Goal: Task Accomplishment & Management: Complete application form

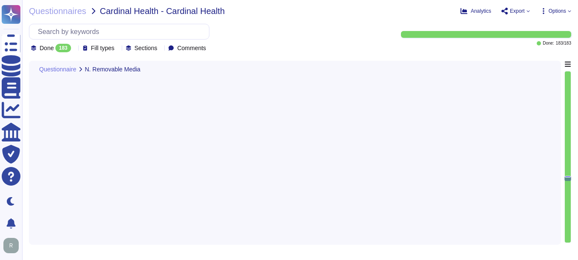
type textarea "Yes, our company has established documented procedures for the secure disposal,…"
type textarea "The organization restricts the use of writable, removable media in its systems.…"
type textarea "Yes, the company has technical controls in place for removable media, which inc…"
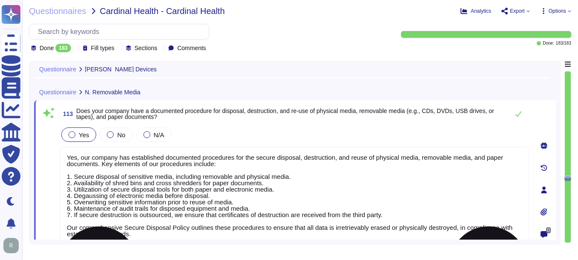
type textarea "Yes, personal mobile devices are allowed under a BYOD policy for specific use c…"
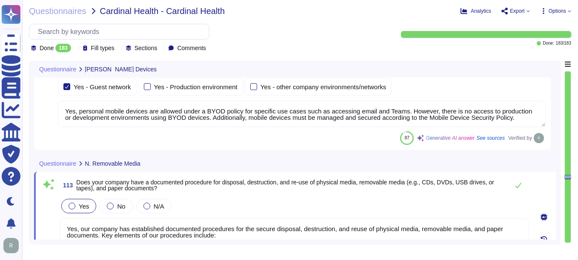
scroll to position [17489, 0]
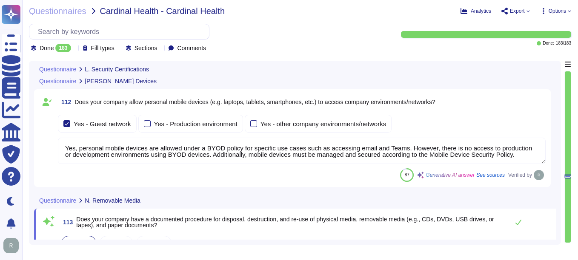
type textarea "Sectigo holds the following certifications: 1. SOC 2 2. ISO 27001 3. WebTrust 4…"
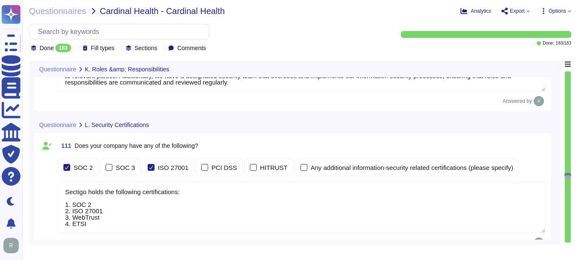
type textarea "Yes, our company defines and documents security roles and responsibilities in a…"
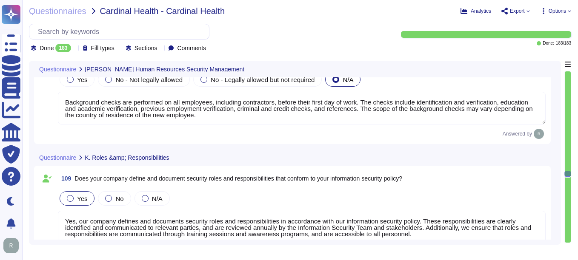
type textarea "Yes, our organization conducts background checks on all new employees, includin…"
type textarea "Yes, our company requires a criminal history check as part of the background ch…"
type textarea "Background checks are performed on all employees, including contractors, before…"
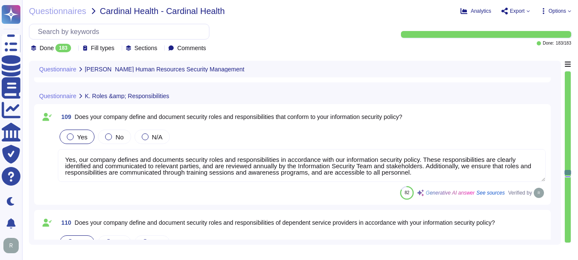
type textarea "Sectigo has a comprehensive security awareness and training program designed to…"
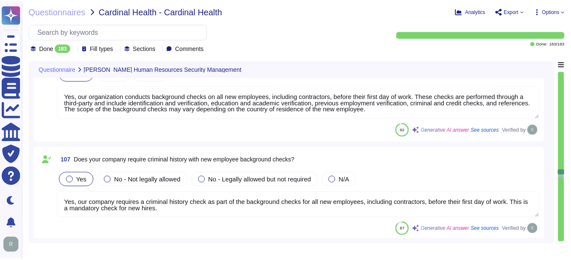
scroll to position [16696, 0]
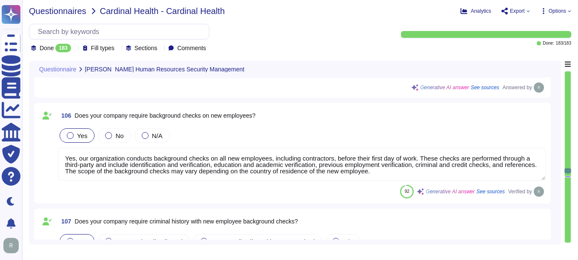
click at [53, 9] on span "Questionnaires" at bounding box center [57, 11] width 57 height 9
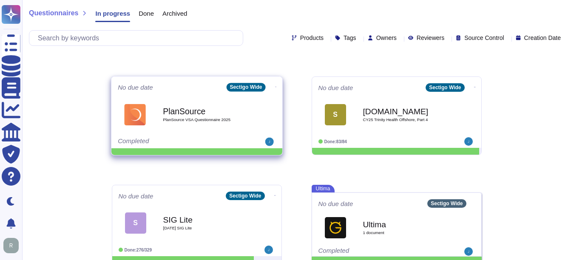
scroll to position [170, 0]
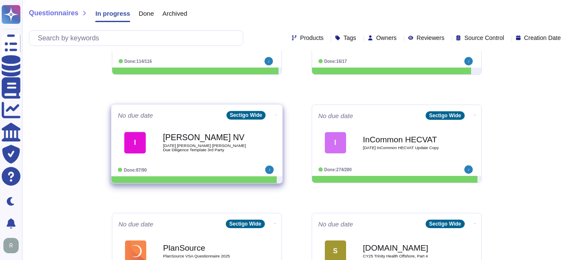
click at [188, 151] on span "[DATE] [PERSON_NAME] [PERSON_NAME] Due Diligence Template 3rd Party" at bounding box center [206, 148] width 86 height 8
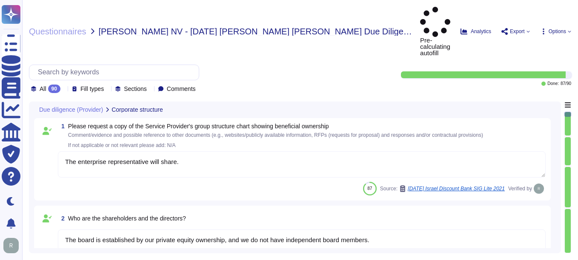
type textarea "The enterprise representative will share."
type textarea "The board is established by our private equity ownership, and we do not have in…"
type textarea "We maintain redundant, synced data centers in [GEOGRAPHIC_DATA], [US_STATE] and…"
type textarea "Sectigo offers a comprehensive range of products and services, including: 1. Di…"
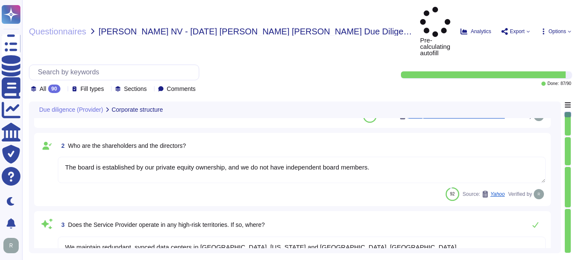
type textarea "The Service Provider's offices are located at: 1. [STREET_ADDRESS]. [STREET_ADD…"
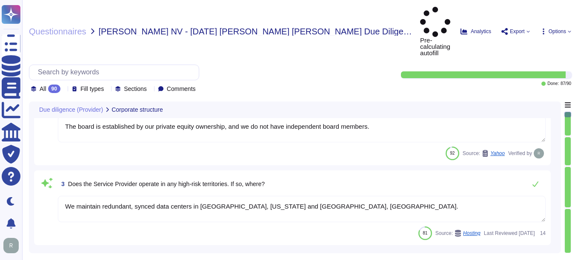
scroll to position [128, 0]
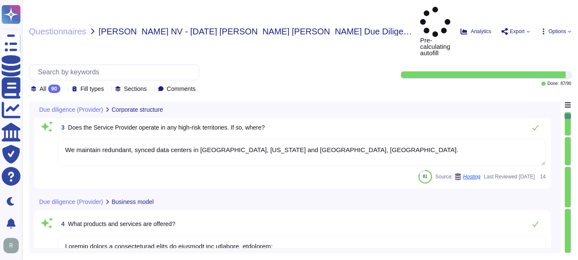
type textarea "The ICT service procured is a core part of Sectigo's activities, as the provisi…"
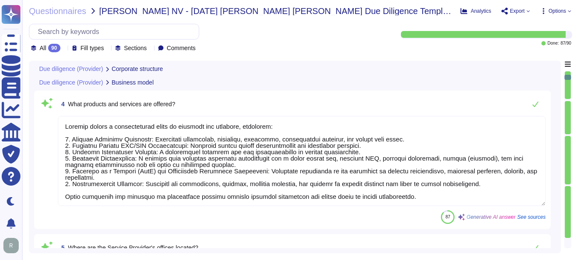
scroll to position [255, 0]
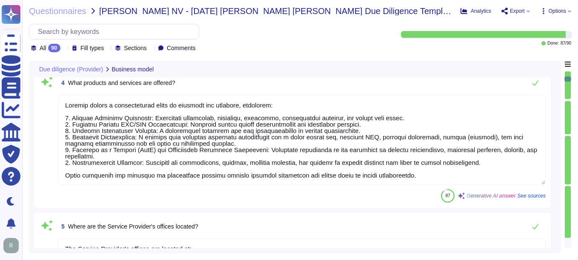
type textarea "No, the Service Provider does not intend to subcontract a part or all of the se…"
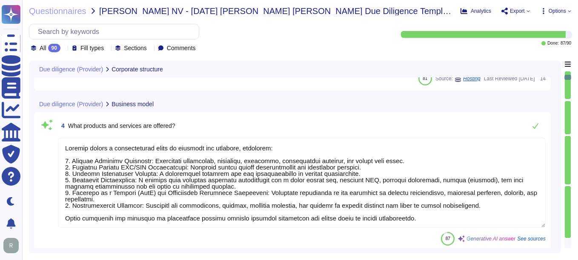
type textarea "The enterprise representative will share."
type textarea "The board is established by our private equity ownership, and we do not have in…"
type textarea "We maintain redundant, synced data centers in [GEOGRAPHIC_DATA], [US_STATE] and…"
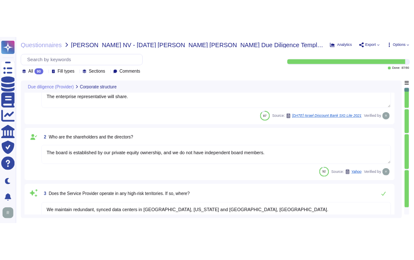
scroll to position [0, 0]
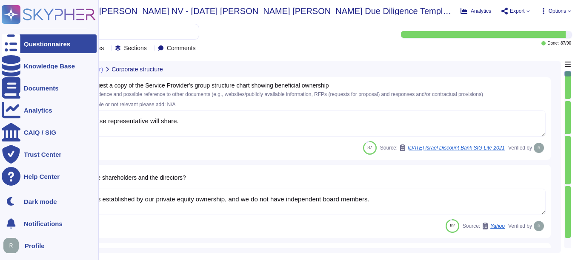
click at [61, 45] on div "Questionnaires" at bounding box center [47, 44] width 46 height 6
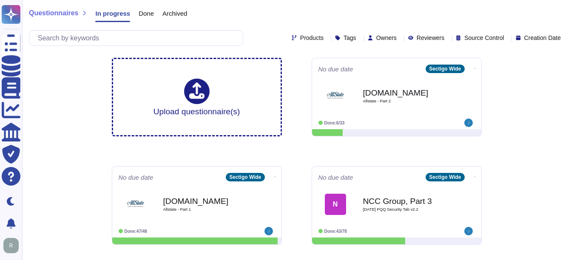
click at [151, 14] on span "Done" at bounding box center [146, 13] width 15 height 6
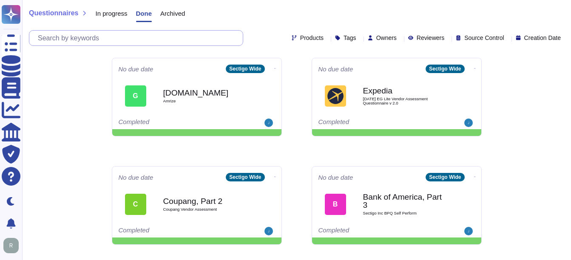
click at [154, 37] on input "text" at bounding box center [138, 38] width 209 height 15
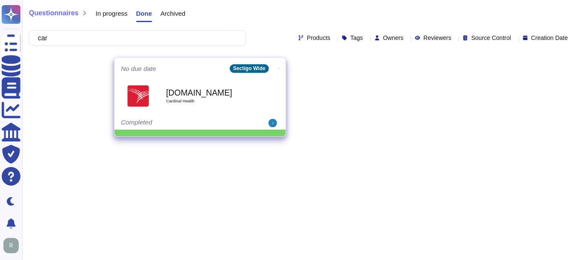
type input "car"
click at [169, 100] on span "Cardinal Health" at bounding box center [209, 101] width 86 height 4
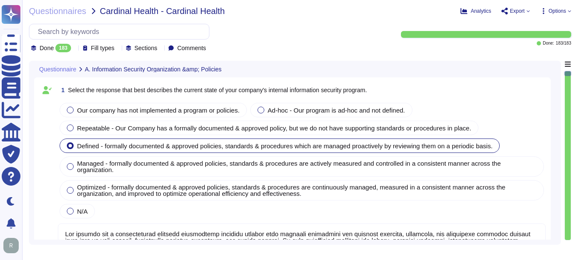
type textarea "Our company has a comprehensive internal information security program that incl…"
type textarea "Our company's mobile device policy includes several key components to ensure se…"
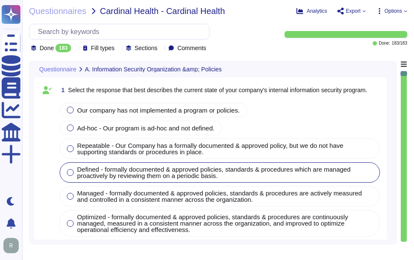
click at [402, 158] on div at bounding box center [403, 156] width 6 height 171
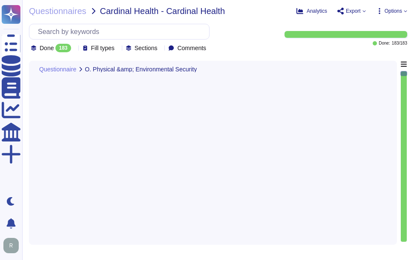
type textarea "Yes, all equipment located at the data centers is housed in secure lockable cab…"
type textarea "Sectigo has implemented a comprehensive physical security program designed to p…"
type textarea "Yes, our company restricts access to buildings and areas where data is stored, …"
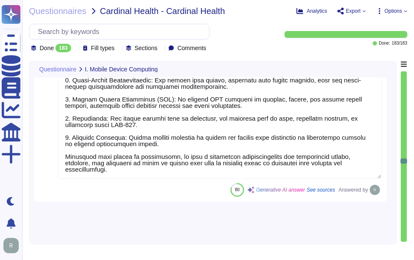
type textarea "Yes. Personal devices are allowed under a BYOD policy for specific use cases su…"
type textarea "Yes, password policies applicable to mobile devices are documented and enforced…"
type textarea "Mobile devices do not have access to sensitive systems, including customer data…"
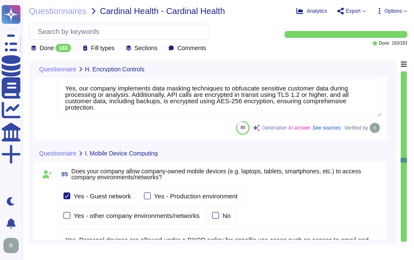
type textarea "Yes, our company uses physical Hardware Security Modules (HSMs) to support key …"
type textarea "Yes, customers manage their own encryption keys. This includes the ability to g…"
type textarea "Yes, our company implements data masking techniques to obfuscate sensitive cust…"
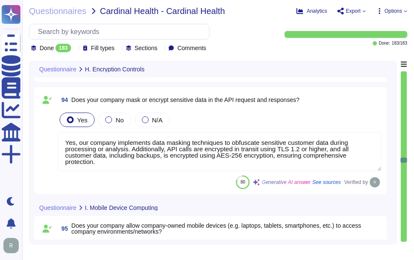
scroll to position [19977, 0]
click at [403, 195] on div at bounding box center [403, 156] width 6 height 171
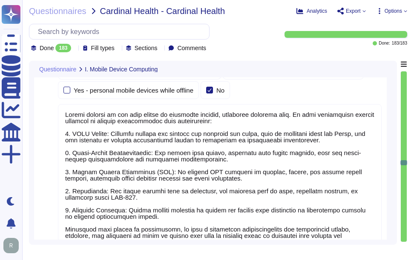
type textarea "Yes, all mobile devices must be encrypted, and customer data at rest, including…"
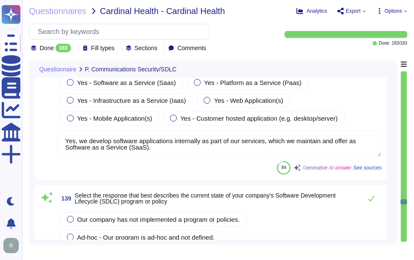
type textarea "Sectigo has established a formal Software Development Lifecycle (SDLC) process …"
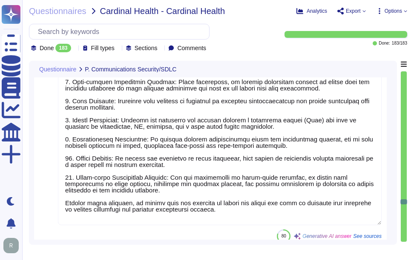
type textarea "Yes, our company validates and tests firmware, software, and application source…"
type textarea "Yes, we perform security testing throughout our Secure Software Development Lif…"
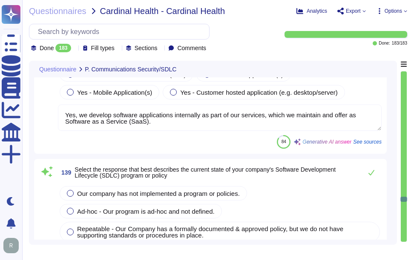
type textarea "Yes, customer system components are configured in separate secure environments.…"
type textarea "Yes, our company segments networks based on the classification of information s…"
type textarea "Yes, our company stores multiple copies of valuable data on separate media to r…"
type textarea "Yes, we develop software applications internally as part of our services, which…"
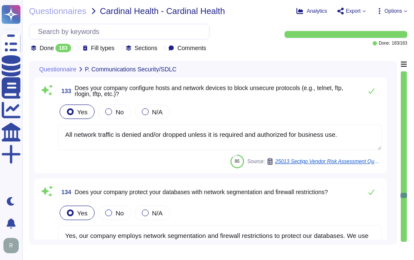
type textarea "Yes, we transfer customer data across international borders in a number of ways…"
type textarea "No, there is no internet proxy in place to filter content for employees on the …"
type textarea "All network traffic is denied and/or dropped unless it is required and authoriz…"
type textarea "Yes, our company employs network segmentation and firewall restrictions to prot…"
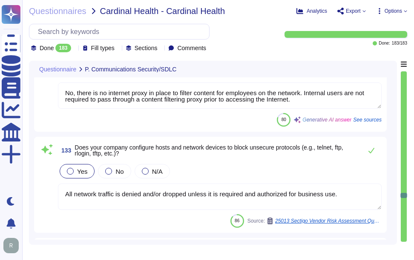
type textarea "Yes, our company implements a default deny all rule on its firewalls, allowing …"
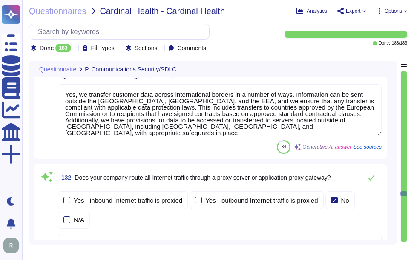
type textarea "Yes, our company configures network devices to disable all unnecessary services…"
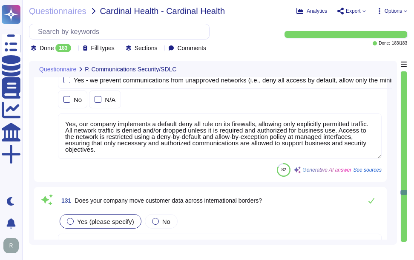
type textarea "All network traffic is denied and/or dropped unless it is required and authoriz…"
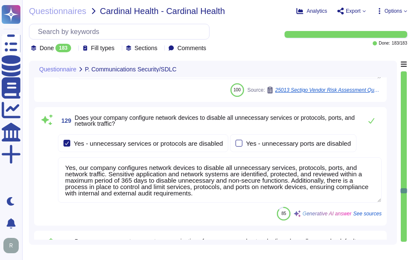
type textarea "Yes, we update all security threat detection systems, including antivirus softw…"
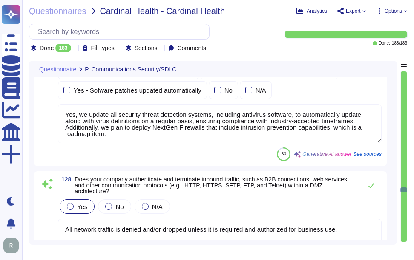
type textarea "Yes, our company has comprehensive capabilities to protect against unauthorized…"
type textarea "Yes, our company periodically reviews and authorizes firewall rules. Firewall a…"
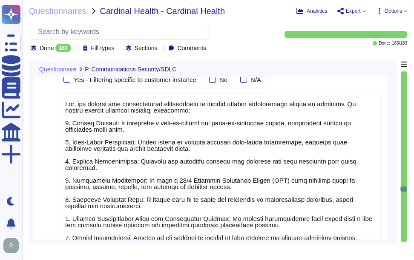
type textarea "Sectigo employs a comprehensive security program to address various types of at…"
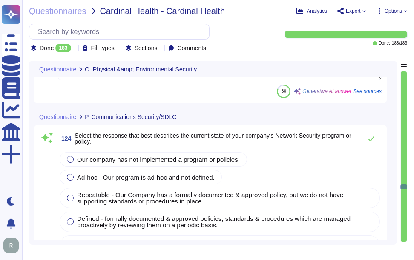
type textarea "Yes, our company secures and monitors access from exterior access points to the…"
type textarea "Yes, our company secures and monitors access to sensitive interior access point…"
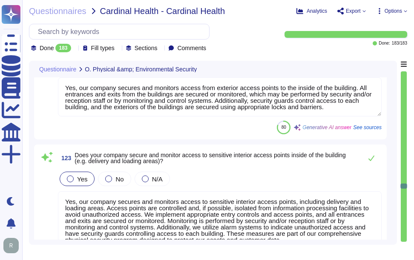
type textarea "Yes, all equipment located at the data centers is housed in secure lockable cab…"
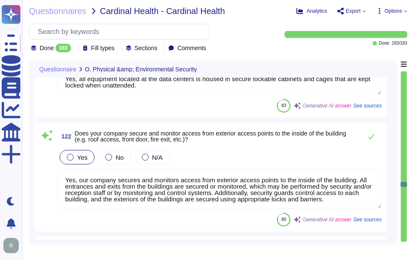
scroll to position [24187, 0]
type textarea "Yes, our company uses authentication methods to control physical access. Access…"
type textarea "USB ports are disabled by default for transferring data from endpoints, and ena…"
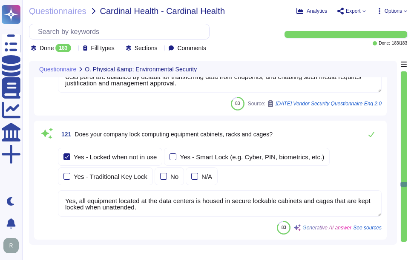
scroll to position [24017, 0]
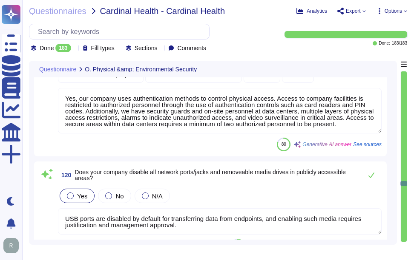
type textarea "Yes, Sectigo has a defined visitor management process that includes the followi…"
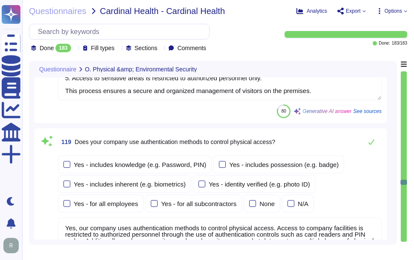
type textarea "Yes, our company restricts access to buildings and areas where data is stored, …"
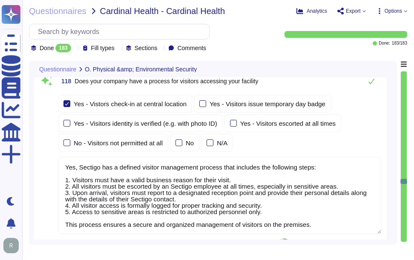
type textarea "Sectigo has implemented a comprehensive physical security program designed to p…"
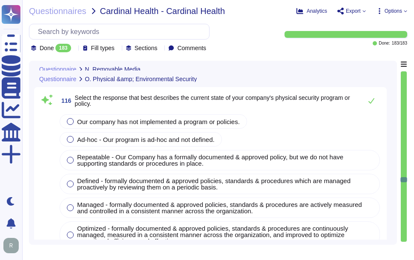
type textarea "Yes, the company has technical controls in place for removable media, which inc…"
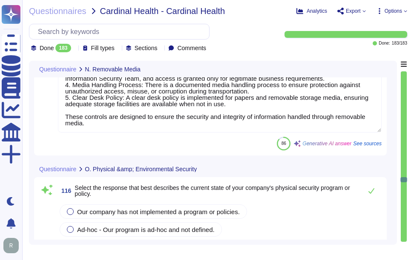
type textarea "The organization restricts the use of writable, removable media in its systems.…"
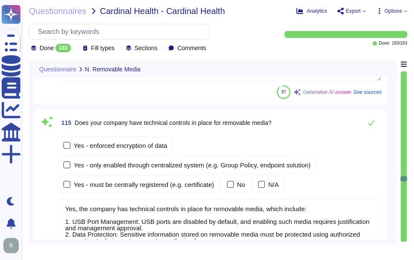
type textarea "Yes, our company has established documented procedures for the secure disposal,…"
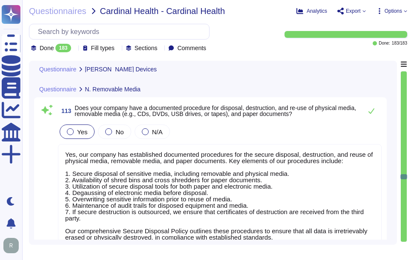
type textarea "Yes, personal mobile devices are allowed under a BYOD policy for specific use c…"
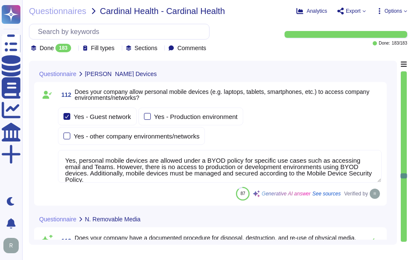
scroll to position [22528, 0]
type textarea "Sectigo holds the following certifications: 1. SOC 2 2. ISO 27001 3. WebTrust 4…"
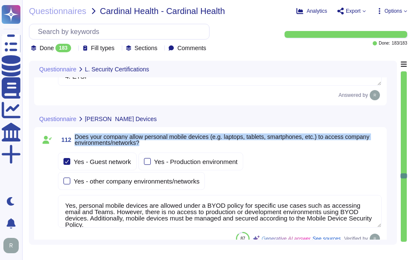
drag, startPoint x: 74, startPoint y: 136, endPoint x: 149, endPoint y: 145, distance: 75.4
click at [149, 145] on span "112 Does your company allow personal mobile devices (e.g. laptops, tablets, sma…" at bounding box center [219, 139] width 323 height 15
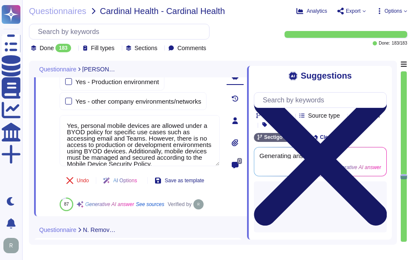
click at [383, 75] on icon at bounding box center [320, 159] width 133 height 177
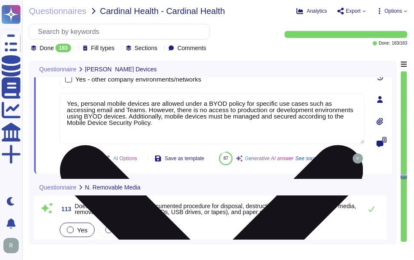
type textarea "The organization restricts the use of writable, removable media in its systems.…"
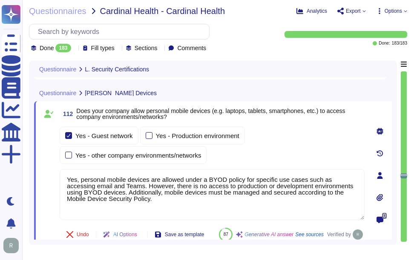
type textarea "Sectigo holds the following certifications: 1. SOC 2 2. ISO 27001 3. WebTrust 4…"
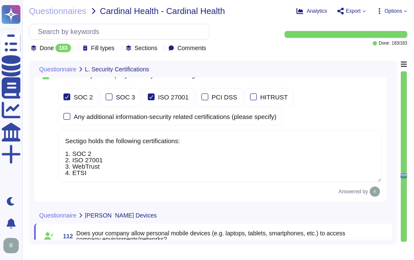
scroll to position [22412, 0]
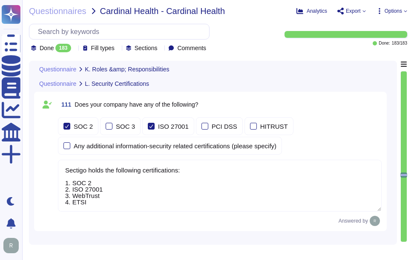
type textarea "Yes, our company defines and documents security roles and responsibilities in a…"
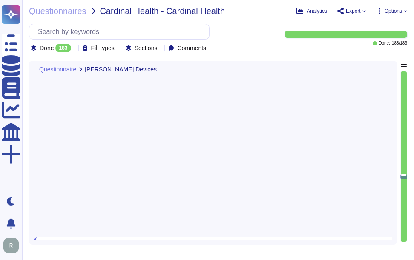
type textarea "Yes, our company has established documented procedures for the secure disposal,…"
type textarea "The organization restricts the use of writable, removable media in its systems.…"
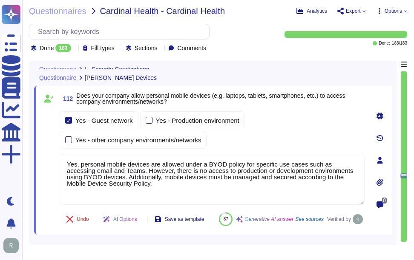
scroll to position [22554, 0]
type textarea "Sectigo holds the following certifications: 1. SOC 2 2. ISO 27001 3. WebTrust 4…"
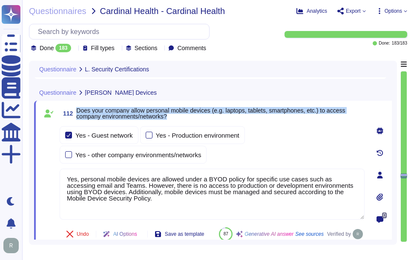
drag, startPoint x: 76, startPoint y: 109, endPoint x: 177, endPoint y: 120, distance: 101.9
click at [177, 120] on span "112 Does your company allow personal mobile devices (e.g. laptops, tablets, sma…" at bounding box center [212, 113] width 305 height 15
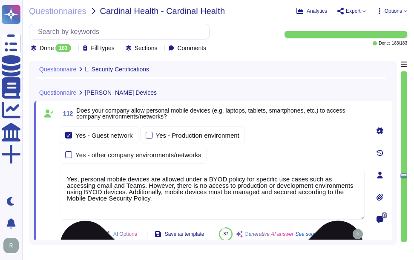
click at [98, 185] on textarea "Yes, personal mobile devices are allowed under a BYOD policy for specific use c…" at bounding box center [212, 194] width 305 height 51
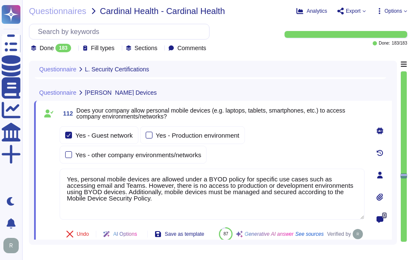
click at [261, 153] on div "Yes - Guest network Yes - Production environment Yes - other company environmen…" at bounding box center [212, 144] width 305 height 37
type textarea "Sectigo holds the following certifications: 1. SOC 2 2. ISO 27001 3. WebTrust 4…"
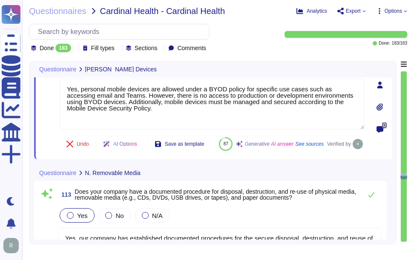
type textarea "The organization restricts the use of writable, removable media in its systems.…"
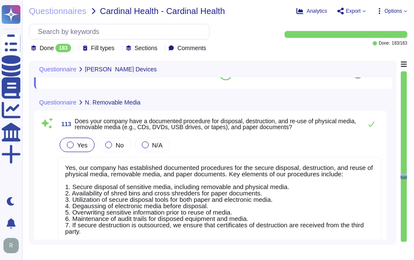
scroll to position [22724, 0]
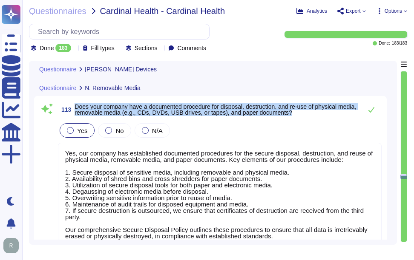
drag, startPoint x: 75, startPoint y: 127, endPoint x: 320, endPoint y: 131, distance: 244.7
click at [320, 116] on span "Does your company have a documented procedure for disposal, destruction, and re…" at bounding box center [215, 110] width 283 height 12
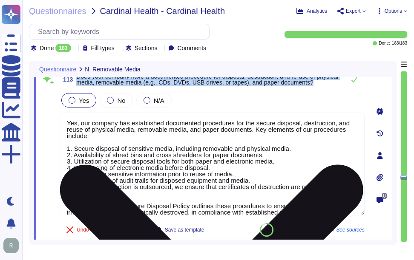
type textarea "Yes, the company has technical controls in place for removable media, which inc…"
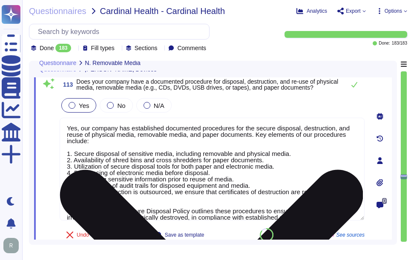
type textarea "Yes, personal mobile devices are allowed under a BYOD policy for specific use c…"
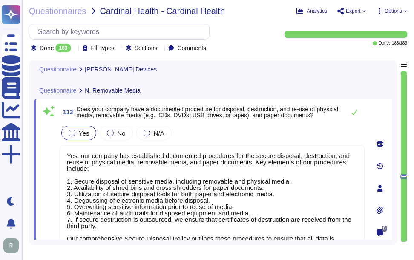
scroll to position [22682, 0]
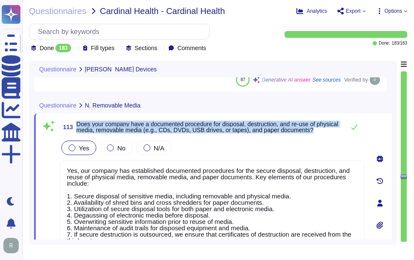
drag, startPoint x: 77, startPoint y: 124, endPoint x: 335, endPoint y: 129, distance: 258.3
click at [335, 129] on span "Does your company have a documented procedure for disposal, destruction, and re…" at bounding box center [208, 127] width 264 height 12
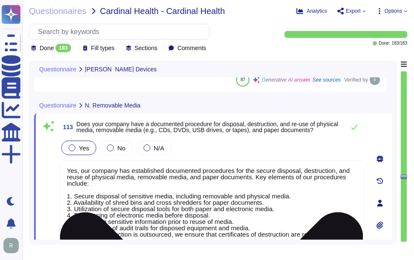
click at [170, 172] on textarea "Yes, our company has established documented procedures for the secure disposal,…" at bounding box center [212, 211] width 305 height 103
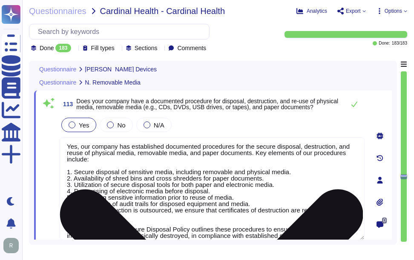
type textarea "Yes, the company has technical controls in place for removable media, which inc…"
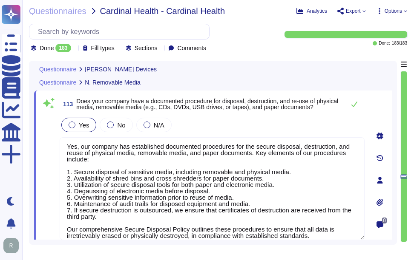
click at [251, 125] on div "Yes No N/A" at bounding box center [212, 125] width 305 height 18
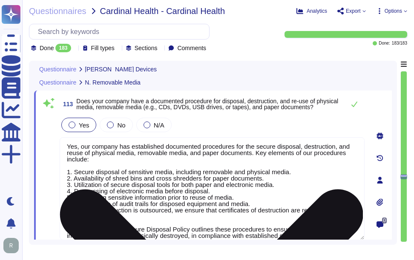
click at [168, 207] on textarea "Yes, our company has established documented procedures for the secure disposal,…" at bounding box center [212, 188] width 305 height 103
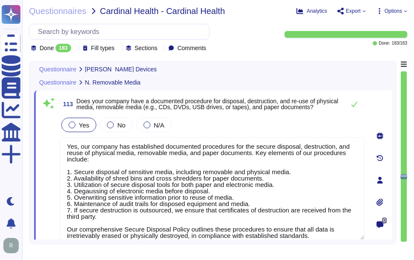
click at [256, 120] on div "Yes No N/A" at bounding box center [212, 125] width 305 height 18
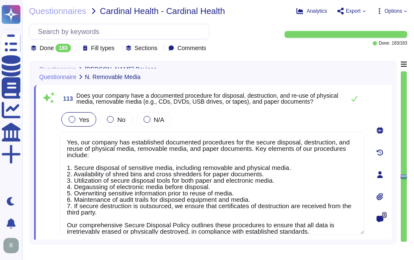
scroll to position [22662, 0]
type textarea "Yes, personal mobile devices are allowed under a BYOD policy for specific use c…"
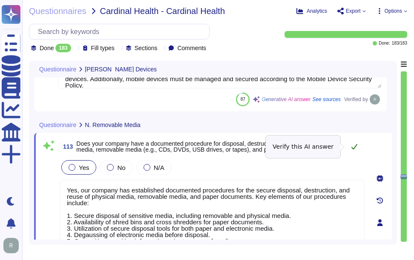
click at [354, 149] on icon at bounding box center [354, 146] width 7 height 7
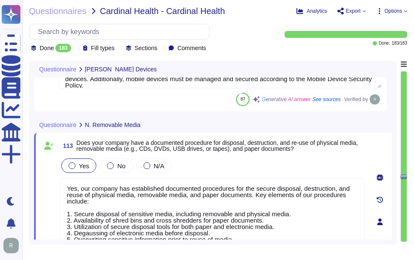
click at [351, 148] on span "Does your company have a documented procedure for disposal, destruction, and re…" at bounding box center [220, 146] width 288 height 12
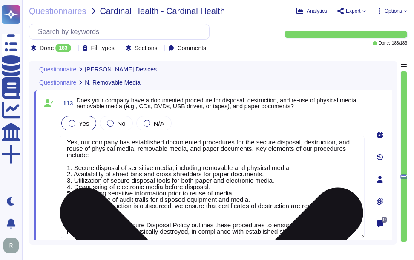
scroll to position [7, 0]
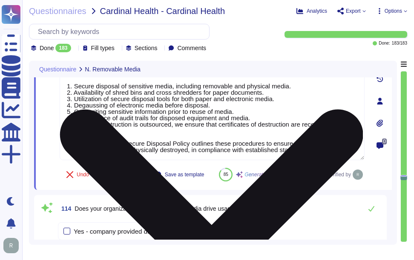
type textarea "Yes, the company has technical controls in place for removable media, which inc…"
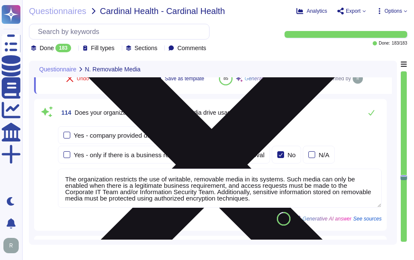
scroll to position [22875, 0]
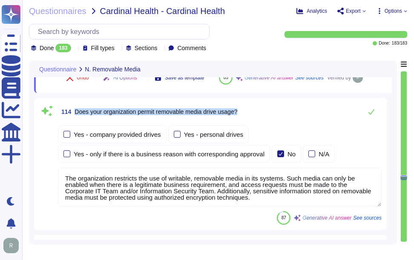
drag, startPoint x: 76, startPoint y: 130, endPoint x: 243, endPoint y: 135, distance: 167.7
click at [243, 120] on div "114 Does your organization permit removable media drive usage?" at bounding box center [219, 111] width 323 height 17
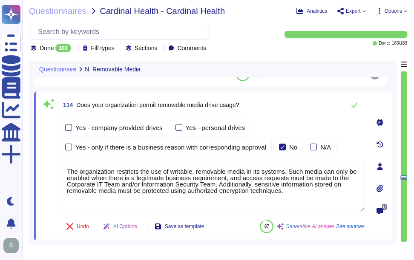
scroll to position [1, 0]
drag, startPoint x: 77, startPoint y: 104, endPoint x: 266, endPoint y: 104, distance: 188.9
click at [266, 104] on div "114 Does your organization permit removable media drive usage?" at bounding box center [212, 105] width 305 height 17
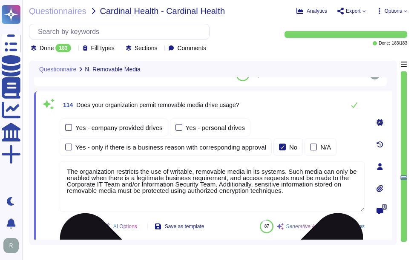
click at [109, 192] on textarea "The organization restricts the use of writable, removable media in its systems.…" at bounding box center [212, 186] width 305 height 51
paste textarea "USB ports are disabled by default for transferring data, and enabling removable…"
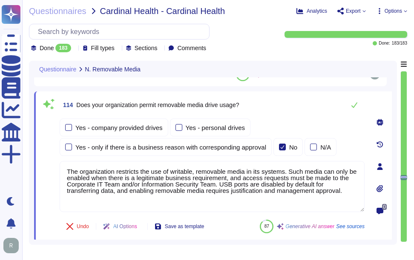
type textarea "The organization restricts the use of writable, removable media in its systems.…"
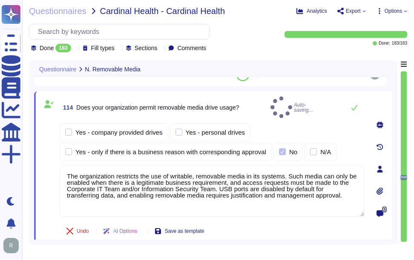
click at [291, 94] on div "114 Does your organization permit removable media drive usage? Auto-saving... Y…" at bounding box center [212, 168] width 357 height 155
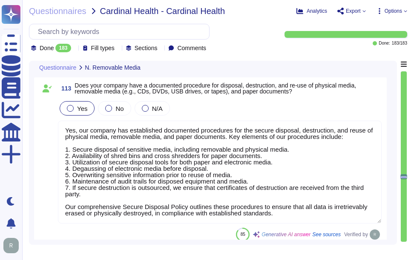
type textarea "Yes, personal mobile devices are allowed under a BYOD policy for specific use c…"
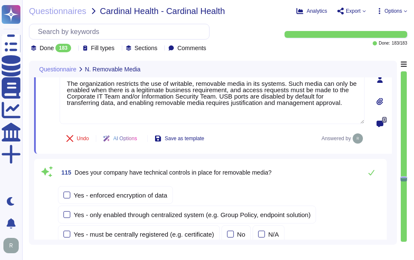
type textarea "Sectigo has implemented a comprehensive physical security program designed to p…"
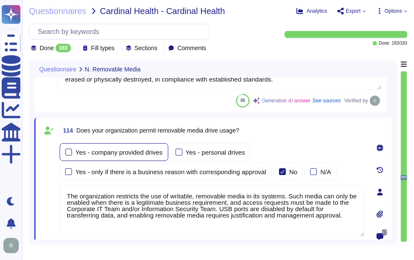
scroll to position [22849, 0]
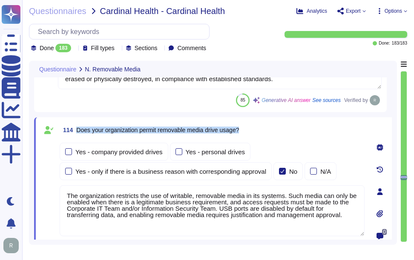
drag, startPoint x: 78, startPoint y: 129, endPoint x: 259, endPoint y: 126, distance: 180.8
click at [259, 126] on div "114 Does your organization permit removable media drive usage?" at bounding box center [212, 130] width 305 height 15
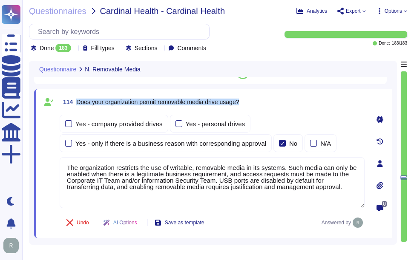
scroll to position [22891, 0]
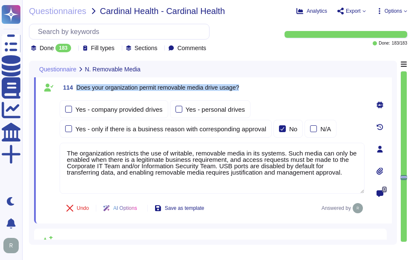
click at [80, 85] on span "Does your organization permit removable media drive usage?" at bounding box center [157, 87] width 163 height 7
click at [76, 87] on span "114 Does your organization permit removable media drive usage?" at bounding box center [149, 87] width 179 height 15
drag, startPoint x: 77, startPoint y: 86, endPoint x: 267, endPoint y: 86, distance: 189.3
click at [267, 86] on div "114 Does your organization permit removable media drive usage?" at bounding box center [212, 87] width 305 height 15
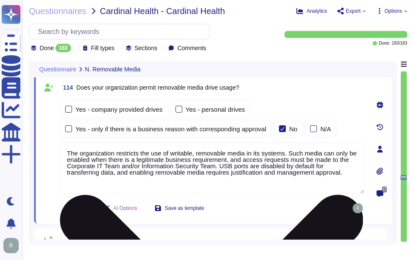
click at [177, 170] on textarea "The organization restricts the use of writable, removable media in its systems.…" at bounding box center [212, 168] width 305 height 51
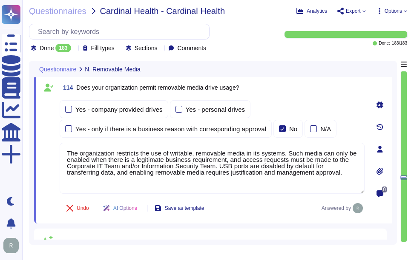
click at [306, 80] on div "114 Does your organization permit removable media drive usage?" at bounding box center [212, 87] width 305 height 15
click at [297, 97] on div "114 Does your organization permit removable media drive usage? Yes - company pr…" at bounding box center [202, 149] width 323 height 139
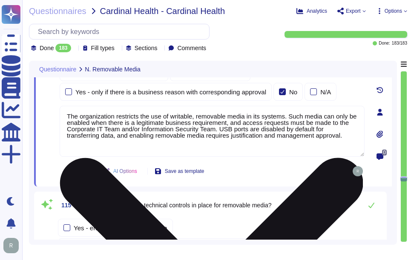
type textarea "Sectigo has implemented a comprehensive physical security program designed to p…"
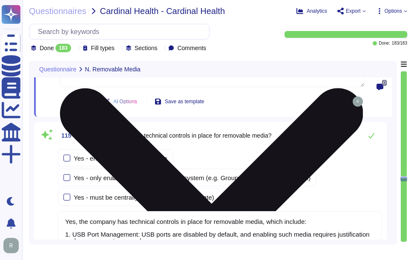
scroll to position [23019, 0]
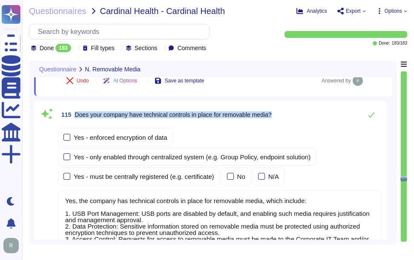
drag, startPoint x: 75, startPoint y: 112, endPoint x: 342, endPoint y: 113, distance: 267.2
click at [342, 113] on div "115 Does your company have technical controls in place for removable media?" at bounding box center [219, 114] width 323 height 17
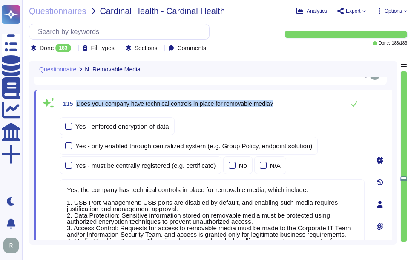
drag, startPoint x: 76, startPoint y: 103, endPoint x: 285, endPoint y: 102, distance: 209.3
click at [285, 102] on div "115 Does your company have technical controls in place for removable media?" at bounding box center [212, 103] width 305 height 17
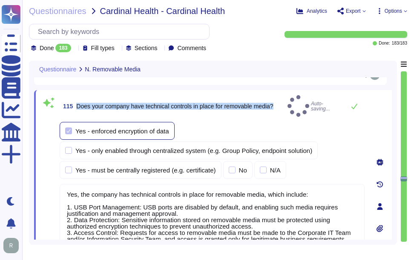
click at [65, 128] on div at bounding box center [68, 131] width 7 height 7
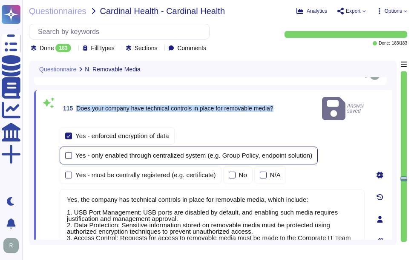
type textarea "Sectigo has implemented a comprehensive physical security program designed to p…"
click at [64, 147] on div "Yes - only enabled through centralized system (e.g. Group Policy, endpoint solu…" at bounding box center [189, 156] width 258 height 18
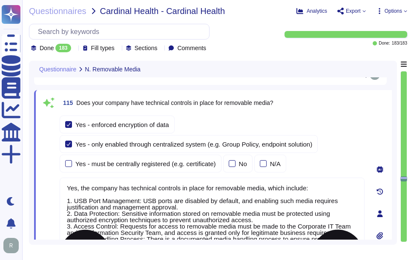
click at [214, 188] on textarea "Yes, the company has technical controls in place for removable media, which inc…" at bounding box center [212, 232] width 305 height 109
paste textarea "our company has technical controls in place for removable media, which include:…"
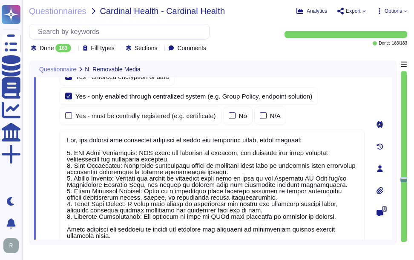
type textarea "Yes, our company has technical controls in place for removable media, which inc…"
click at [339, 108] on div "Yes - enforced encryption of data Yes - only enabled through centralized system…" at bounding box center [212, 96] width 305 height 57
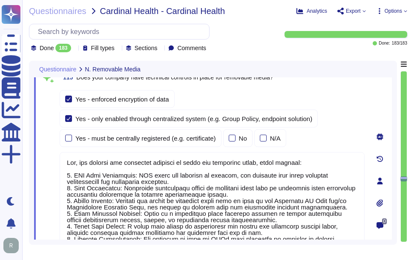
scroll to position [23024, 0]
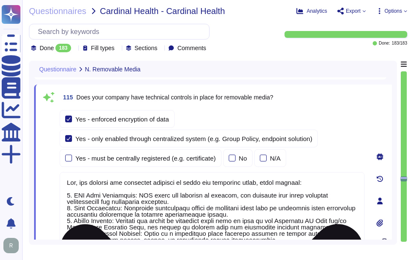
click at [194, 205] on textarea at bounding box center [212, 230] width 305 height 116
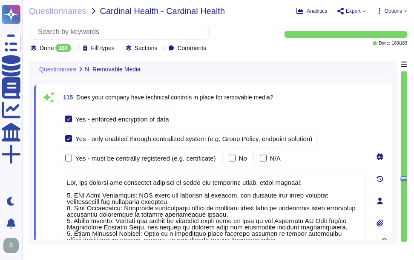
scroll to position [23067, 0]
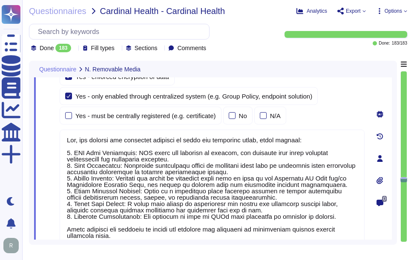
click at [325, 106] on div "Yes - enforced encryption of data Yes - only enabled through centralized system…" at bounding box center [212, 96] width 305 height 57
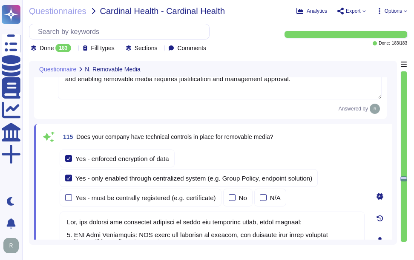
scroll to position [22982, 0]
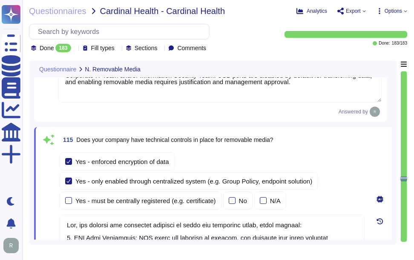
click at [325, 146] on div "115 Does your company have technical controls in place for removable media?" at bounding box center [212, 139] width 305 height 15
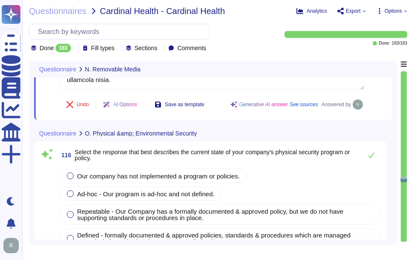
scroll to position [23237, 0]
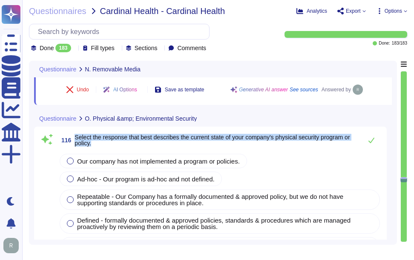
drag, startPoint x: 75, startPoint y: 136, endPoint x: 99, endPoint y: 146, distance: 25.8
click at [99, 146] on span "Select the response that best describes the current state of your company's phy…" at bounding box center [215, 140] width 283 height 12
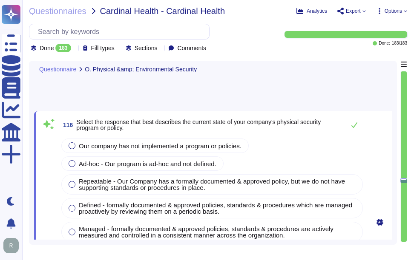
type textarea "Yes, our company restricts access to buildings and areas where data is stored, …"
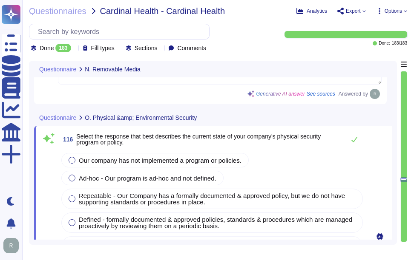
type textarea "Yes, our company has technical controls in place for removable media, which inc…"
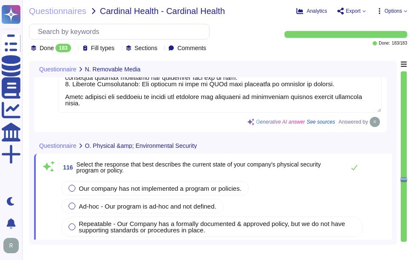
scroll to position [23164, 0]
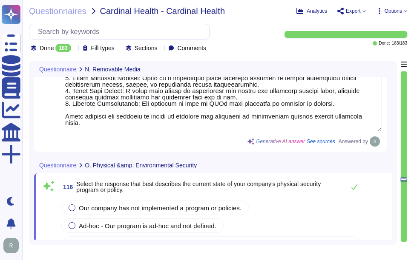
type textarea "The organization restricts the use of writable, removable media in its systems.…"
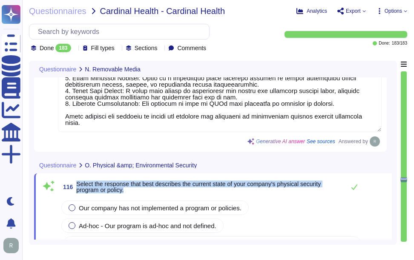
drag, startPoint x: 77, startPoint y: 183, endPoint x: 137, endPoint y: 188, distance: 61.1
click at [137, 188] on span "Select the response that best describes the current state of your company's phy…" at bounding box center [208, 187] width 264 height 12
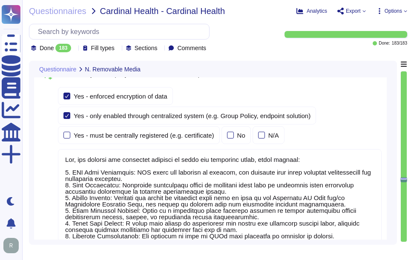
type textarea "Yes, our company has established documented procedures for the secure disposal,…"
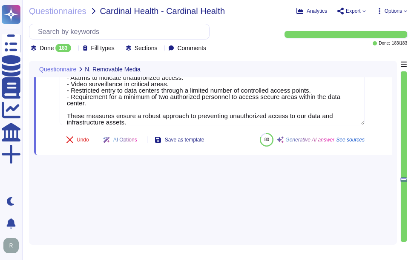
scroll to position [1, 0]
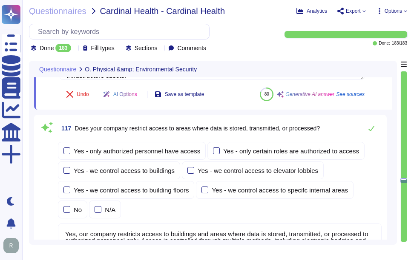
type textarea "Yes, our company restricts access to buildings and areas where data is stored, …"
type textarea "Yes, Sectigo has a defined visitor management process that includes the followi…"
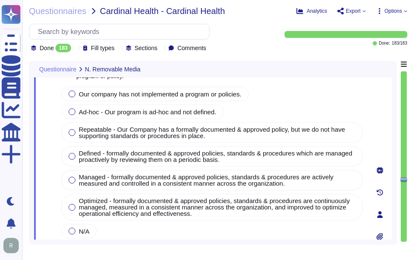
type textarea "Yes, our company has technical controls in place for removable media, which inc…"
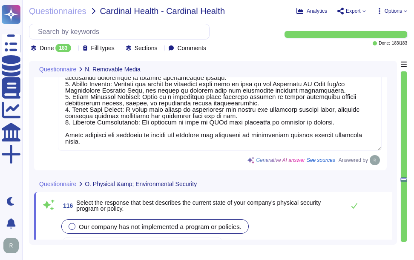
type textarea "The organization restricts the use of writable, removable media in its systems.…"
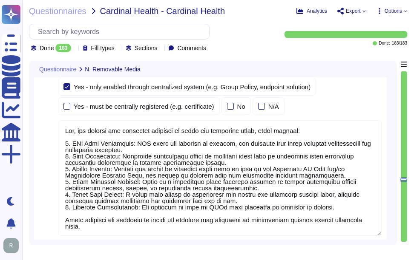
scroll to position [1, 0]
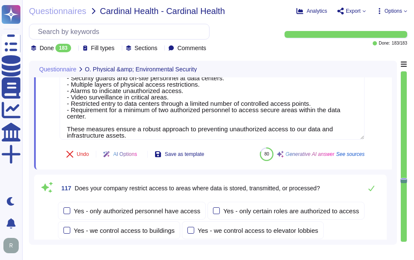
type textarea "Yes, our company restricts access to buildings and areas where data is stored, …"
type textarea "Yes, Sectigo has a defined visitor management process that includes the followi…"
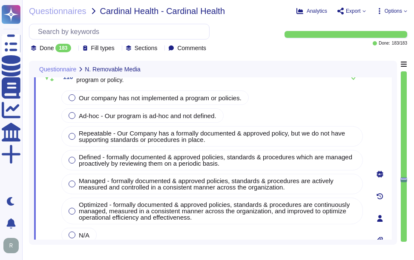
type textarea "Yes, our company has technical controls in place for removable media, which inc…"
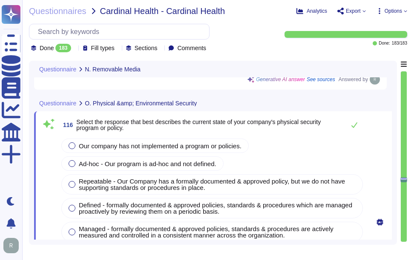
scroll to position [23213, 0]
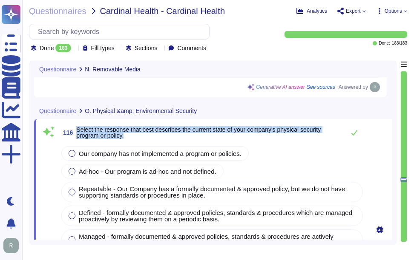
drag, startPoint x: 77, startPoint y: 126, endPoint x: 132, endPoint y: 139, distance: 56.8
click at [132, 139] on span "116 Select the response that best describes the current state of your company's…" at bounding box center [200, 132] width 281 height 15
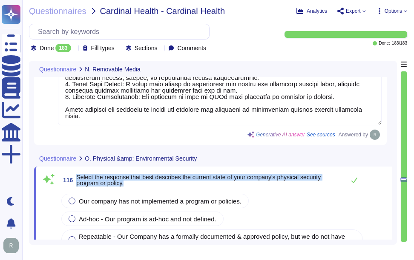
type textarea "The organization restricts the use of writable, removable media in its systems.…"
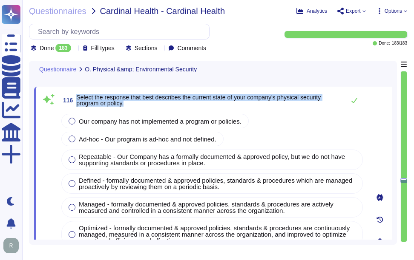
type textarea "Yes, our company restricts access to buildings and areas where data is stored, …"
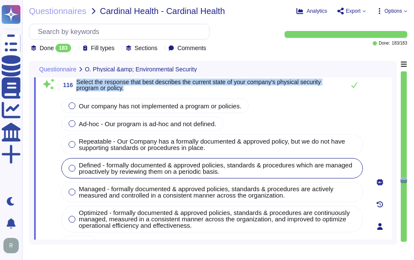
click at [74, 168] on div at bounding box center [71, 168] width 7 height 7
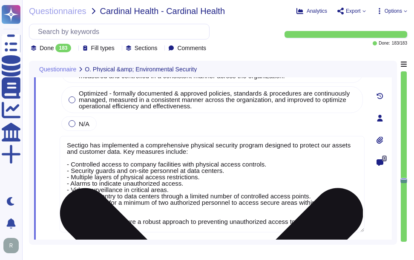
scroll to position [23384, 0]
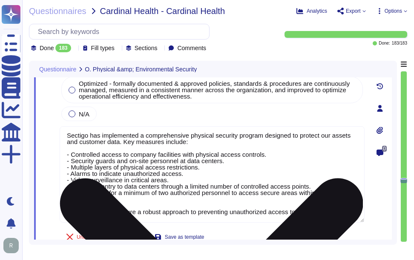
click at [147, 197] on textarea "Sectigo has implemented a comprehensive physical security program designed to p…" at bounding box center [212, 174] width 305 height 97
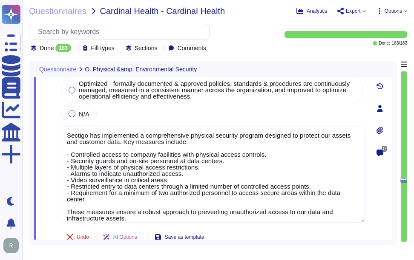
click at [204, 106] on div "Our company has not implemented a program or policies. Ad-hoc - Our program is …" at bounding box center [212, 45] width 305 height 155
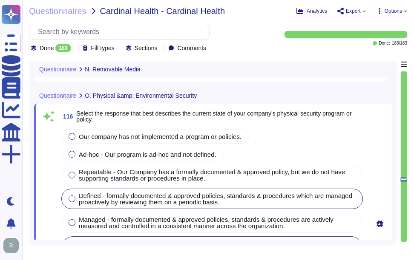
scroll to position [23213, 0]
type textarea "Yes, our company has technical controls in place for removable media, which inc…"
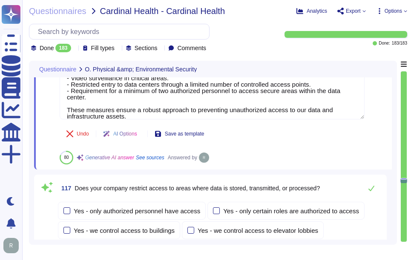
type textarea "Yes, Sectigo has a defined visitor management process that includes the followi…"
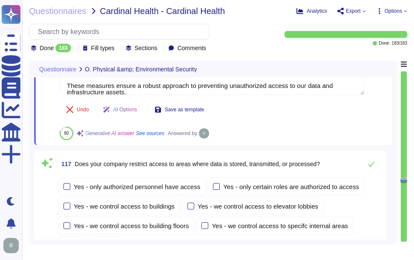
scroll to position [23554, 0]
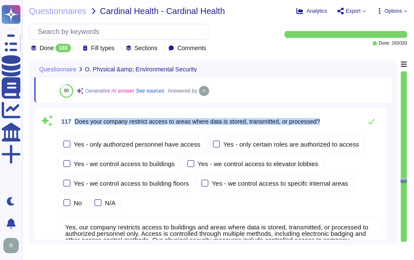
drag, startPoint x: 76, startPoint y: 119, endPoint x: 331, endPoint y: 120, distance: 255.3
click at [331, 120] on div "117 Does your company restrict access to areas where data is stored, transmitte…" at bounding box center [219, 121] width 323 height 17
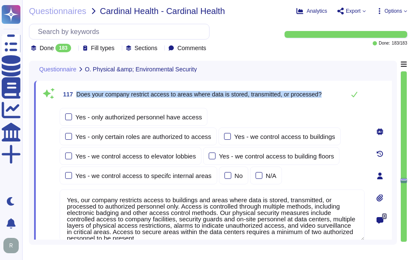
drag, startPoint x: 77, startPoint y: 92, endPoint x: 340, endPoint y: 92, distance: 262.9
click at [340, 92] on div "117 Does your company restrict access to areas where data is stored, transmitte…" at bounding box center [212, 94] width 305 height 17
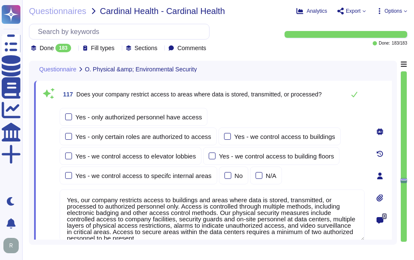
click at [155, 229] on textarea "Yes, our company restricts access to buildings and areas where data is stored, …" at bounding box center [212, 216] width 305 height 52
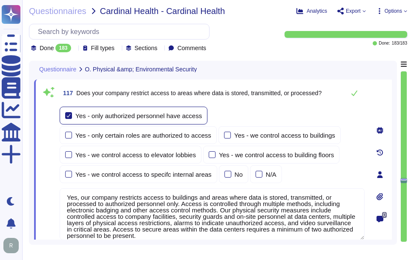
click at [70, 113] on div at bounding box center [68, 115] width 7 height 7
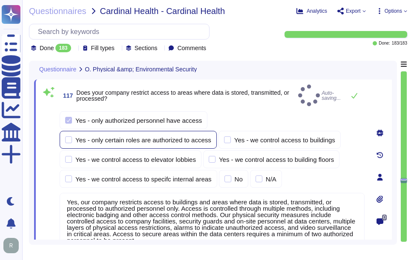
click at [72, 137] on div at bounding box center [68, 140] width 7 height 7
click at [0, 0] on input "Yes - only certain roles are authorized to access" at bounding box center [0, 0] width 0 height 0
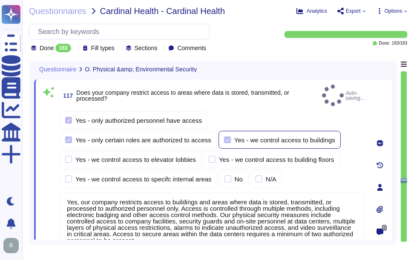
click at [224, 137] on div at bounding box center [227, 140] width 7 height 7
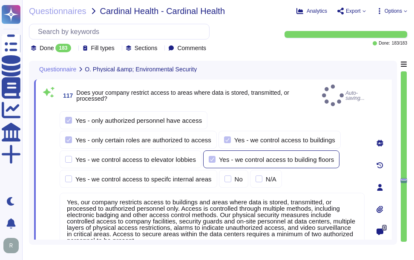
click at [208, 156] on div at bounding box center [211, 159] width 7 height 7
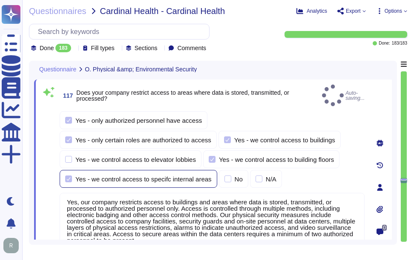
click at [72, 176] on div at bounding box center [68, 179] width 7 height 7
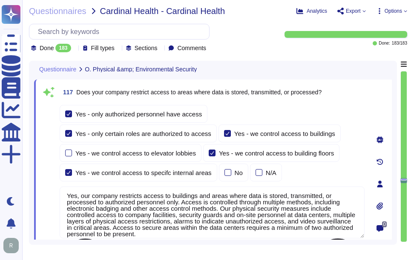
click at [181, 212] on textarea "Yes, our company restricts access to buildings and areas where data is stored, …" at bounding box center [212, 213] width 305 height 52
click at [191, 166] on div "Yes - only authorized personnel have access Yes - only certain roles are author…" at bounding box center [212, 143] width 305 height 77
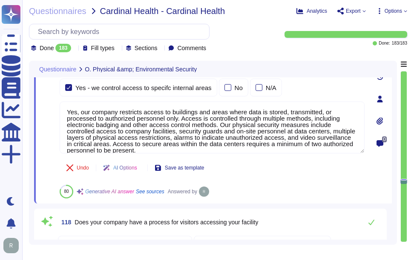
type textarea "Yes, our company uses authentication methods to control physical access. Access…"
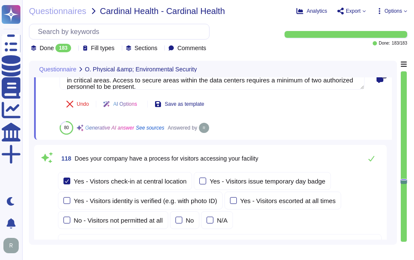
scroll to position [23725, 0]
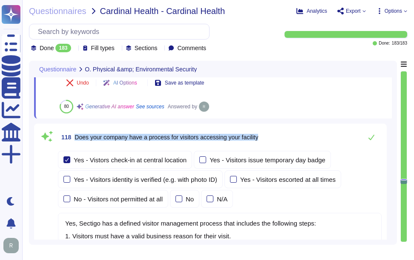
drag, startPoint x: 76, startPoint y: 137, endPoint x: 277, endPoint y: 141, distance: 200.9
click at [277, 141] on div "118 Does your company have a process for visitors accessing your facility" at bounding box center [219, 137] width 323 height 17
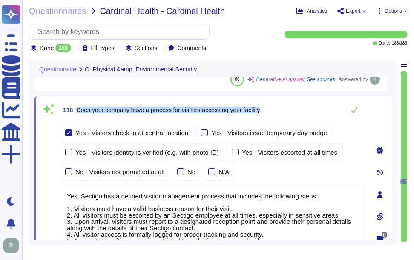
drag, startPoint x: 76, startPoint y: 108, endPoint x: 269, endPoint y: 107, distance: 193.2
click at [269, 107] on div "118 Does your company have a process for visitors accessing your facility" at bounding box center [212, 110] width 305 height 17
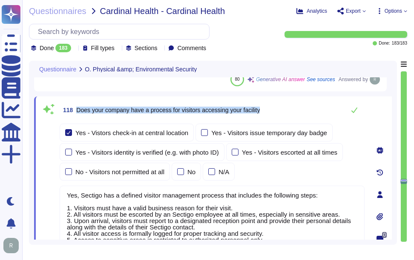
click at [91, 109] on span "Does your company have a process for visitors accessing your facility" at bounding box center [167, 110] width 183 height 7
drag, startPoint x: 77, startPoint y: 110, endPoint x: 276, endPoint y: 116, distance: 199.6
click at [276, 116] on div "118 Does your company have a process for visitors accessing your facility" at bounding box center [212, 110] width 305 height 17
click at [87, 107] on span "Does your company have a process for visitors accessing your facility" at bounding box center [167, 110] width 183 height 7
drag, startPoint x: 77, startPoint y: 109, endPoint x: 274, endPoint y: 112, distance: 196.6
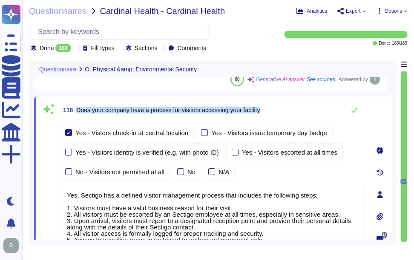
click at [274, 112] on div "118 Does your company have a process for visitors accessing your facility" at bounding box center [212, 110] width 305 height 17
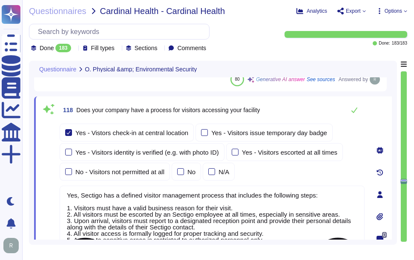
click at [149, 228] on textarea "Yes, Sectigo has a defined visitor management process that includes the followi…" at bounding box center [212, 224] width 305 height 77
paste textarea "in place. Visitors must have a valid business reason for their visit, be escort…"
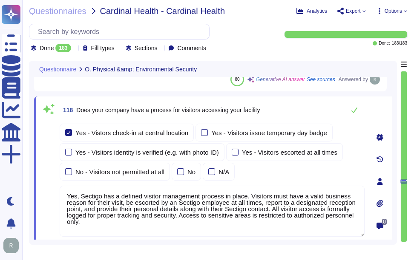
type textarea "Yes, Sectigo has a defined visitor management process in place. Visitors must h…"
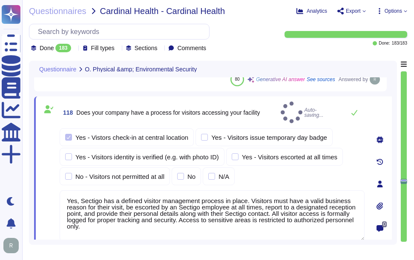
click at [296, 171] on div "Yes - Vistors check-in at central location Yes - Visitors issue temporary day b…" at bounding box center [212, 156] width 305 height 57
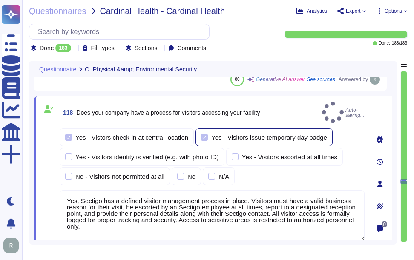
click at [203, 134] on div at bounding box center [204, 137] width 7 height 7
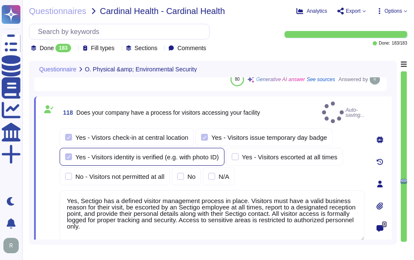
click at [67, 154] on div at bounding box center [68, 157] width 7 height 7
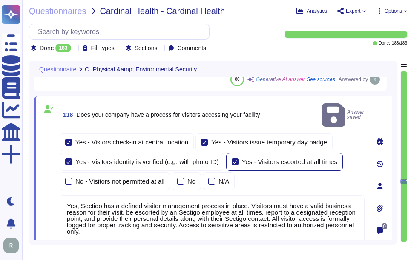
click at [235, 159] on div at bounding box center [234, 162] width 7 height 7
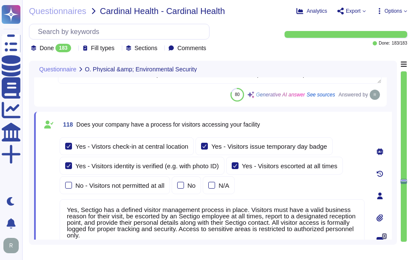
scroll to position [23725, 0]
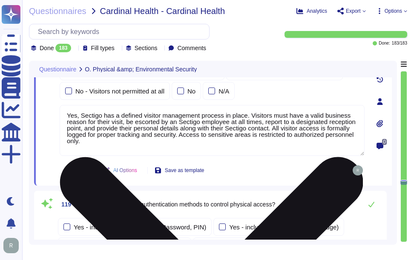
type textarea "USB ports are disabled by default for transferring data from endpoints, and ena…"
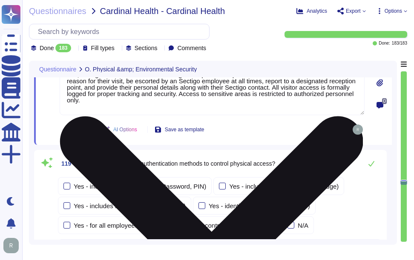
type textarea "Yes, all equipment located at the data centers is housed in secure lockable cab…"
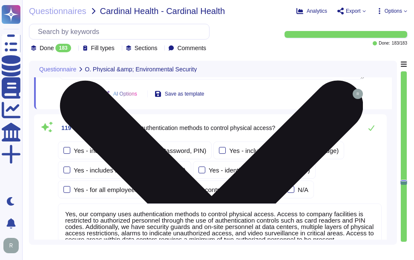
scroll to position [23895, 0]
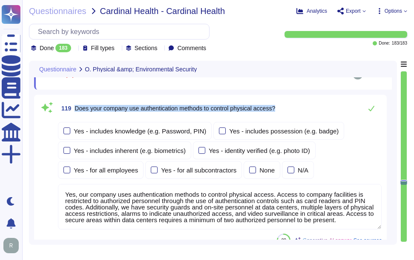
drag, startPoint x: 76, startPoint y: 108, endPoint x: 296, endPoint y: 107, distance: 219.5
click at [296, 107] on div "119 Does your company use authentication methods to control physical access?" at bounding box center [219, 108] width 323 height 17
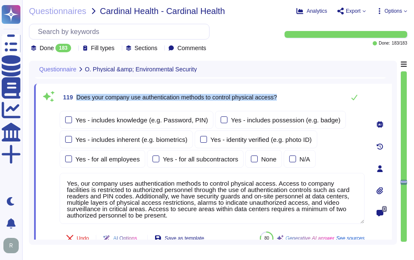
drag, startPoint x: 77, startPoint y: 97, endPoint x: 293, endPoint y: 94, distance: 216.1
click at [293, 94] on div "119 Does your company use authentication methods to control physical access?" at bounding box center [212, 97] width 305 height 17
click at [69, 117] on div at bounding box center [68, 120] width 7 height 7
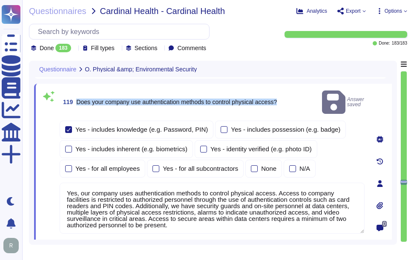
type textarea "Yes, all equipment located at the data centers is housed in secure lockable cab…"
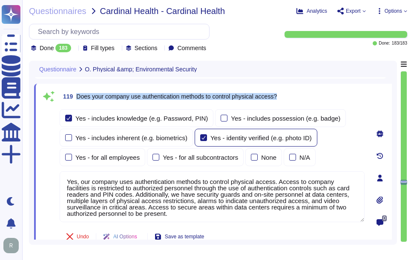
click at [206, 137] on label "Yes - identity verified (e.g. photo ID)" at bounding box center [255, 137] width 111 height 7
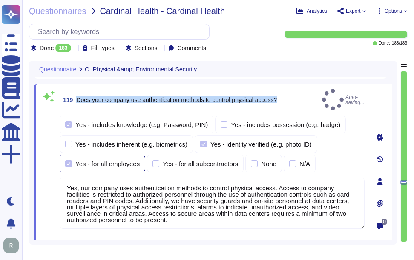
click at [70, 160] on div at bounding box center [68, 163] width 7 height 7
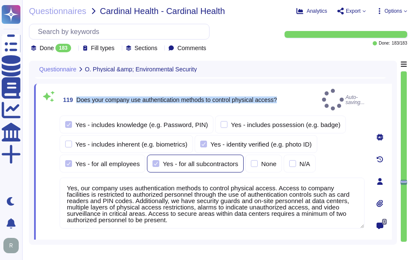
click at [156, 160] on div at bounding box center [155, 163] width 7 height 7
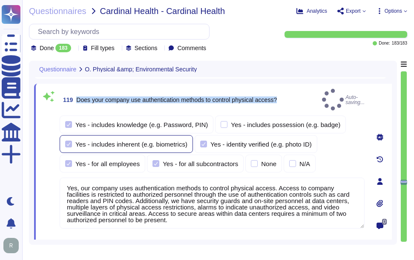
click at [70, 141] on div at bounding box center [68, 144] width 7 height 7
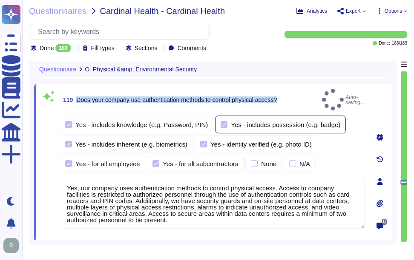
click at [222, 116] on div "Yes - includes possession (e.g. badge)" at bounding box center [280, 125] width 131 height 18
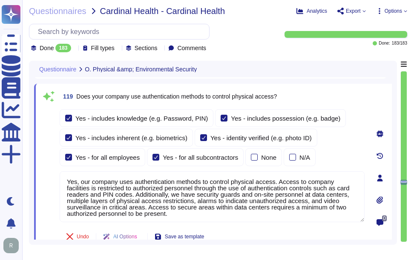
click at [306, 78] on div "118 Does your company have a process for visitors accessing your facility Yes -…" at bounding box center [210, -1] width 352 height 157
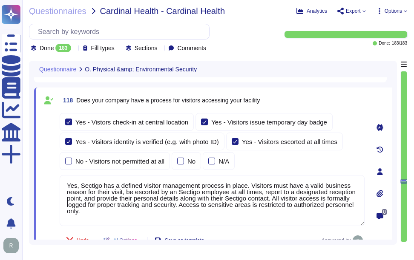
type textarea "Sectigo has implemented a comprehensive physical security program designed to p…"
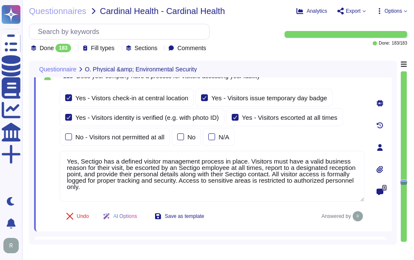
type textarea "USB ports are disabled by default for transferring data from endpoints, and ena…"
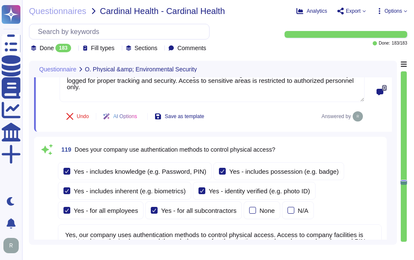
type textarea "Yes, all equipment located at the data centers is housed in secure lockable cab…"
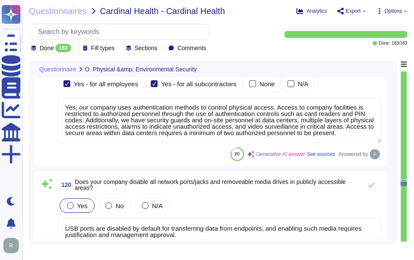
scroll to position [23981, 0]
type textarea "Yes, our company secures and monitors access from exterior access points to the…"
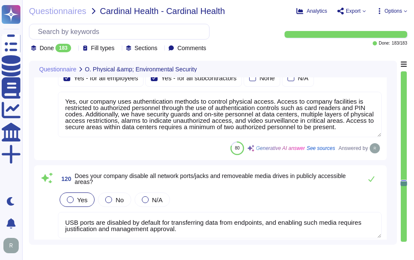
scroll to position [1, 0]
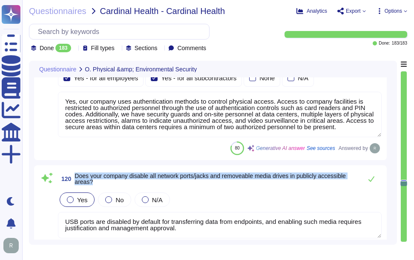
drag, startPoint x: 75, startPoint y: 175, endPoint x: 97, endPoint y: 181, distance: 23.2
click at [97, 181] on span "Does your company disable all network ports/jacks and removeable media drives i…" at bounding box center [215, 179] width 283 height 12
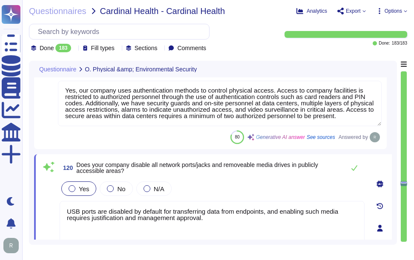
scroll to position [0, 0]
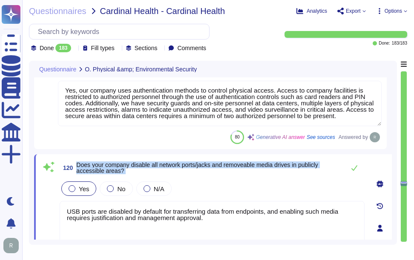
drag, startPoint x: 78, startPoint y: 163, endPoint x: 166, endPoint y: 180, distance: 89.7
click at [166, 180] on div "120 Does your company disable all network ports/jacks and removeable media driv…" at bounding box center [202, 229] width 323 height 138
type textarea "Yes, our company secures and monitors access from exterior access points to the…"
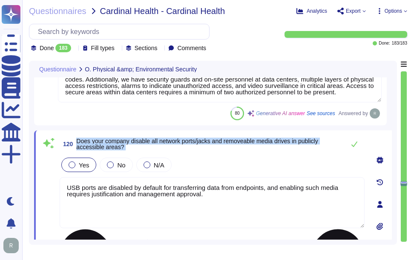
scroll to position [24023, 0]
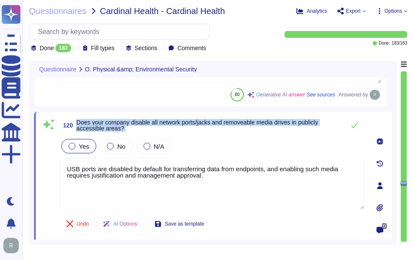
click at [98, 121] on span "Does your company disable all network ports/jacks and removeable media drives i…" at bounding box center [196, 125] width 241 height 13
drag, startPoint x: 77, startPoint y: 121, endPoint x: 130, endPoint y: 126, distance: 53.0
click at [130, 126] on span "Does your company disable all network ports/jacks and removeable media drives i…" at bounding box center [208, 126] width 264 height 12
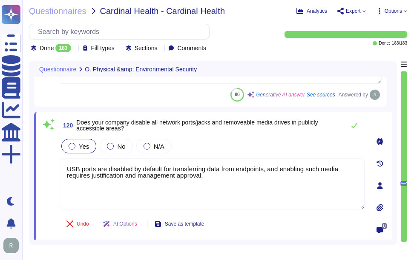
drag, startPoint x: 213, startPoint y: 177, endPoint x: 56, endPoint y: 157, distance: 158.3
click at [56, 157] on div "120 Does your company disable all network ports/jacks and removeable media driv…" at bounding box center [202, 186] width 323 height 138
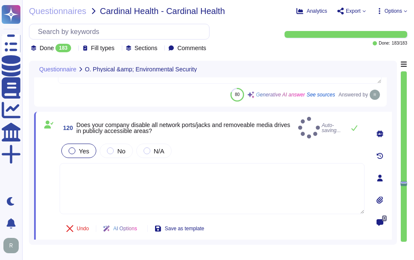
click at [219, 149] on div "Yes No N/A" at bounding box center [212, 151] width 305 height 18
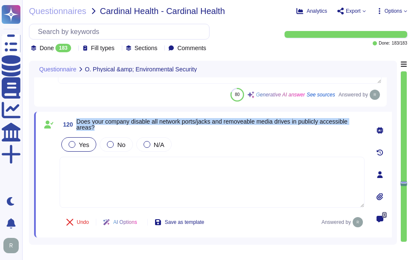
drag, startPoint x: 77, startPoint y: 121, endPoint x: 111, endPoint y: 128, distance: 34.8
click at [111, 128] on span "Does your company disable all network ports/jacks and removeable media drives i…" at bounding box center [220, 125] width 288 height 12
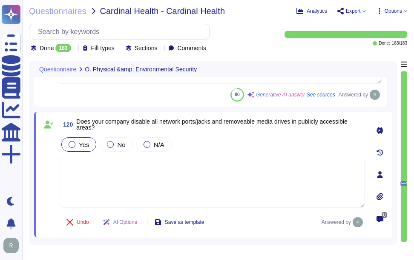
click at [234, 141] on div "Yes No N/A" at bounding box center [212, 145] width 305 height 18
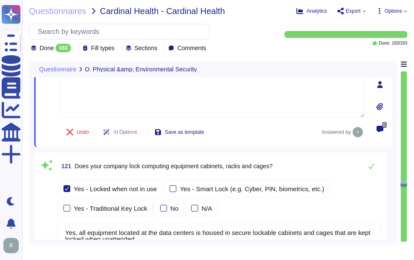
type textarea "Yes, our company secures and monitors access to sensitive interior access point…"
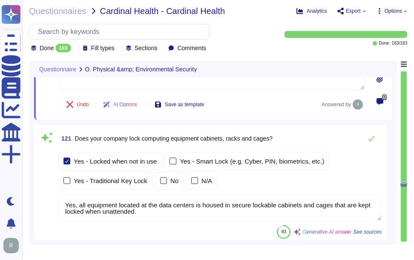
scroll to position [24151, 0]
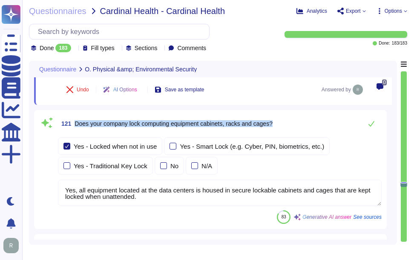
drag, startPoint x: 76, startPoint y: 121, endPoint x: 292, endPoint y: 120, distance: 215.7
click at [292, 120] on div "121 Does your company lock computing equipment cabinets, racks and cages?" at bounding box center [219, 123] width 323 height 17
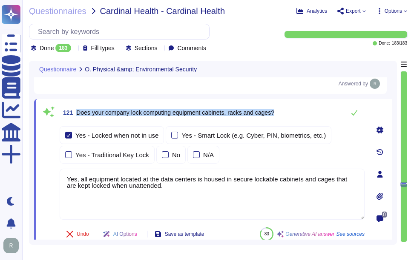
type textarea "Yes, our company secures and monitors access to sensitive interior access point…"
drag, startPoint x: 77, startPoint y: 113, endPoint x: 299, endPoint y: 113, distance: 222.5
click at [299, 113] on div "121 Does your company lock computing equipment cabinets, racks and cages?" at bounding box center [212, 112] width 305 height 17
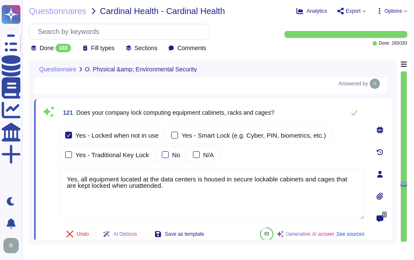
drag, startPoint x: 174, startPoint y: 187, endPoint x: 46, endPoint y: 175, distance: 129.0
click at [46, 175] on div "121 Does your company lock computing equipment cabinets, racks and cages? Yes -…" at bounding box center [202, 174] width 323 height 140
click at [288, 166] on div "Yes - Locked when not in use Yes - Smart Lock (e.g. Cyber, PIN, biometrics, etc…" at bounding box center [212, 173] width 305 height 96
click at [355, 114] on icon at bounding box center [354, 112] width 7 height 7
click at [352, 114] on icon at bounding box center [354, 113] width 6 height 6
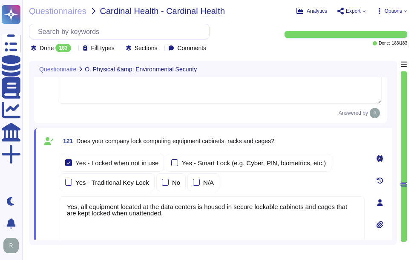
scroll to position [24108, 0]
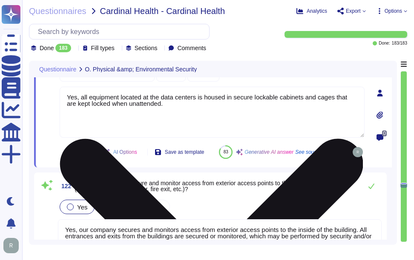
type textarea "Sectigo employs a comprehensive security program to address various types of at…"
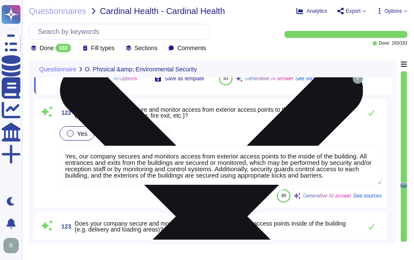
scroll to position [24321, 0]
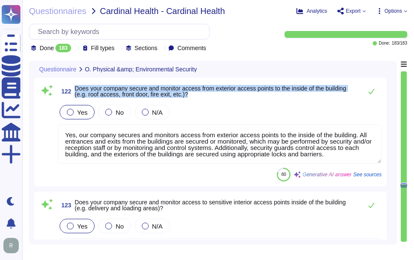
drag, startPoint x: 76, startPoint y: 109, endPoint x: 228, endPoint y: 113, distance: 151.9
click at [228, 97] on span "Does your company secure and monitor access from exterior access points to the …" at bounding box center [215, 92] width 283 height 12
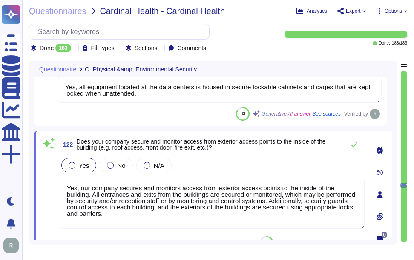
scroll to position [24236, 0]
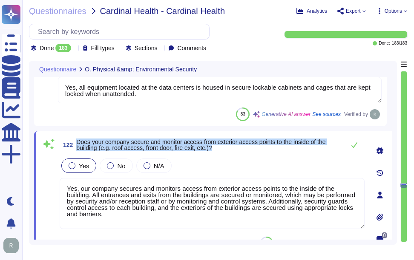
drag, startPoint x: 77, startPoint y: 140, endPoint x: 230, endPoint y: 151, distance: 153.5
click at [230, 151] on span "Does your company secure and monitor access from exterior access points to the …" at bounding box center [208, 145] width 264 height 12
click at [94, 144] on span "Does your company secure and monitor access from exterior access points to the …" at bounding box center [200, 145] width 249 height 13
click at [82, 139] on span "Does your company secure and monitor access from exterior access points to the …" at bounding box center [200, 145] width 249 height 13
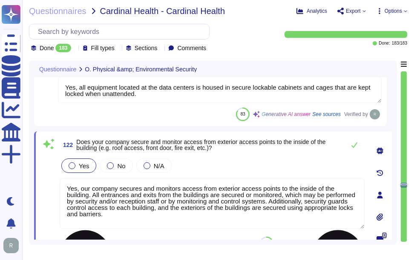
click at [290, 202] on textarea "Yes, our company secures and monitors access from exterior access points to the…" at bounding box center [212, 203] width 305 height 51
click at [238, 167] on div "Yes No N/A" at bounding box center [212, 166] width 305 height 18
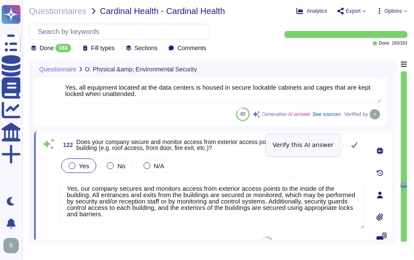
click at [352, 147] on icon at bounding box center [354, 145] width 7 height 7
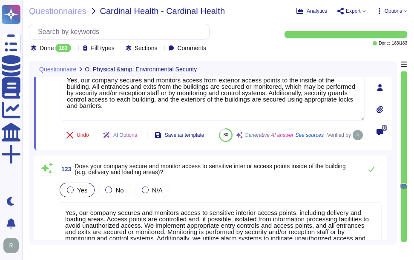
scroll to position [24364, 0]
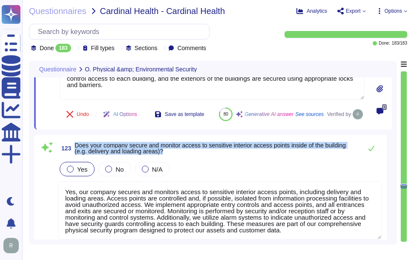
drag, startPoint x: 75, startPoint y: 165, endPoint x: 360, endPoint y: 165, distance: 284.6
click at [360, 157] on div "123 Does your company secure and monitor access to sensitive interior access po…" at bounding box center [219, 148] width 323 height 17
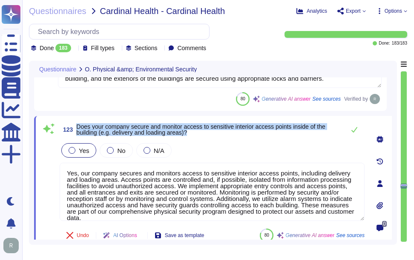
drag, startPoint x: 78, startPoint y: 126, endPoint x: 197, endPoint y: 134, distance: 119.0
click at [197, 134] on span "Does your company secure and monitor access to sensitive interior access points…" at bounding box center [208, 130] width 264 height 12
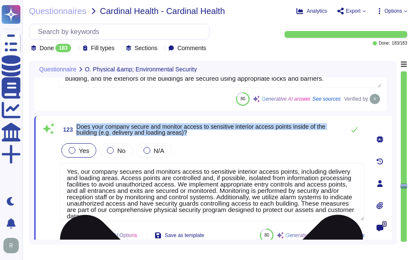
scroll to position [0, 0]
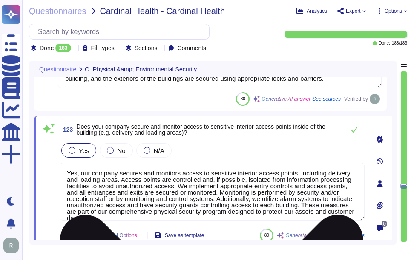
click at [252, 212] on textarea "Yes, our company secures and monitors access to sensitive interior access point…" at bounding box center [212, 192] width 305 height 58
paste textarea
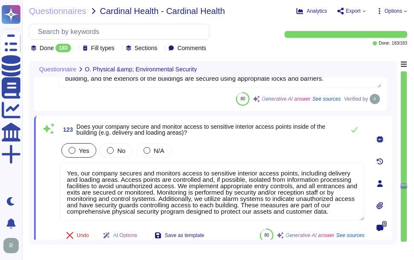
type textarea "Yes, our company secures and monitors access to sensitive interior access point…"
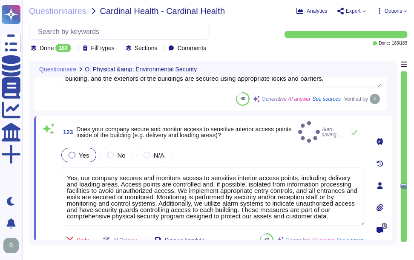
click at [232, 146] on div "Yes No N/A" at bounding box center [212, 155] width 305 height 18
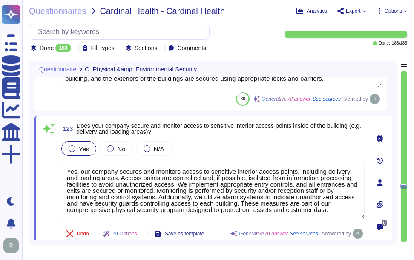
click at [232, 146] on div "Yes No N/A" at bounding box center [212, 149] width 305 height 18
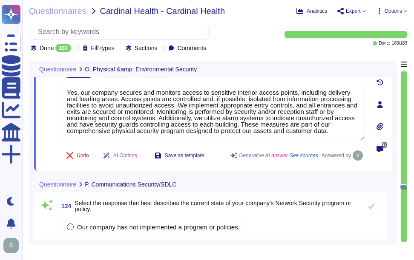
scroll to position [24491, 0]
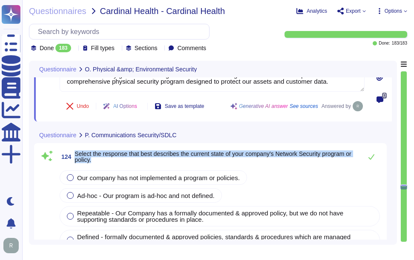
drag, startPoint x: 75, startPoint y: 155, endPoint x: 116, endPoint y: 160, distance: 40.8
click at [116, 160] on span "Select the response that best describes the current state of your company's Net…" at bounding box center [215, 157] width 283 height 12
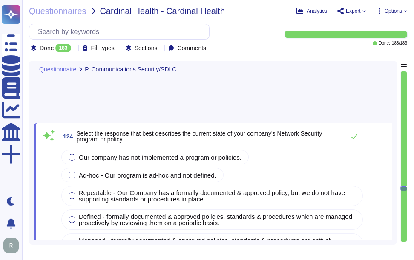
type textarea "Yes, our company has comprehensive capabilities to protect against unauthorized…"
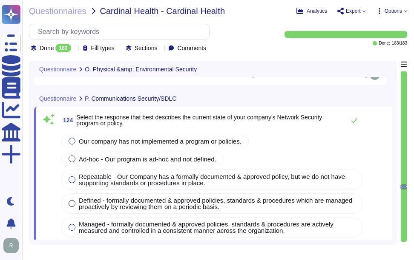
scroll to position [24488, 0]
type textarea "Yes, our company secures and monitors access from exterior access points to the…"
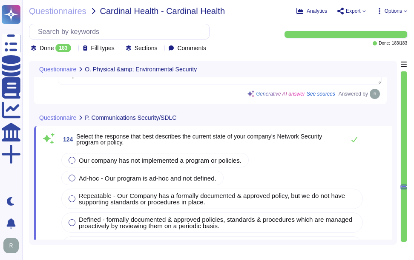
type textarea "Yes, our company secures and monitors access to sensitive interior access point…"
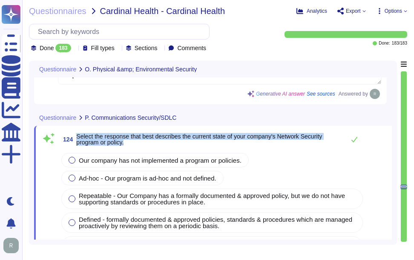
drag, startPoint x: 76, startPoint y: 137, endPoint x: 143, endPoint y: 146, distance: 67.3
click at [143, 146] on span "124 Select the response that best describes the current state of your company's…" at bounding box center [200, 139] width 281 height 15
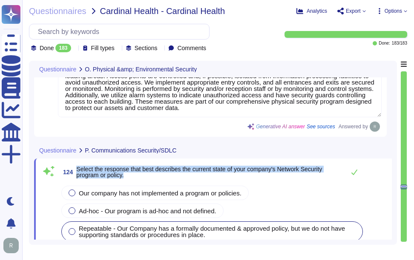
type textarea "Yes, all equipment located at the data centers is housed in secure lockable cab…"
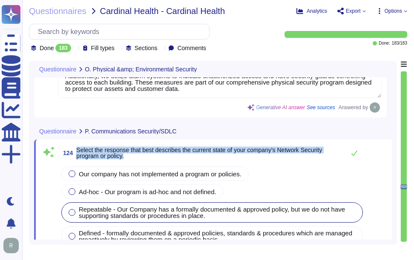
scroll to position [24531, 0]
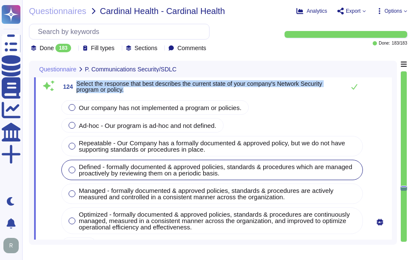
click at [70, 172] on div at bounding box center [71, 170] width 7 height 7
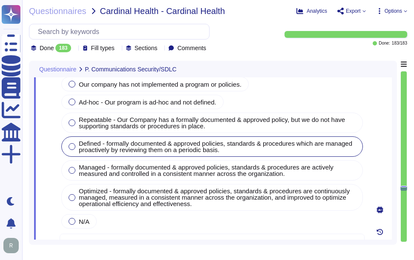
scroll to position [24573, 0]
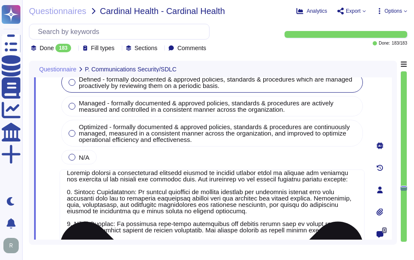
scroll to position [24659, 0]
type textarea "Yes, our company has comprehensive capabilities to protect against unauthorized…"
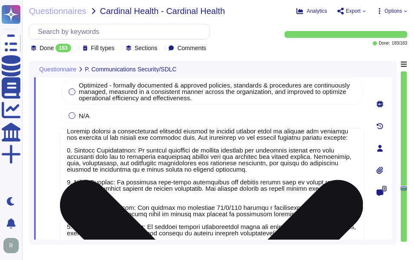
click at [234, 185] on textarea at bounding box center [212, 214] width 305 height 173
paste textarea "A"
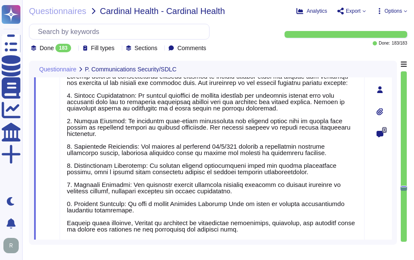
type textarea "Sectigo employs a comprehensive security program to address various types of at…"
click at [51, 174] on span at bounding box center [48, 76] width 15 height 339
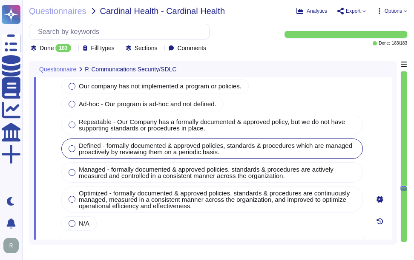
scroll to position [24508, 0]
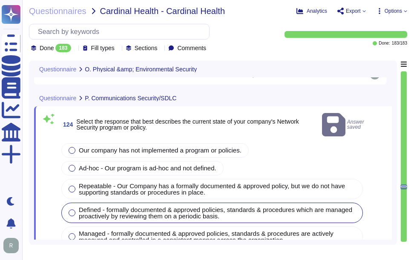
type textarea "Yes, our company secures and monitors access from exterior access points to the…"
type textarea "Yes, our company secures and monitors access to sensitive interior access point…"
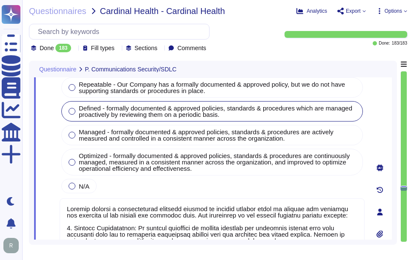
scroll to position [24593, 0]
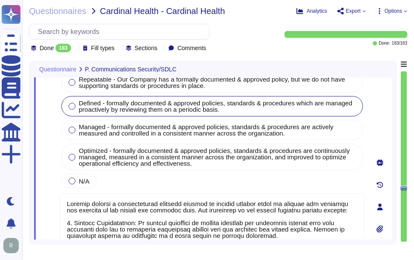
type textarea "Yes, our company has comprehensive capabilities to protect against unauthorized…"
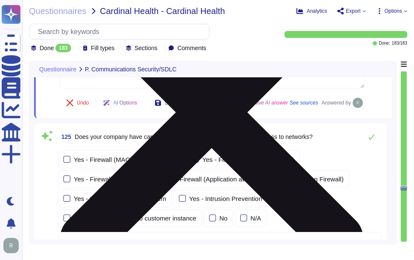
scroll to position [24891, 0]
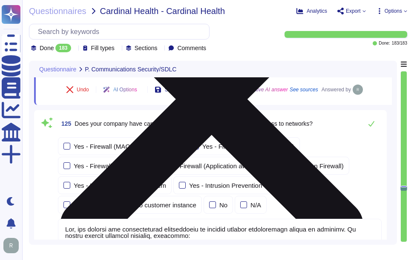
type textarea "Yes, our company periodically reviews and authorizes firewall rules. Firewall a…"
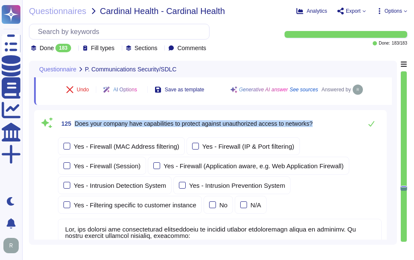
drag, startPoint x: 76, startPoint y: 123, endPoint x: 320, endPoint y: 123, distance: 243.8
click at [320, 123] on div "125 Does your company have capabilities to protect against unauthorized access …" at bounding box center [219, 123] width 323 height 17
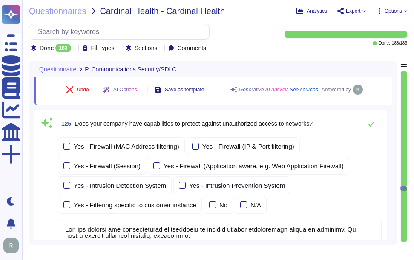
scroll to position [0, 0]
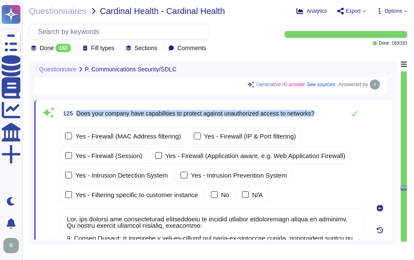
drag, startPoint x: 76, startPoint y: 112, endPoint x: 320, endPoint y: 115, distance: 243.8
click at [320, 115] on div "125 Does your company have capabilities to protect against unauthorized access …" at bounding box center [212, 113] width 305 height 17
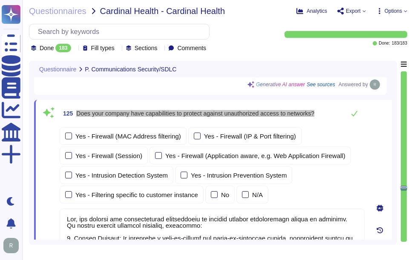
scroll to position [14, 0]
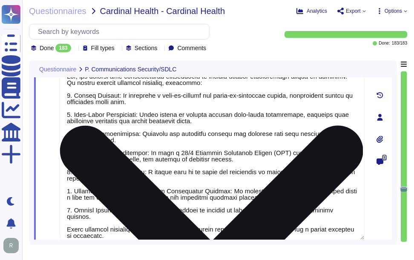
type textarea "Yes, we update all security threat detection systems, including antivirus softw…"
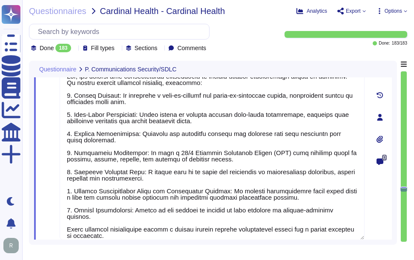
click at [382, 207] on div "0" at bounding box center [380, 117] width 24 height 295
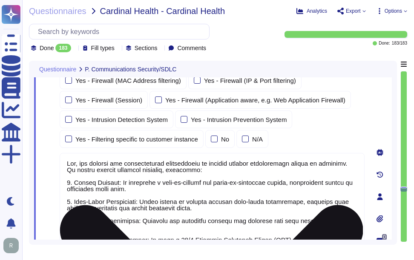
scroll to position [24899, 0]
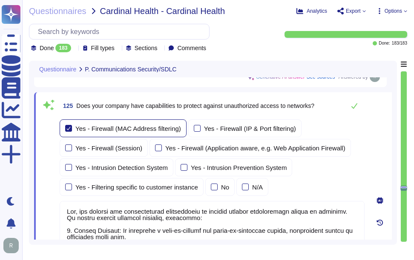
click at [68, 129] on div at bounding box center [68, 128] width 7 height 7
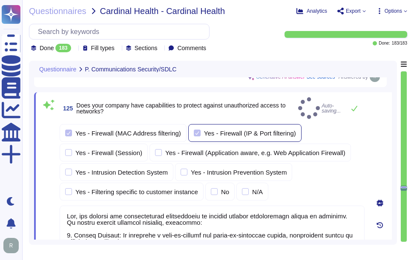
click at [200, 130] on label "Yes - Firewall (IP & Port filtering)" at bounding box center [245, 133] width 102 height 7
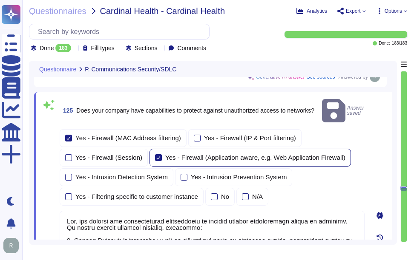
click at [155, 154] on div at bounding box center [158, 157] width 7 height 7
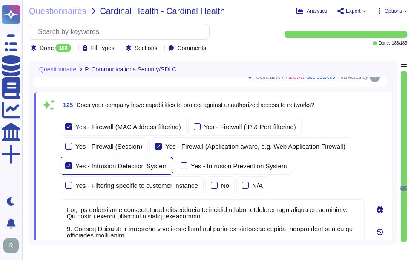
click at [68, 168] on div at bounding box center [68, 166] width 7 height 7
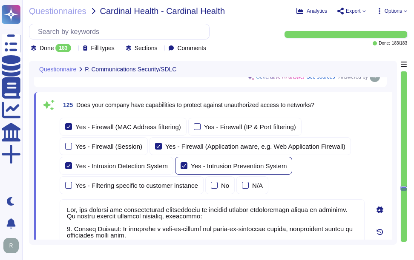
click at [181, 166] on div at bounding box center [183, 166] width 7 height 7
click at [371, 115] on div "0" at bounding box center [380, 254] width 24 height 314
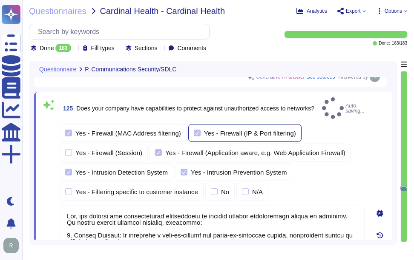
click at [194, 130] on div at bounding box center [197, 133] width 7 height 7
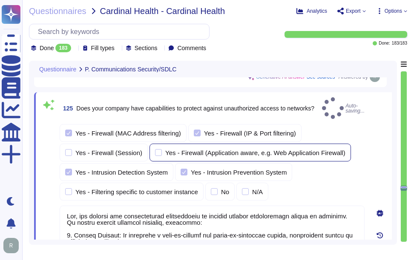
click at [155, 149] on div at bounding box center [158, 152] width 7 height 7
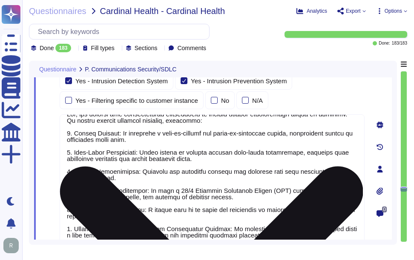
scroll to position [14, 0]
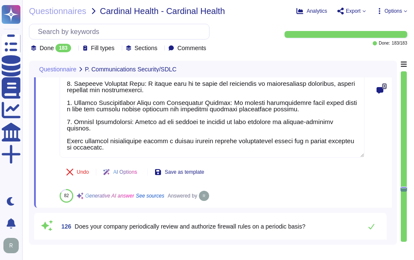
type textarea "Yes, we update all security threat detection systems, including antivirus softw…"
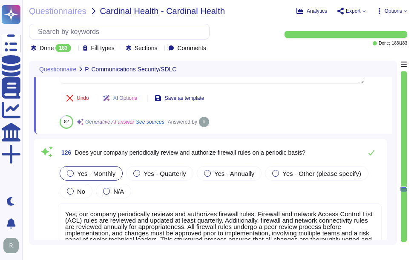
scroll to position [25196, 0]
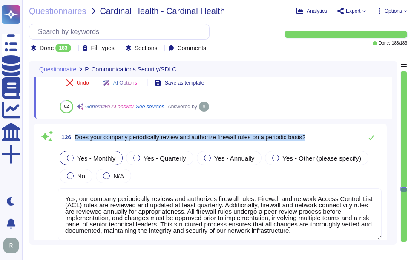
drag, startPoint x: 74, startPoint y: 136, endPoint x: 315, endPoint y: 137, distance: 240.8
click at [315, 137] on div "126 Does your company periodically review and authorize firewall rules on a per…" at bounding box center [219, 137] width 323 height 17
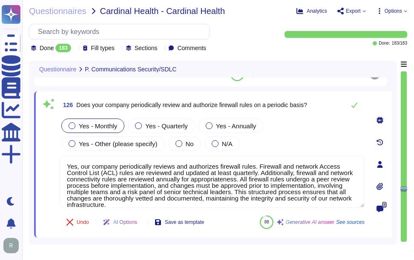
scroll to position [1, 0]
type textarea "All network traffic is denied and/or dropped unless it is required and authoriz…"
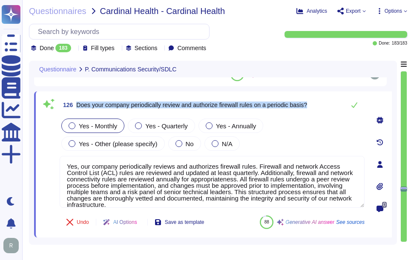
drag, startPoint x: 77, startPoint y: 103, endPoint x: 315, endPoint y: 104, distance: 237.8
click at [315, 104] on div "126 Does your company periodically review and authorize firewall rules on a per…" at bounding box center [212, 105] width 305 height 17
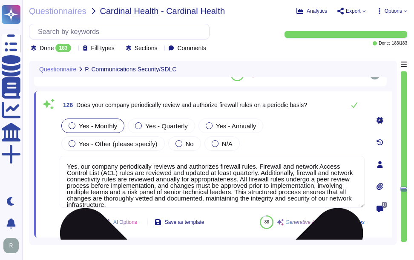
click at [239, 187] on textarea "Yes, our company periodically reviews and authorizes firewall rules. Firewall a…" at bounding box center [212, 182] width 305 height 52
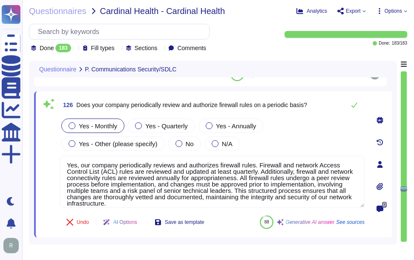
click at [289, 137] on div "Yes - Monthly Yes - Quarterly Yes - Annually Yes - Other (please specify) No N/A" at bounding box center [212, 135] width 305 height 36
click at [154, 124] on span "Yes - Quarterly" at bounding box center [166, 126] width 43 height 7
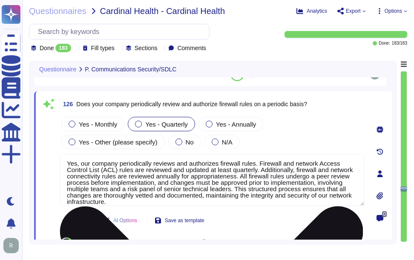
type textarea "All network traffic is denied and/or dropped unless it is required and authoriz…"
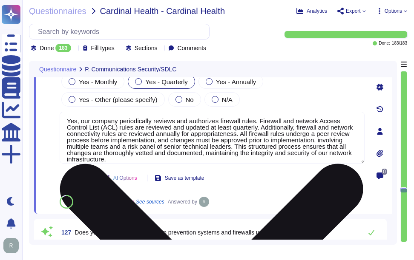
scroll to position [0, 0]
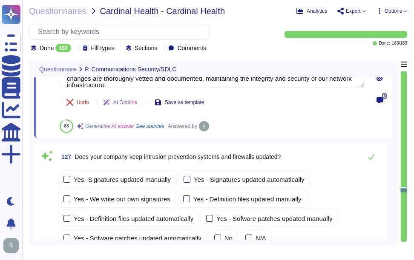
type textarea "Yes, our company configures network devices to disable all unnecessary services…"
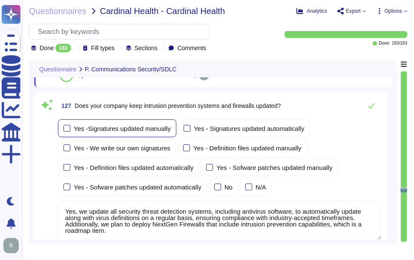
scroll to position [25367, 0]
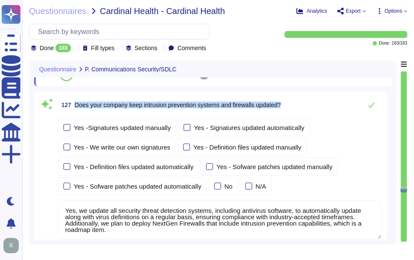
drag, startPoint x: 75, startPoint y: 104, endPoint x: 307, endPoint y: 102, distance: 231.9
click at [307, 102] on div "127 Does your company keep intrusion prevention systems and firewalls updated?" at bounding box center [219, 105] width 323 height 17
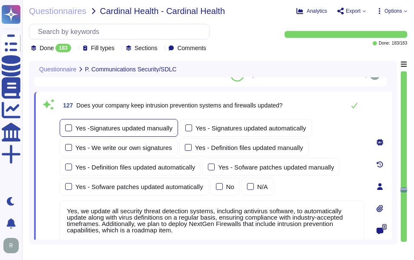
scroll to position [25324, 0]
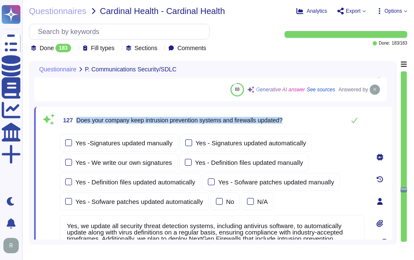
drag, startPoint x: 77, startPoint y: 120, endPoint x: 302, endPoint y: 123, distance: 224.7
click at [302, 123] on div "127 Does your company keep intrusion prevention systems and firewalls updated?" at bounding box center [212, 120] width 305 height 17
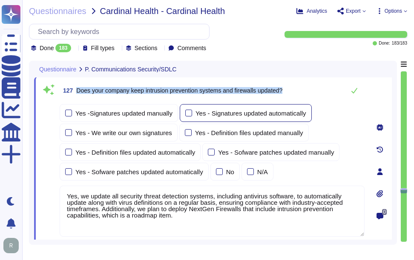
scroll to position [25367, 0]
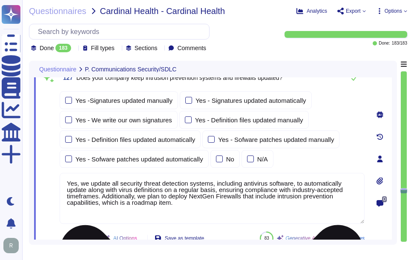
click at [179, 194] on textarea "Yes, we update all security threat detection systems, including antivirus softw…" at bounding box center [212, 198] width 305 height 51
paste textarea "firewalls, to ensure compliance with industry-accepted timeframes. We plan to d…"
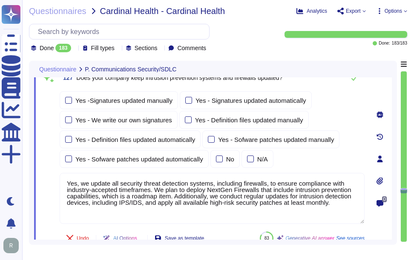
type textarea "Yes, we update all security threat detection systems, including firewalls, to e…"
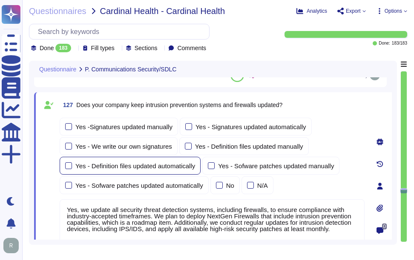
scroll to position [25324, 0]
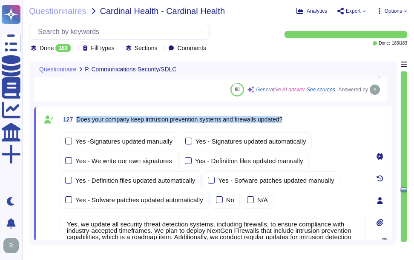
drag, startPoint x: 77, startPoint y: 117, endPoint x: 306, endPoint y: 125, distance: 229.5
click at [306, 125] on div "127 Does your company keep intrusion prevention systems and firewalls updated?" at bounding box center [212, 119] width 305 height 15
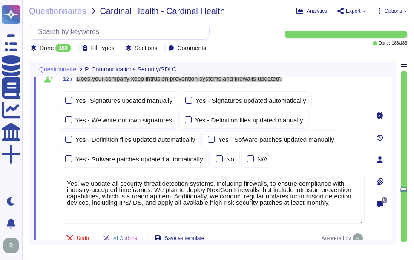
scroll to position [25409, 0]
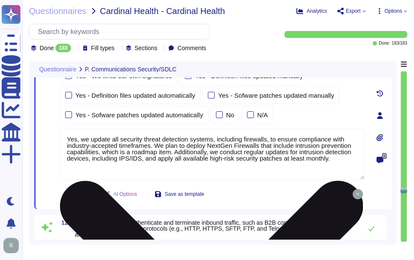
click at [186, 151] on textarea "Yes, we update all security threat detection systems, including firewalls, to e…" at bounding box center [212, 154] width 305 height 51
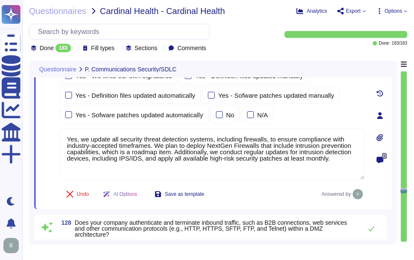
click at [321, 120] on div "Yes -Signatures updated manually Yes - Signatures updated automatically Yes - W…" at bounding box center [212, 85] width 305 height 77
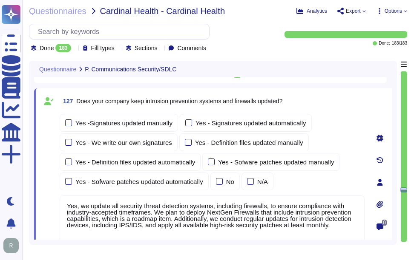
scroll to position [25367, 0]
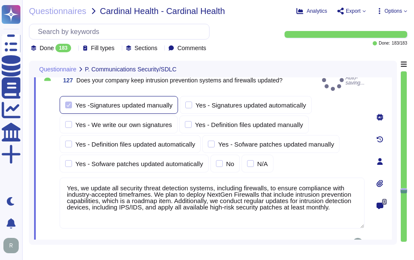
click at [66, 102] on div at bounding box center [68, 105] width 7 height 7
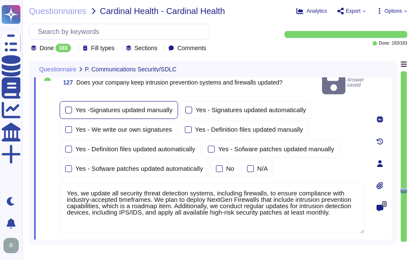
click at [67, 107] on div at bounding box center [68, 110] width 7 height 7
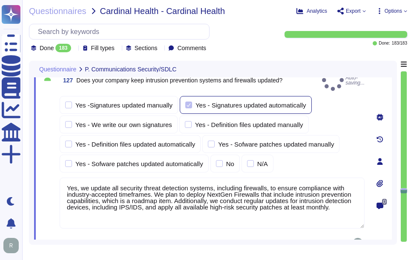
click at [192, 102] on label "Yes - Signatures updated automatically" at bounding box center [245, 105] width 121 height 7
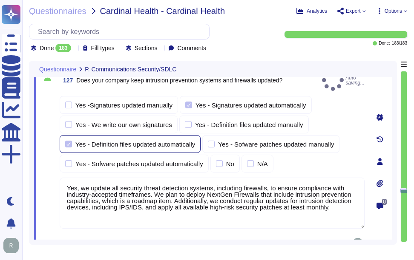
click at [69, 141] on div at bounding box center [68, 144] width 7 height 7
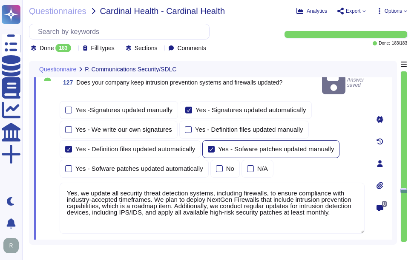
click at [211, 146] on div at bounding box center [211, 149] width 7 height 7
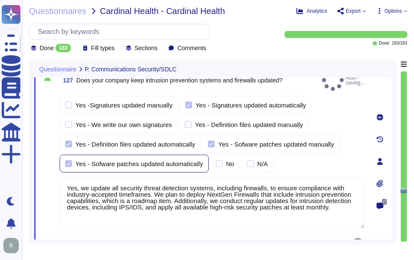
click at [73, 160] on label "Yes - Sofware patches updated automatically" at bounding box center [134, 163] width 138 height 7
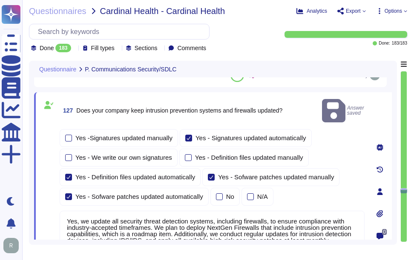
scroll to position [25324, 0]
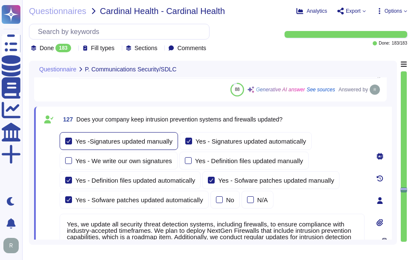
click at [67, 140] on div at bounding box center [68, 141] width 7 height 7
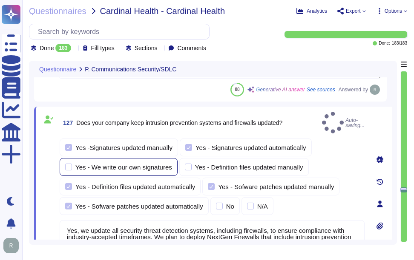
click at [67, 164] on div at bounding box center [68, 167] width 7 height 7
click at [0, 0] on input "Yes - We write our own signatures" at bounding box center [0, 0] width 0 height 0
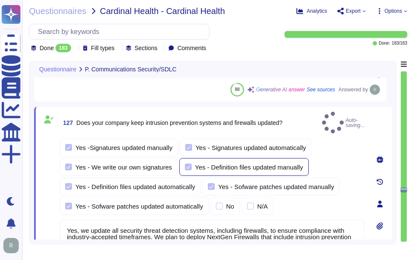
click at [187, 164] on div at bounding box center [188, 167] width 7 height 7
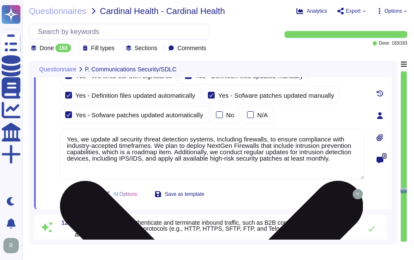
scroll to position [25367, 0]
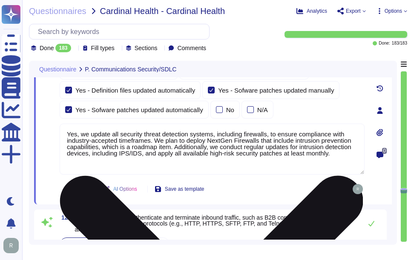
type textarea "Yes, our company implements a default deny all rule on its firewalls, allowing …"
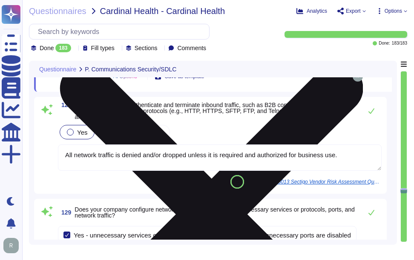
scroll to position [25537, 0]
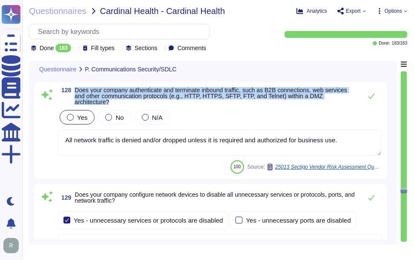
drag, startPoint x: 75, startPoint y: 90, endPoint x: 114, endPoint y: 100, distance: 40.0
click at [114, 100] on span "Does your company authenticate and terminate inbound traffic, such as B2B conne…" at bounding box center [215, 96] width 283 height 18
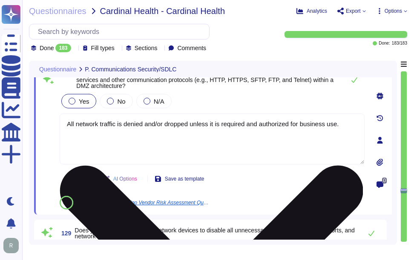
type textarea "Yes, our company implements a default deny all rule on its firewalls, allowing …"
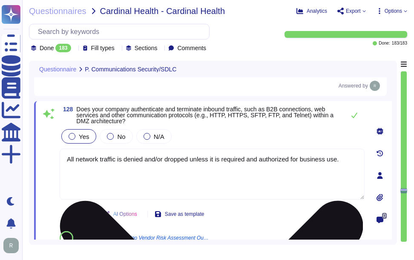
type textarea "Yes, our company periodically reviews and authorizes firewall rules. Firewall a…"
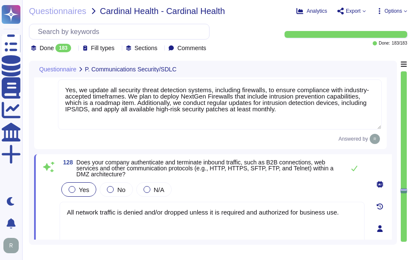
scroll to position [25452, 0]
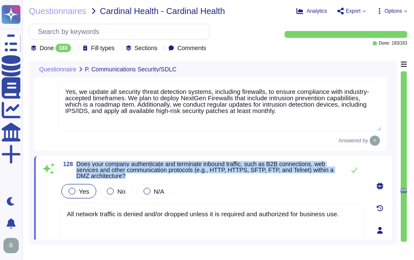
drag, startPoint x: 77, startPoint y: 164, endPoint x: 174, endPoint y: 174, distance: 97.5
click at [174, 174] on span "Does your company authenticate and terminate inbound traffic, such as B2B conne…" at bounding box center [208, 170] width 264 height 18
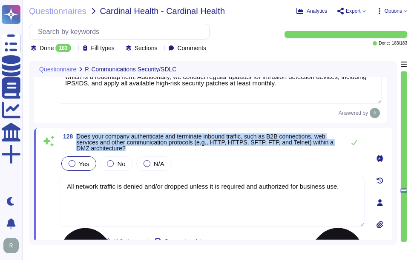
scroll to position [25494, 0]
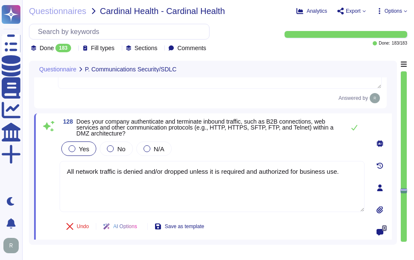
click at [266, 148] on div "Yes No N/A" at bounding box center [212, 149] width 305 height 18
click at [351, 131] on button at bounding box center [354, 127] width 20 height 17
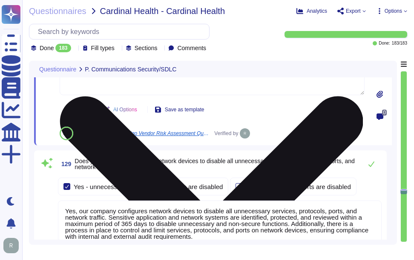
scroll to position [25622, 0]
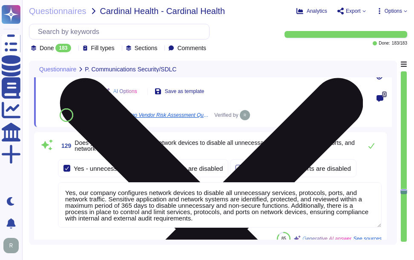
type textarea "Yes, we transfer customer data across international borders in a number of ways…"
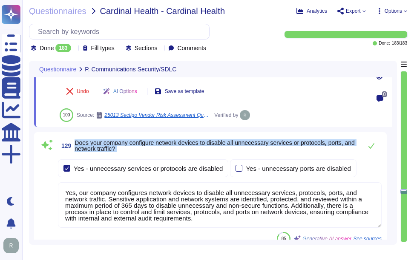
drag, startPoint x: 76, startPoint y: 143, endPoint x: 147, endPoint y: 157, distance: 72.9
click at [147, 157] on div "129 Does your company configure network devices to disable all unnecessary serv…" at bounding box center [210, 191] width 342 height 108
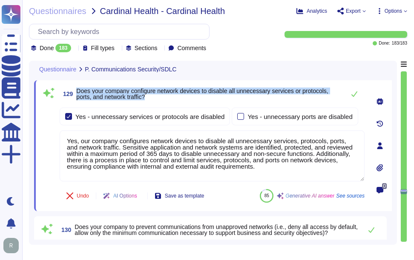
drag, startPoint x: 77, startPoint y: 88, endPoint x: 161, endPoint y: 98, distance: 84.4
click at [161, 98] on span "Does your company configure network devices to disable all unnecessary services…" at bounding box center [208, 94] width 264 height 12
click at [238, 115] on div at bounding box center [240, 116] width 7 height 7
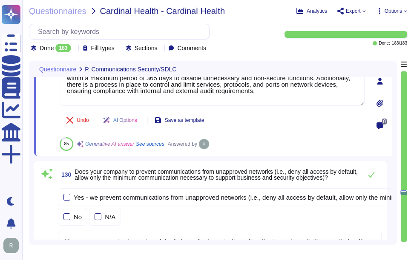
scroll to position [25707, 0]
type textarea "No, there is no internet proxy in place to filter content for employees on the …"
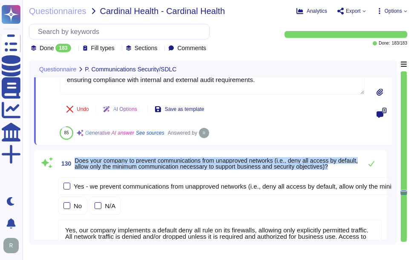
drag, startPoint x: 76, startPoint y: 160, endPoint x: 360, endPoint y: 170, distance: 284.8
click at [360, 170] on div "130 Does your company to prevent communications from unapproved networks (i.e.,…" at bounding box center [219, 163] width 323 height 17
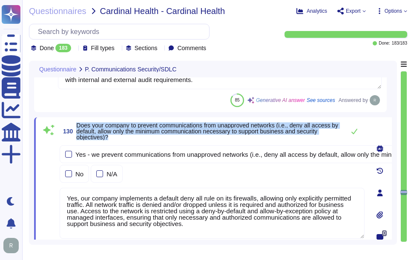
drag, startPoint x: 76, startPoint y: 125, endPoint x: 125, endPoint y: 136, distance: 50.1
click at [125, 136] on span "130 Does your company to prevent communications from unapproved networks (i.e.,…" at bounding box center [200, 132] width 281 height 18
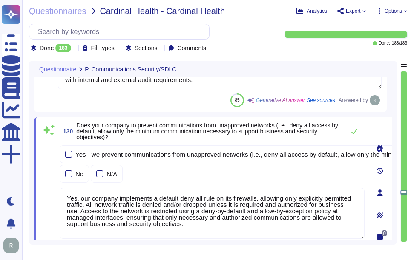
click at [234, 208] on textarea "Yes, our company implements a default deny all rule on its firewalls, allowing …" at bounding box center [212, 213] width 305 height 51
paste textarea
type textarea "Yes, our company implements a default deny all rule on its firewalls, allowing …"
click at [257, 170] on div "Yes - we prevent communications from unapproved networks (i.e., deny all access…" at bounding box center [212, 164] width 305 height 37
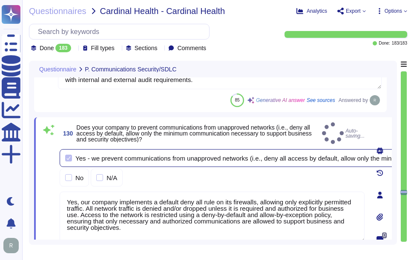
click at [67, 155] on div at bounding box center [68, 158] width 7 height 7
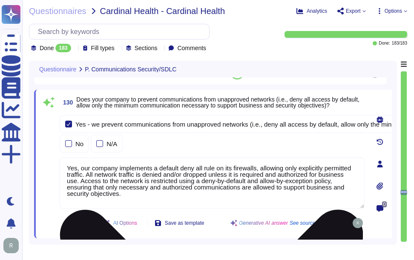
scroll to position [25749, 0]
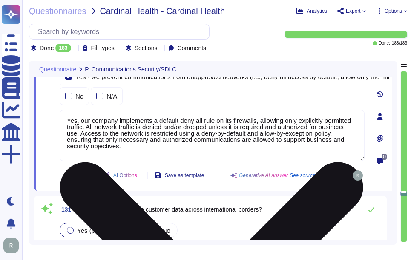
type textarea "All network traffic is denied and/or dropped unless it is required and authoriz…"
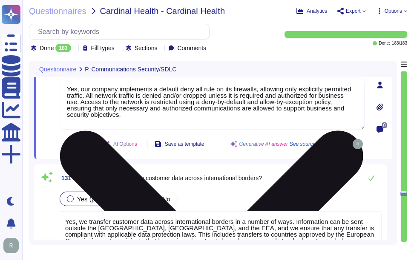
scroll to position [25835, 0]
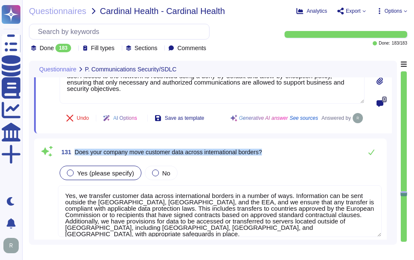
drag, startPoint x: 76, startPoint y: 151, endPoint x: 290, endPoint y: 151, distance: 214.0
click at [290, 151] on div "131 Does your company move customer data across international borders?" at bounding box center [219, 152] width 323 height 17
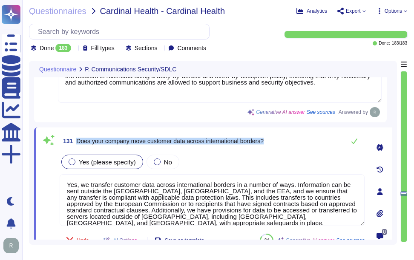
drag, startPoint x: 77, startPoint y: 140, endPoint x: 274, endPoint y: 136, distance: 197.5
click at [274, 136] on div "131 Does your company move customer data across international borders?" at bounding box center [212, 141] width 305 height 17
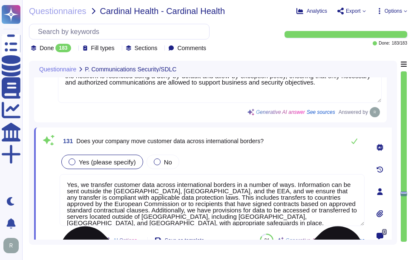
click at [188, 191] on textarea "Yes, we transfer customer data across international borders in a number of ways…" at bounding box center [212, 200] width 305 height 52
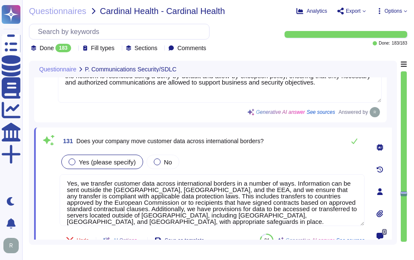
click at [228, 158] on div "Yes (please specify) No" at bounding box center [212, 162] width 305 height 18
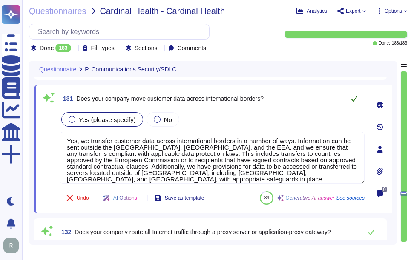
click at [351, 100] on icon at bounding box center [354, 98] width 7 height 7
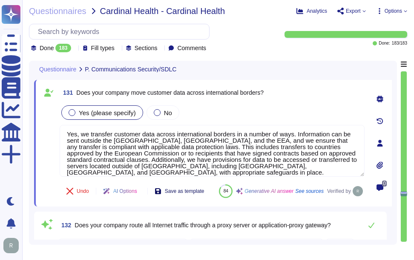
type textarea "All network traffic is denied and/or dropped unless it is required and authoriz…"
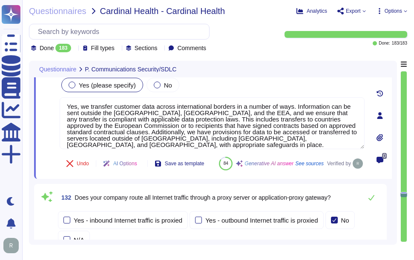
type textarea "Yes, our company employs network segmentation and firewall restrictions to prot…"
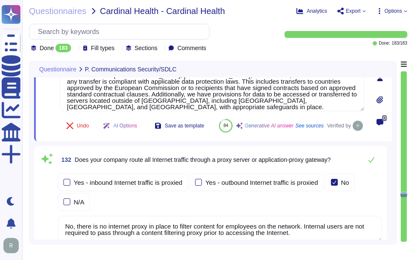
scroll to position [25962, 0]
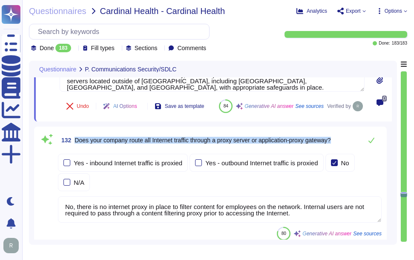
drag, startPoint x: 76, startPoint y: 160, endPoint x: 343, endPoint y: 154, distance: 267.7
click at [343, 149] on div "132 Does your company route all Internet traffic through a proxy server or appl…" at bounding box center [219, 140] width 323 height 17
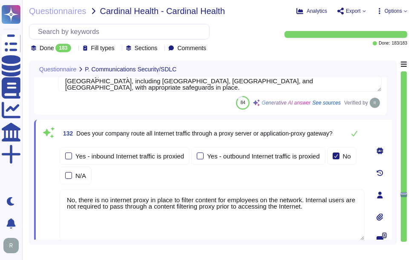
scroll to position [1, 0]
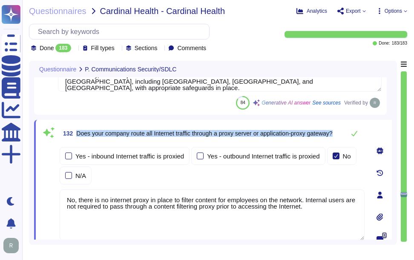
drag, startPoint x: 77, startPoint y: 129, endPoint x: 127, endPoint y: 138, distance: 51.4
click at [127, 137] on span "Does your company route all Internet traffic through a proxy server or applicat…" at bounding box center [204, 134] width 256 height 6
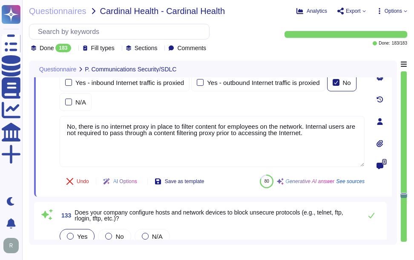
type textarea "Yes, customer system components are configured in separate secure environments.…"
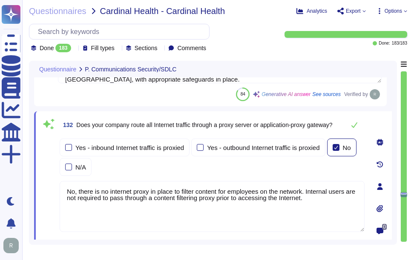
scroll to position [25965, 0]
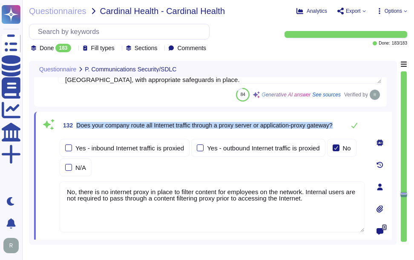
drag, startPoint x: 77, startPoint y: 121, endPoint x: 122, endPoint y: 126, distance: 44.5
click at [122, 126] on span "Does your company route all Internet traffic through a proxy server or applicat…" at bounding box center [204, 126] width 256 height 6
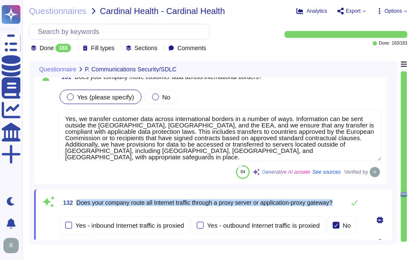
type textarea "Yes, our company configures network devices to disable all unnecessary services…"
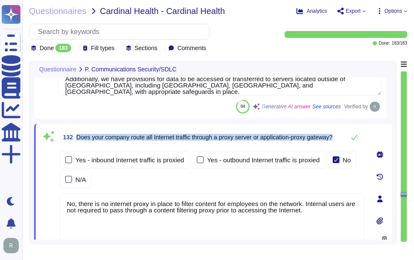
type textarea "Yes, our company employs network segmentation and firewall restrictions to prot…"
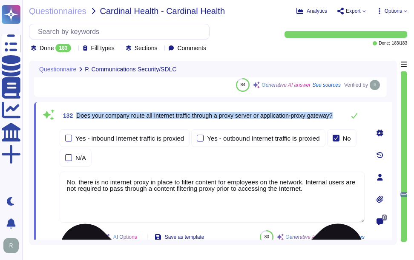
scroll to position [25965, 0]
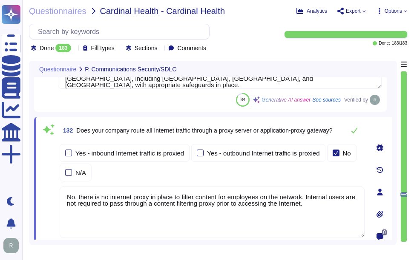
click at [215, 179] on div "Yes - inbound Internet traffic is proxied Yes - outbound Internet traffic is pr…" at bounding box center [212, 162] width 305 height 37
click at [354, 131] on icon at bounding box center [354, 130] width 7 height 7
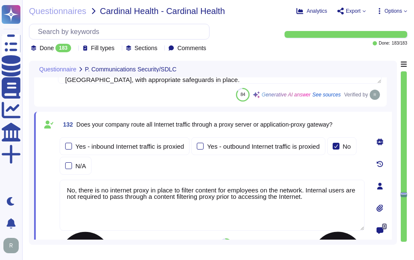
type textarea "Yes, our company employs network segmentation and firewall restrictions to prot…"
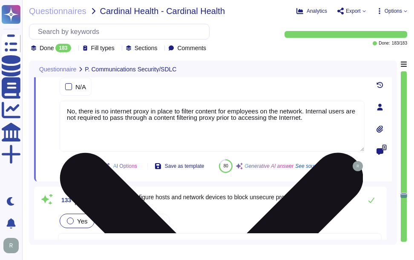
type textarea "Yes, customer system components are configured in separate secure environments.…"
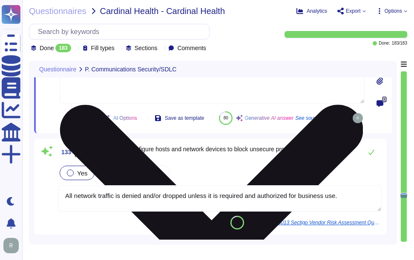
scroll to position [26093, 0]
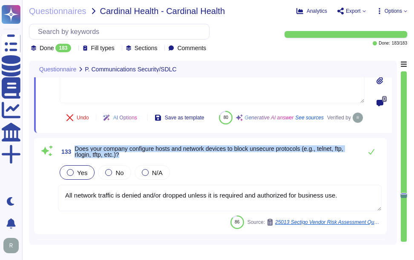
drag, startPoint x: 75, startPoint y: 169, endPoint x: 315, endPoint y: 180, distance: 240.2
click at [315, 160] on div "133 Does your company configure hosts and network devices to block unsecure pro…" at bounding box center [219, 151] width 323 height 17
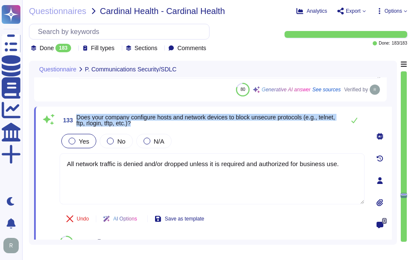
drag, startPoint x: 77, startPoint y: 116, endPoint x: 202, endPoint y: 129, distance: 125.4
click at [202, 129] on div "133 Does your company configure hosts and network devices to block unsecure pro…" at bounding box center [202, 181] width 323 height 138
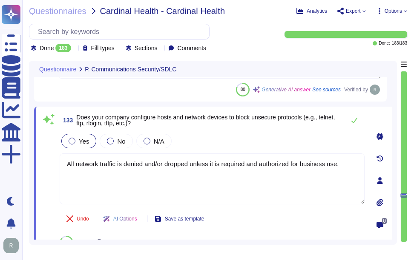
click at [302, 137] on div "Yes No N/A" at bounding box center [212, 141] width 305 height 18
click at [352, 121] on icon at bounding box center [354, 121] width 6 height 6
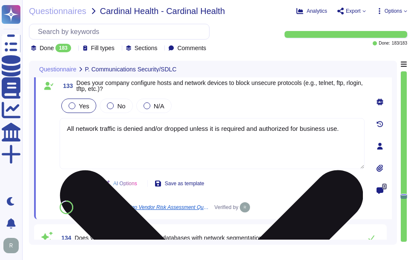
type textarea "Yes, our company segments networks based on the classification of information s…"
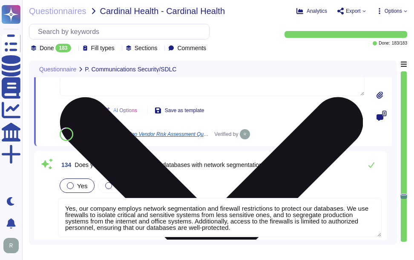
scroll to position [26220, 0]
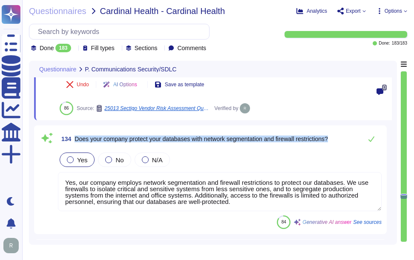
drag, startPoint x: 75, startPoint y: 139, endPoint x: 340, endPoint y: 139, distance: 265.1
click at [340, 139] on div "134 Does your company protect your databases with network segmentation and fire…" at bounding box center [219, 139] width 323 height 17
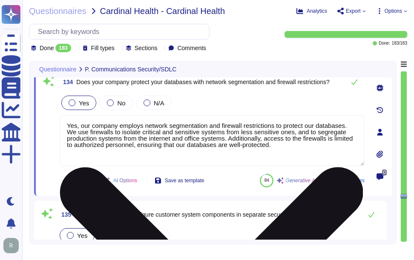
type textarea "Yes, our company stores multiple copies of valuable data on separate media to r…"
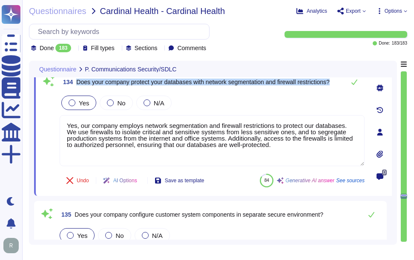
drag, startPoint x: 77, startPoint y: 81, endPoint x: 340, endPoint y: 81, distance: 262.1
click at [340, 81] on div "134 Does your company protect your databases with network segmentation and fire…" at bounding box center [212, 82] width 305 height 17
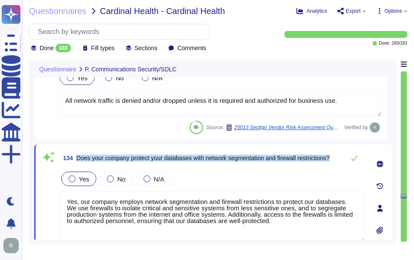
type textarea "Yes, we transfer customer data across international borders in a number of ways…"
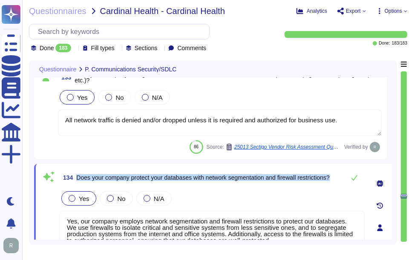
scroll to position [26178, 0]
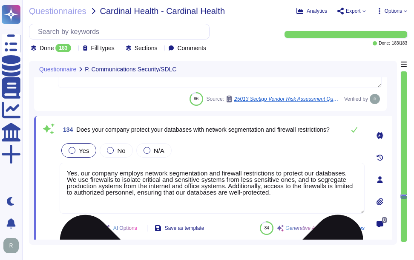
click at [154, 183] on textarea "Yes, our company employs network segmentation and firewall restrictions to prot…" at bounding box center [212, 188] width 305 height 51
paste textarea
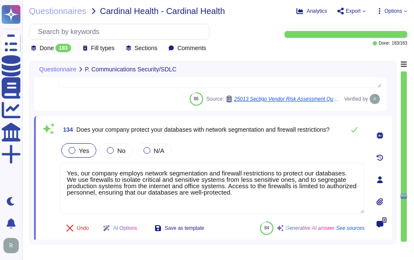
type textarea "Yes, our company employs network segmentation and firewall restrictions to prot…"
click at [199, 153] on div "Yes No N/A" at bounding box center [212, 151] width 305 height 18
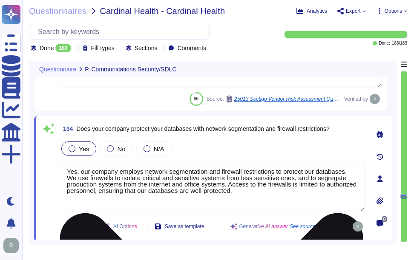
drag, startPoint x: 240, startPoint y: 195, endPoint x: 84, endPoint y: 200, distance: 156.2
click at [62, 168] on textarea "Yes, our company employs network segmentation and firewall restrictions to prot…" at bounding box center [212, 186] width 305 height 51
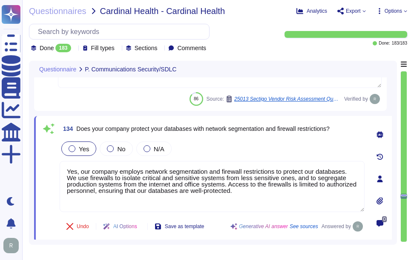
click at [238, 147] on div "Yes No N/A" at bounding box center [212, 149] width 305 height 18
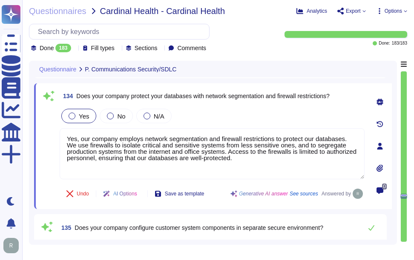
type textarea "Yes, our company stores multiple copies of valuable data on separate media to r…"
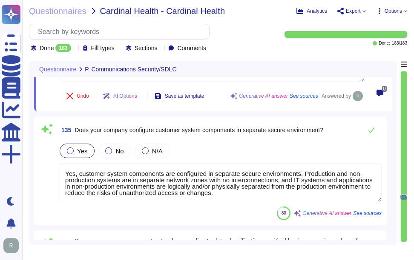
scroll to position [26305, 0]
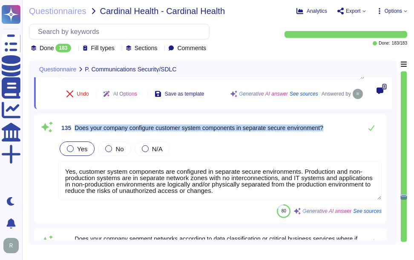
drag, startPoint x: 75, startPoint y: 128, endPoint x: 333, endPoint y: 126, distance: 258.3
click at [333, 126] on div "135 Does your company configure customer system components in separate secure e…" at bounding box center [219, 128] width 323 height 17
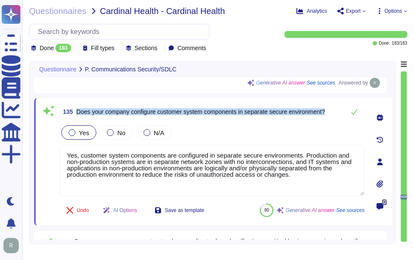
type textarea "Yes, our company stores multiple copies of valuable data on separate media to r…"
drag, startPoint x: 77, startPoint y: 111, endPoint x: 335, endPoint y: 109, distance: 258.3
click at [335, 109] on div "135 Does your company configure customer system components in separate secure e…" at bounding box center [212, 111] width 305 height 17
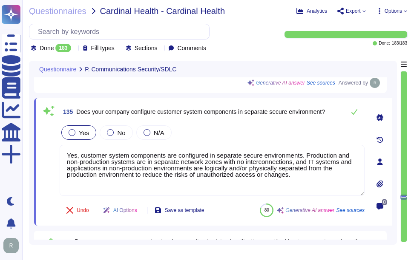
drag, startPoint x: 308, startPoint y: 177, endPoint x: 53, endPoint y: 148, distance: 257.0
click at [53, 148] on div "135 Does your company configure customer system components in separate secure e…" at bounding box center [202, 161] width 323 height 117
click at [251, 138] on div "Yes No N/A" at bounding box center [212, 133] width 305 height 18
click at [357, 111] on icon at bounding box center [354, 111] width 7 height 7
click at [352, 115] on button at bounding box center [354, 111] width 20 height 17
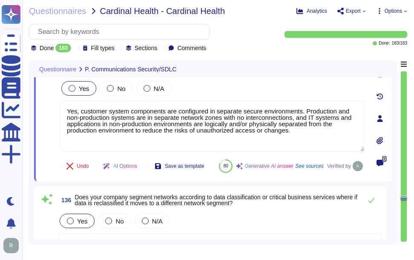
type textarea "Yes, we develop software applications internally as part of our services, which…"
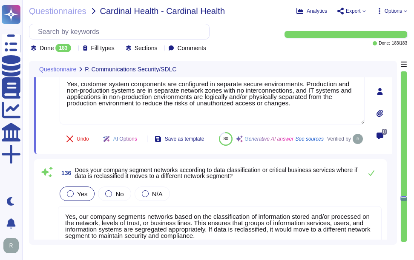
scroll to position [26391, 0]
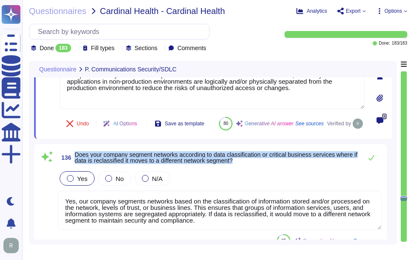
drag, startPoint x: 75, startPoint y: 175, endPoint x: 271, endPoint y: 185, distance: 196.4
click at [271, 165] on span "136 Does your company segment networks according to data classification or crit…" at bounding box center [208, 157] width 300 height 15
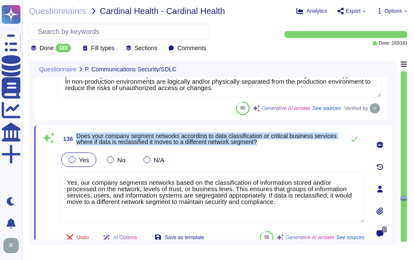
drag, startPoint x: 78, startPoint y: 135, endPoint x: 308, endPoint y: 147, distance: 230.5
click at [308, 147] on div "136 Does your company segment networks according to data classification or crit…" at bounding box center [212, 139] width 305 height 17
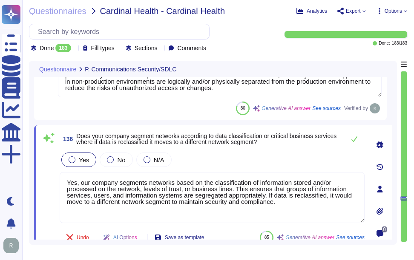
drag, startPoint x: 290, startPoint y: 203, endPoint x: 58, endPoint y: 180, distance: 233.5
click at [58, 180] on div "136 Does your company segment networks according to data classification or crit…" at bounding box center [202, 189] width 323 height 117
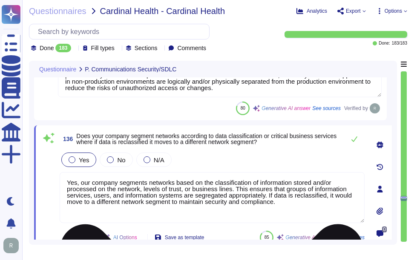
paste textarea
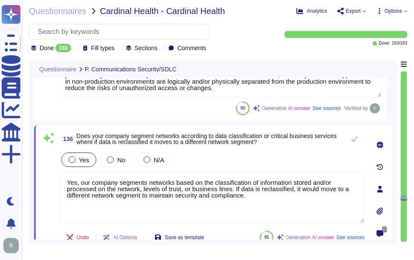
type textarea "Yes, our company segments networks based on the classification of information s…"
click at [247, 161] on div "Yes No N/A" at bounding box center [212, 160] width 305 height 18
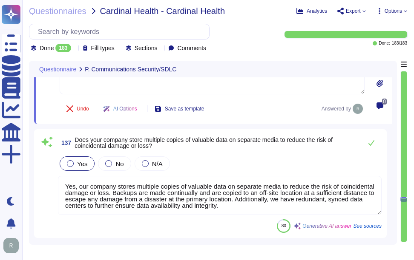
scroll to position [26518, 0]
type textarea "Sectigo has established a formal Software Development Lifecycle (SDLC) process …"
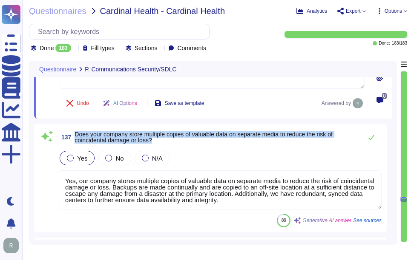
drag, startPoint x: 76, startPoint y: 133, endPoint x: 176, endPoint y: 142, distance: 100.8
click at [176, 142] on span "Does your company store multiple copies of valuable data on separate media to r…" at bounding box center [215, 137] width 283 height 12
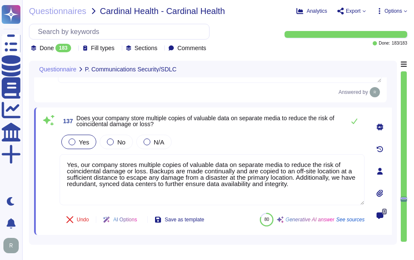
type textarea "Sectigo has established a formal Software Development Lifecycle (SDLC) process …"
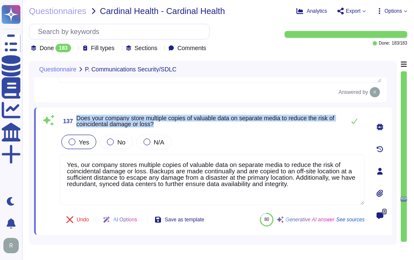
drag, startPoint x: 77, startPoint y: 118, endPoint x: 174, endPoint y: 124, distance: 97.6
click at [174, 124] on span "Does your company store multiple copies of valuable data on separate media to r…" at bounding box center [208, 121] width 264 height 12
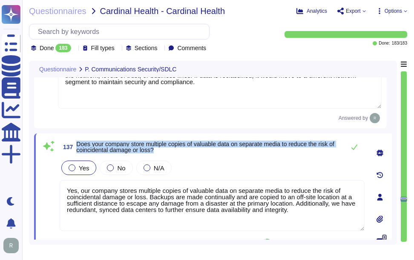
type textarea "Yes, our company employs network segmentation and firewall restrictions to prot…"
type textarea "Sectigo has established a formal Software Development Lifecycle (SDLC) process …"
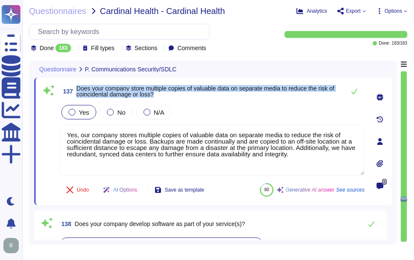
scroll to position [26550, 0]
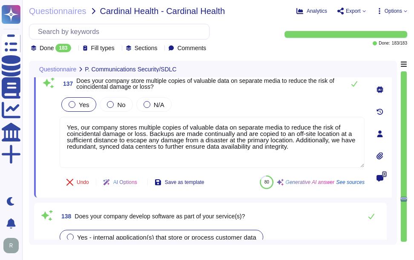
drag, startPoint x: 300, startPoint y: 149, endPoint x: 42, endPoint y: 128, distance: 258.7
click at [42, 128] on div "137 Does your company store multiple copies of valuable data on separate media …" at bounding box center [202, 133] width 323 height 117
click at [244, 95] on div "137 Does your company store multiple copies of valuable data on separate media …" at bounding box center [202, 133] width 323 height 117
click at [353, 83] on icon at bounding box center [354, 83] width 7 height 7
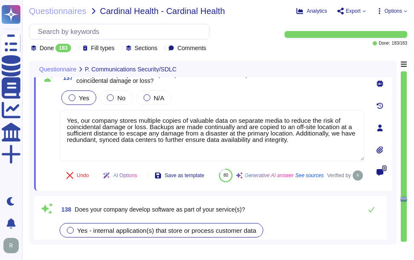
type textarea "Sectigo has established a formal Software Development Lifecycle (SDLC) process …"
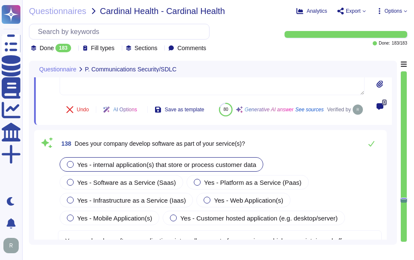
scroll to position [26635, 0]
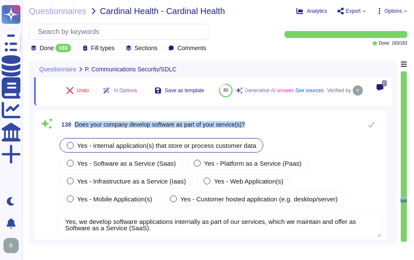
drag, startPoint x: 76, startPoint y: 144, endPoint x: 266, endPoint y: 128, distance: 190.8
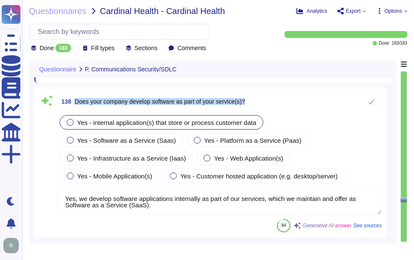
scroll to position [26677, 0]
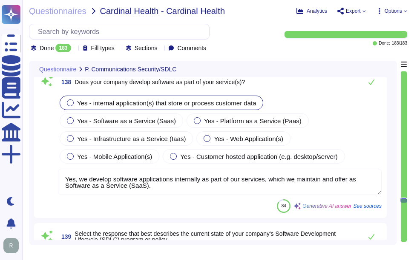
click at [326, 131] on div "Yes - internal application(s) that store or process customer data Yes - Softwar…" at bounding box center [219, 129] width 323 height 71
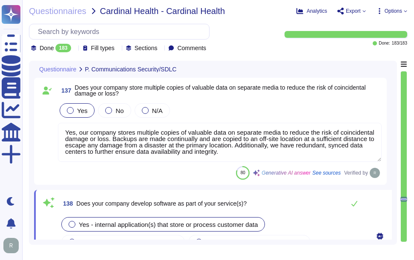
scroll to position [26550, 0]
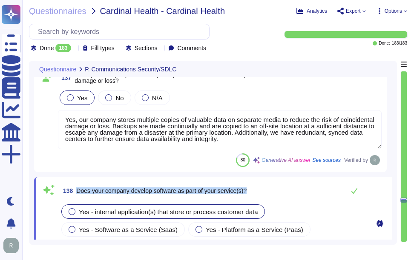
drag, startPoint x: 77, startPoint y: 191, endPoint x: 278, endPoint y: 202, distance: 200.7
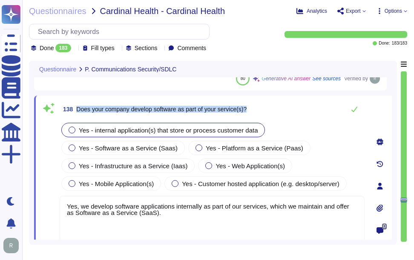
scroll to position [26635, 0]
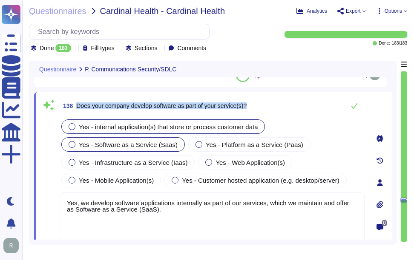
click at [70, 143] on div at bounding box center [71, 144] width 7 height 7
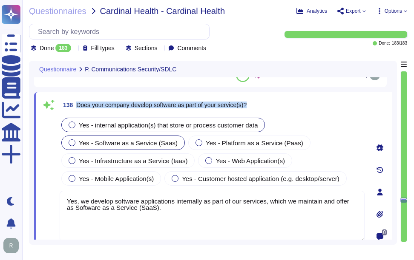
click at [71, 123] on div at bounding box center [71, 125] width 7 height 7
click at [322, 108] on div "138 Does your company develop software as part of your service(s)?" at bounding box center [212, 104] width 305 height 15
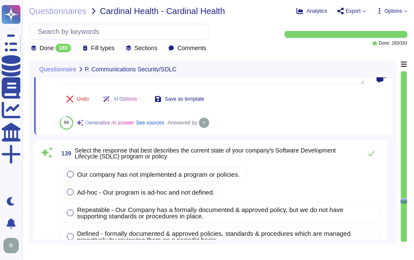
scroll to position [26805, 0]
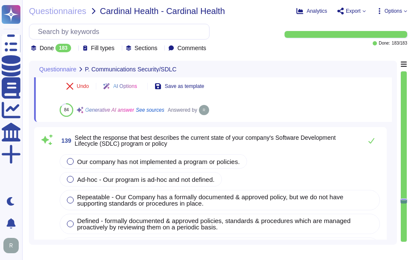
click at [77, 137] on span "Select the response that best describes the current state of your company's Sof…" at bounding box center [204, 140] width 261 height 13
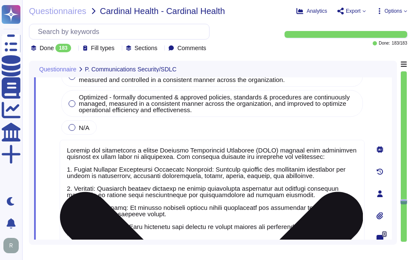
drag, startPoint x: 77, startPoint y: 137, endPoint x: 179, endPoint y: 140, distance: 102.6
click at [179, 140] on div "Our company has not implemented a program or policies. Ad-hoc - Our program is …" at bounding box center [212, 192] width 305 height 422
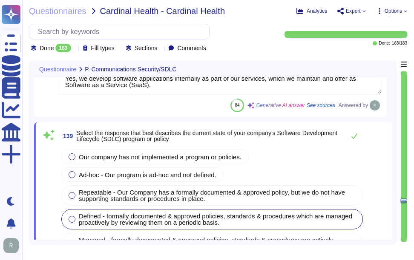
scroll to position [26754, 0]
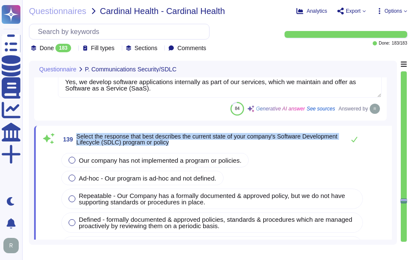
drag, startPoint x: 78, startPoint y: 137, endPoint x: 230, endPoint y: 143, distance: 152.4
click at [230, 143] on span "Select the response that best describes the current state of your company's Sof…" at bounding box center [208, 140] width 264 height 12
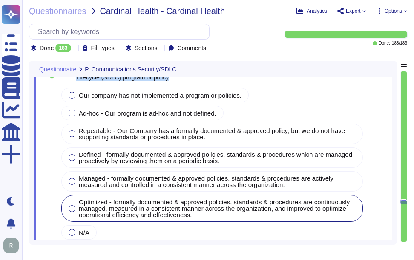
scroll to position [26839, 0]
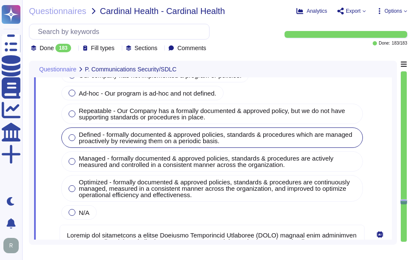
click at [75, 135] on label "Defined - formally documented & approved policies, standards & procedures which…" at bounding box center [211, 137] width 287 height 13
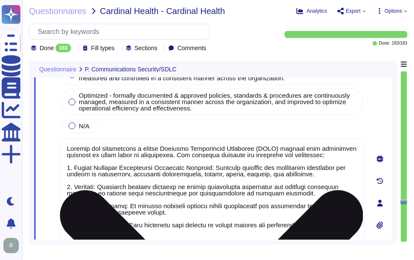
scroll to position [1, 0]
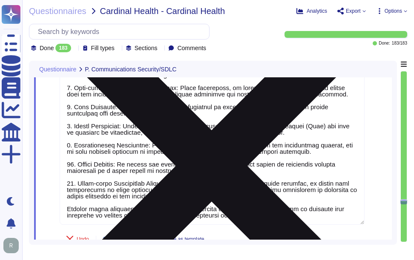
type textarea "Yes, our company validates and tests firmware, software, and application source…"
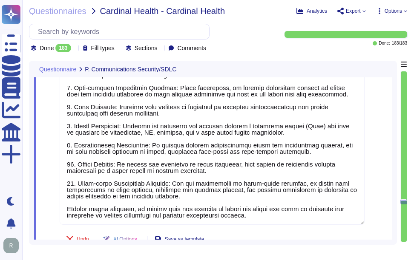
click at [380, 154] on div "0" at bounding box center [380, 27] width 24 height 485
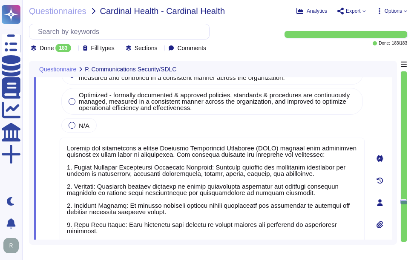
type textarea "Yes, we develop software applications internally as part of our services, which…"
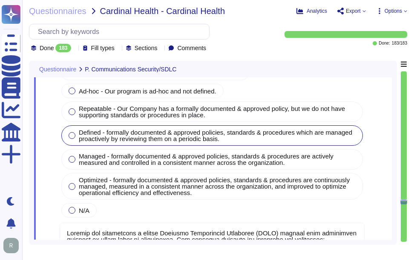
scroll to position [26782, 0]
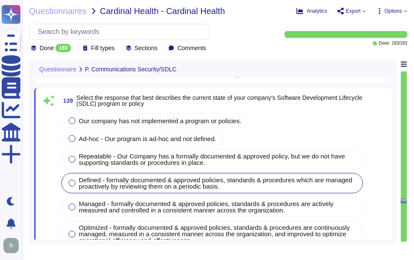
type textarea "Yes, our company stores multiple copies of valuable data on separate media to r…"
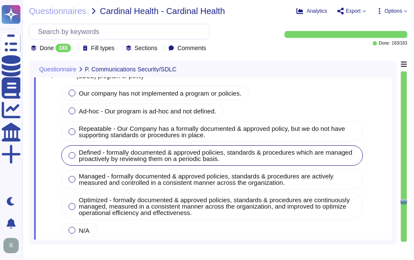
scroll to position [26825, 0]
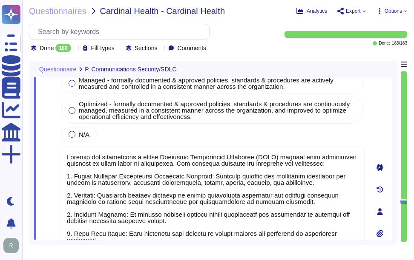
type textarea "Yes, our company validates and tests firmware, software, and application source…"
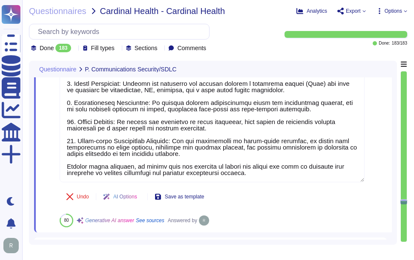
type textarea "Yes, we perform security testing throughout our Secure Software Development Lif…"
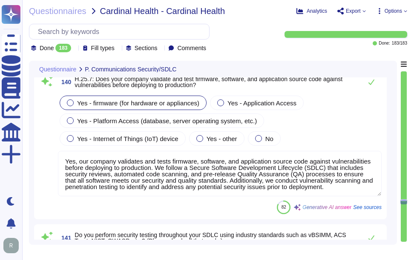
type textarea "Yes, our SDLC requires that any third-party development is fully audited prior …"
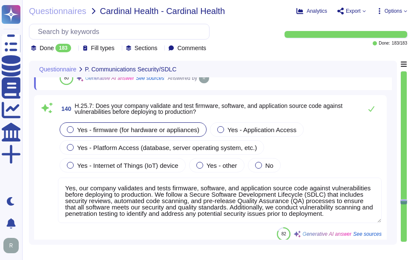
scroll to position [27250, 0]
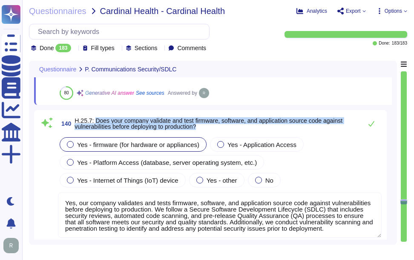
drag, startPoint x: 95, startPoint y: 120, endPoint x: 251, endPoint y: 125, distance: 156.2
click at [251, 125] on span "H.25.7: Does your company validate and test firmware, software, and application…" at bounding box center [215, 124] width 283 height 12
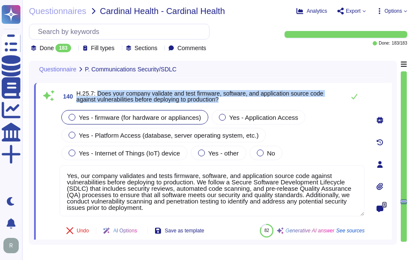
drag, startPoint x: 97, startPoint y: 93, endPoint x: 232, endPoint y: 103, distance: 135.6
click at [232, 103] on span "140 H.25.7: Does your company validate and test firmware, software, and applica…" at bounding box center [200, 96] width 281 height 15
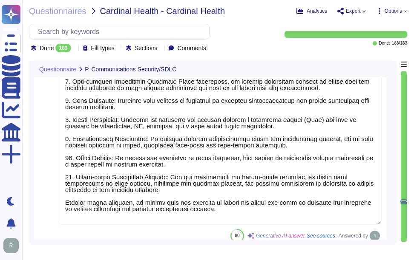
scroll to position [1, 0]
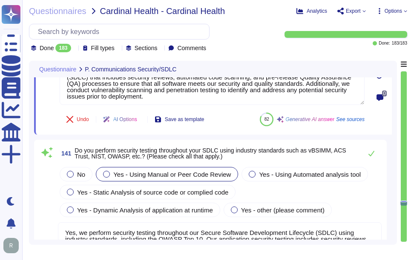
type textarea "Yes, our Software Development Lifecycle (SDLC) requires information security re…"
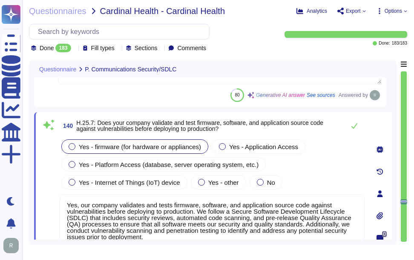
scroll to position [27206, 0]
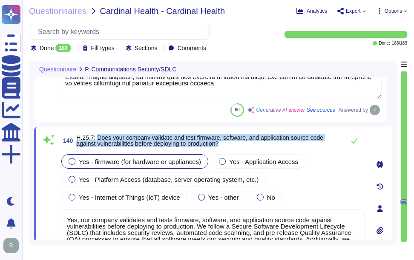
drag, startPoint x: 98, startPoint y: 137, endPoint x: 249, endPoint y: 144, distance: 151.2
click at [249, 144] on span "H.25.7: Does your company validate and test firmware, software, and application…" at bounding box center [208, 141] width 264 height 12
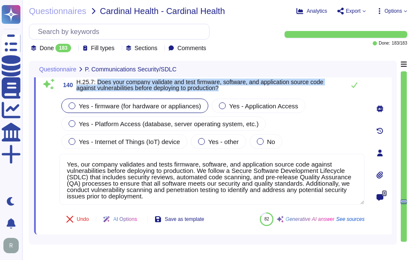
scroll to position [27248, 0]
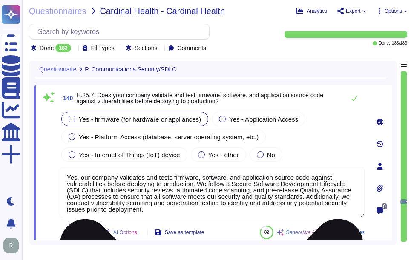
click at [263, 201] on textarea "Yes, our company validates and tests firmware, software, and application source…" at bounding box center [212, 192] width 305 height 51
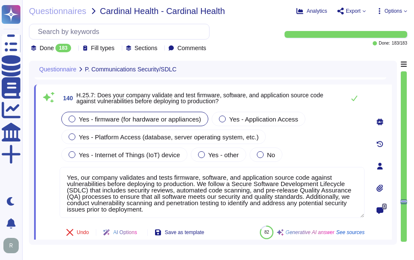
click at [307, 159] on div "Yes - firmware (for hardware or appliances) Yes - Application Access Yes - Plat…" at bounding box center [212, 137] width 305 height 54
click at [357, 97] on icon at bounding box center [354, 98] width 7 height 7
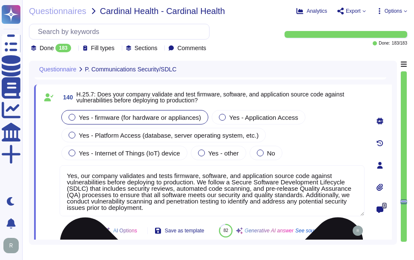
scroll to position [2, 0]
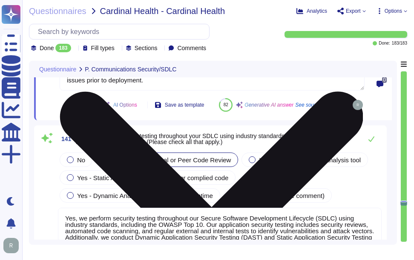
type textarea "Yes, our Software Development Lifecycle (SDLC) requires information security re…"
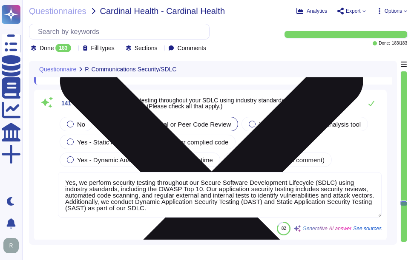
scroll to position [27418, 0]
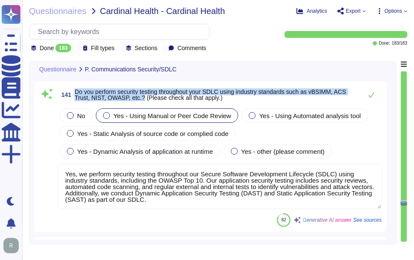
drag, startPoint x: 76, startPoint y: 111, endPoint x: 143, endPoint y: 123, distance: 67.8
click at [143, 103] on span "141 Do you perform security testing throughout your SDLC using industry standar…" at bounding box center [208, 94] width 300 height 15
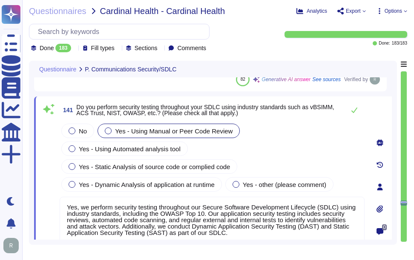
scroll to position [27376, 0]
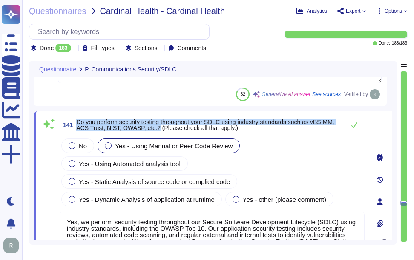
drag, startPoint x: 77, startPoint y: 121, endPoint x: 156, endPoint y: 128, distance: 79.4
click at [156, 128] on span "Do you perform security testing throughout your SDLC using industry standards s…" at bounding box center [204, 125] width 257 height 13
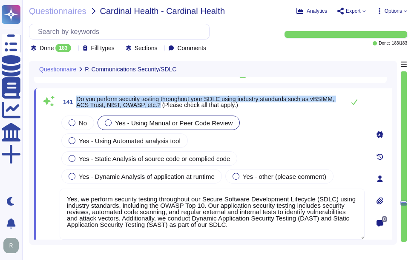
scroll to position [27418, 0]
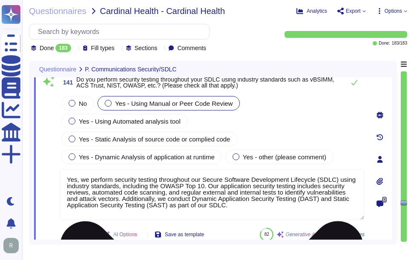
click at [149, 198] on textarea "Yes, we perform security testing throughout our Secure Software Development Lif…" at bounding box center [212, 194] width 305 height 51
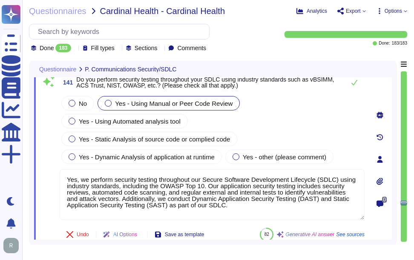
click at [297, 134] on div "No Yes - Using Manual or Peer Code Review Yes - Using Automated analysis tool Y…" at bounding box center [212, 129] width 305 height 71
click at [234, 157] on div at bounding box center [235, 157] width 7 height 7
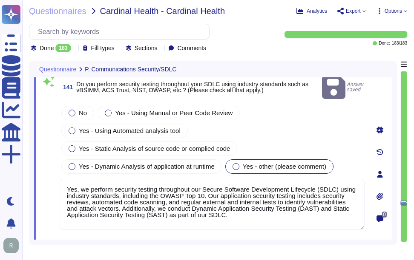
type textarea "Yes, our Software Development Lifecycle (SDLC) requires information security re…"
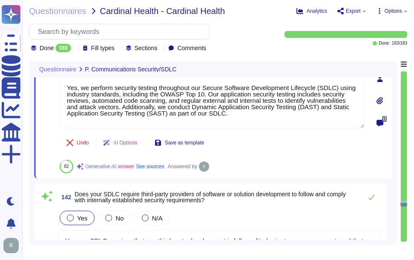
type textarea "Yes, our company ensures that cookies used in our web services are deployed in …"
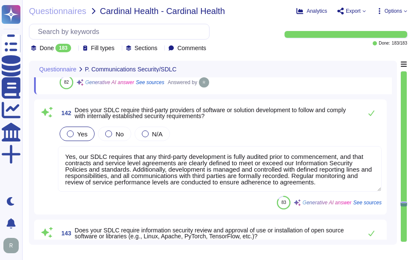
scroll to position [27589, 0]
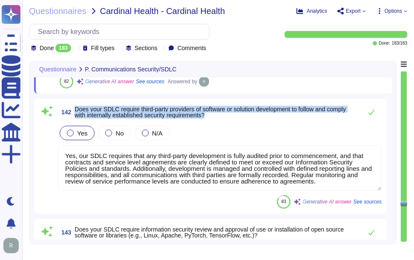
drag, startPoint x: 75, startPoint y: 110, endPoint x: 224, endPoint y: 114, distance: 149.0
click at [224, 114] on span "Does your SDLC require third-party providers of software or solution developmen…" at bounding box center [215, 112] width 283 height 12
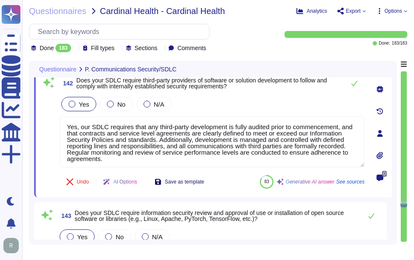
scroll to position [27546, 0]
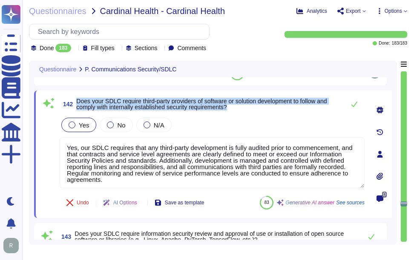
drag, startPoint x: 77, startPoint y: 100, endPoint x: 241, endPoint y: 108, distance: 164.0
click at [241, 108] on span "Does your SDLC require third-party providers of software or solution developmen…" at bounding box center [208, 104] width 264 height 12
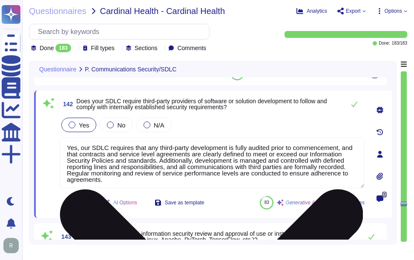
click at [225, 171] on textarea "Yes, our SDLC requires that any third-party development is fully audited prior …" at bounding box center [212, 162] width 305 height 51
paste textarea "third-party providers of software or solution development adhere to our interna…"
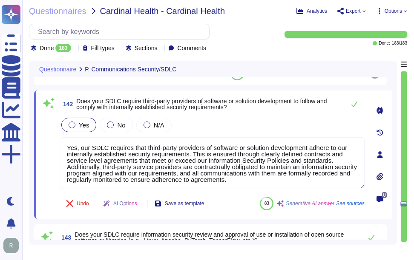
type textarea "Yes, our SDLC requires that third-party providers of software or solution devel…"
click at [258, 126] on div "Yes No N/A" at bounding box center [212, 125] width 305 height 18
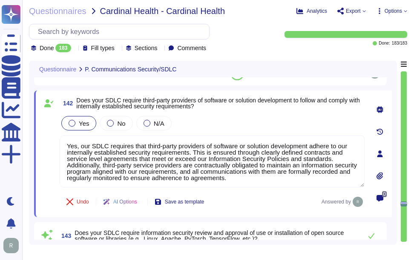
click at [279, 128] on div "Yes No N/A" at bounding box center [212, 123] width 305 height 18
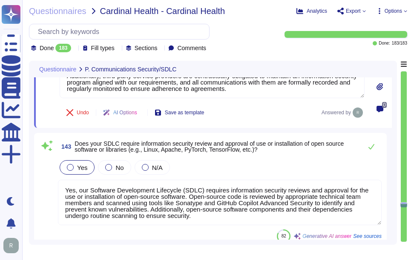
type textarea "Sectigo has a structured change management program that includes a formal proce…"
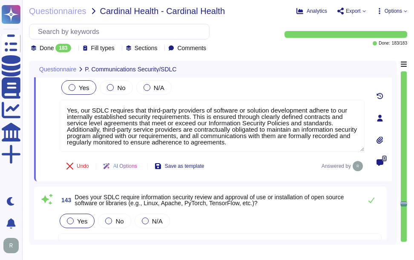
type textarea "Yes, our company validates and tests firmware, software, and application source…"
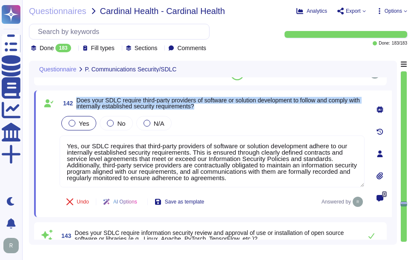
drag, startPoint x: 78, startPoint y: 100, endPoint x: 253, endPoint y: 106, distance: 175.4
click at [253, 106] on span "Does your SDLC require third-party providers of software or solution developmen…" at bounding box center [220, 103] width 288 height 12
drag, startPoint x: 253, startPoint y: 106, endPoint x: 215, endPoint y: 108, distance: 38.3
click at [215, 108] on span "Does your SDLC require third-party providers of software or solution developmen…" at bounding box center [220, 103] width 288 height 12
drag, startPoint x: 76, startPoint y: 100, endPoint x: 214, endPoint y: 108, distance: 138.1
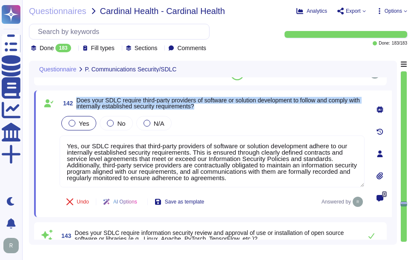
click at [214, 108] on span "142 Does your SDLC require third-party providers of software or solution develo…" at bounding box center [212, 103] width 305 height 15
drag, startPoint x: 214, startPoint y: 108, endPoint x: 295, endPoint y: 112, distance: 80.9
click at [295, 112] on div "142 Does your SDLC require third-party providers of software or solution develo…" at bounding box center [202, 154] width 323 height 117
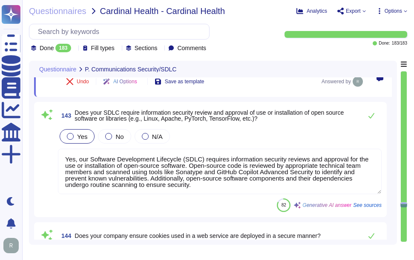
scroll to position [27674, 0]
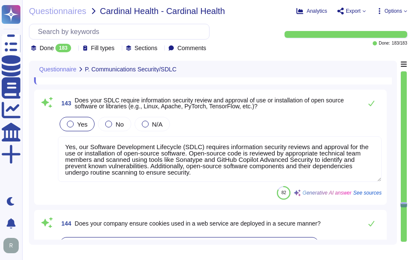
type textarea "Sectigo has a structured change management program that includes a formal proce…"
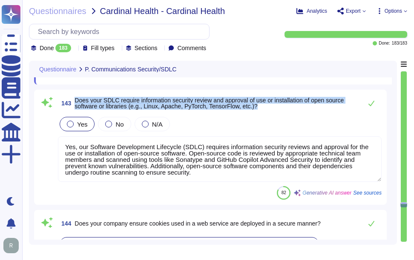
drag, startPoint x: 75, startPoint y: 100, endPoint x: 270, endPoint y: 112, distance: 195.2
click at [270, 112] on div "143 Does your SDLC require information security review and approval of use or i…" at bounding box center [210, 147] width 342 height 105
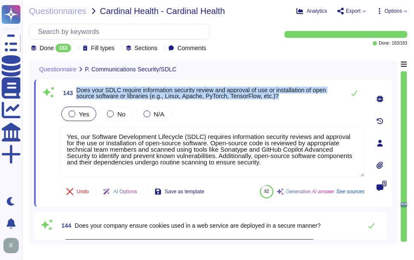
drag, startPoint x: 78, startPoint y: 88, endPoint x: 296, endPoint y: 101, distance: 218.6
click at [296, 101] on div "143 Does your SDLC require information security review and approval of use or i…" at bounding box center [212, 93] width 305 height 17
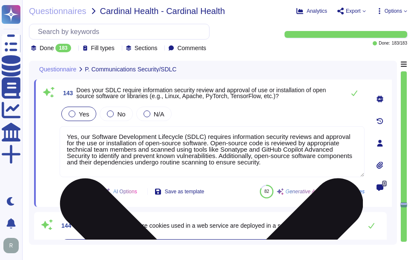
click at [187, 142] on textarea "Yes, our Software Development Lifecycle (SDLC) requires information security re…" at bounding box center [212, 151] width 305 height 51
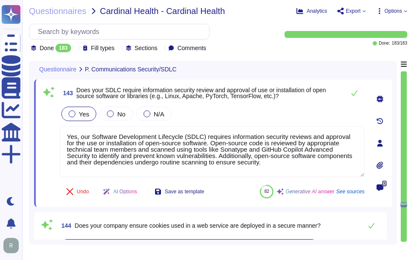
click at [274, 121] on div "Yes No N/A" at bounding box center [212, 114] width 305 height 18
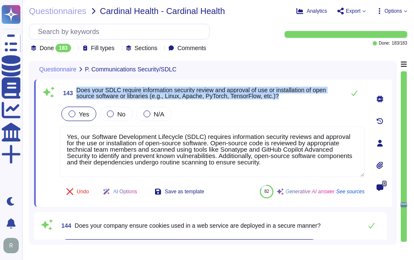
drag, startPoint x: 78, startPoint y: 89, endPoint x: 294, endPoint y: 97, distance: 216.7
click at [294, 97] on span "Does your SDLC require information security review and approval of use or insta…" at bounding box center [208, 93] width 264 height 12
click at [353, 94] on icon at bounding box center [354, 93] width 7 height 7
click at [354, 95] on icon at bounding box center [354, 93] width 7 height 7
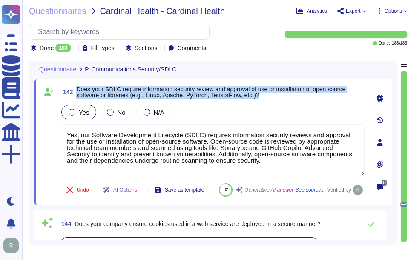
type textarea "Sectigo has a structured change management program that includes a formal proce…"
click at [354, 94] on span "Does your SDLC require information security review and approval of use or insta…" at bounding box center [220, 92] width 288 height 12
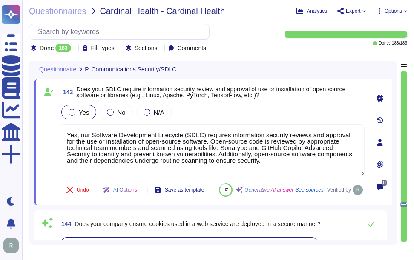
click at [297, 106] on div "Yes No N/A" at bounding box center [212, 112] width 305 height 18
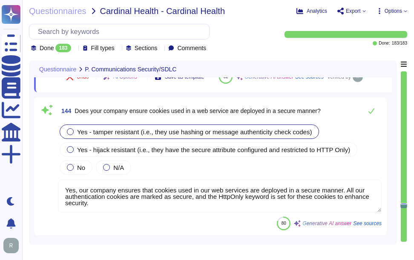
scroll to position [27801, 0]
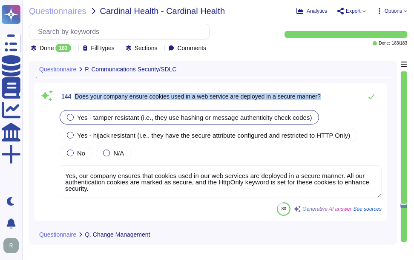
drag, startPoint x: 76, startPoint y: 117, endPoint x: 321, endPoint y: 125, distance: 245.2
click at [321, 105] on div "144 Does your company ensure cookies used in a web service are deployed in a se…" at bounding box center [219, 96] width 323 height 17
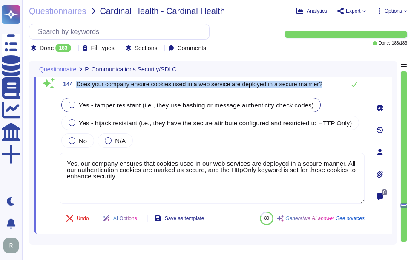
drag, startPoint x: 77, startPoint y: 84, endPoint x: 339, endPoint y: 87, distance: 262.5
click at [339, 87] on div "144 Does your company ensure cookies used in a web service are deployed in a se…" at bounding box center [212, 84] width 305 height 17
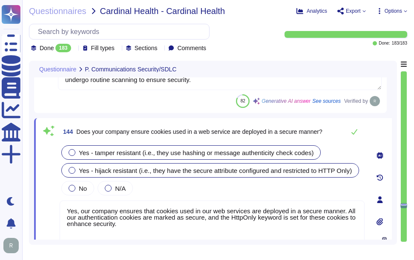
scroll to position [27740, 0]
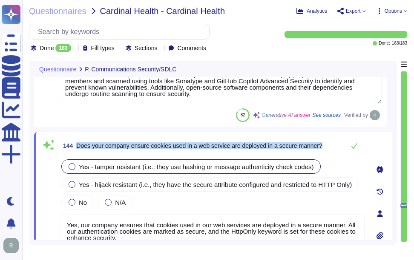
drag, startPoint x: 77, startPoint y: 144, endPoint x: 328, endPoint y: 148, distance: 251.5
click at [328, 148] on div "144 Does your company ensure cookies used in a web service are deployed in a se…" at bounding box center [212, 145] width 305 height 17
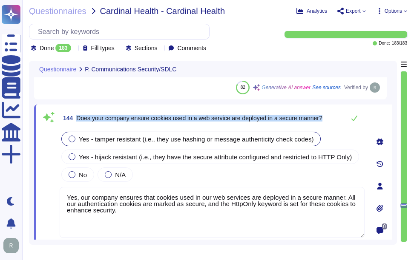
scroll to position [27782, 0]
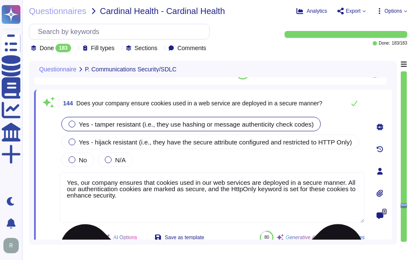
click at [239, 207] on textarea "Yes, our company ensures that cookies used in our web services are deployed in …" at bounding box center [212, 197] width 305 height 51
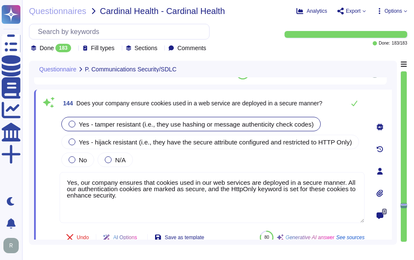
click at [244, 157] on div "Yes - tamper resistant (i.e., they use hashing or message authenticity check co…" at bounding box center [212, 142] width 305 height 54
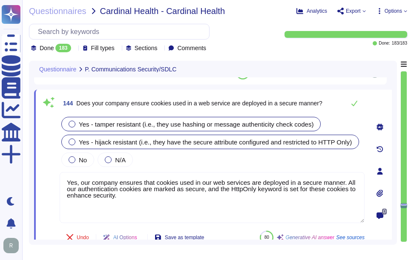
click at [73, 143] on div at bounding box center [71, 142] width 7 height 7
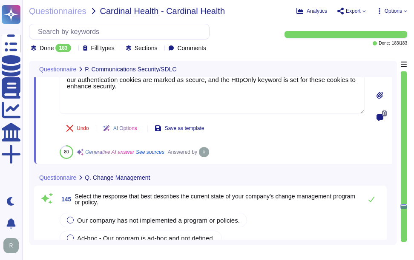
scroll to position [27910, 0]
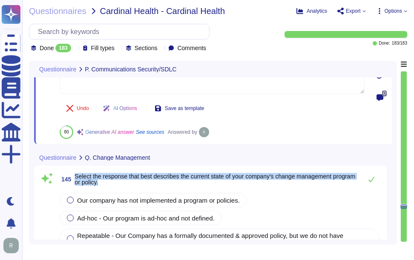
drag, startPoint x: 76, startPoint y: 176, endPoint x: 153, endPoint y: 186, distance: 78.0
click at [153, 186] on span "145 Select the response that best describes the current state of your company's…" at bounding box center [208, 179] width 300 height 15
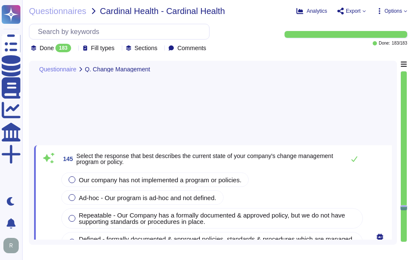
type textarea "Yes, our company has a centralized solution for managing system changes. Change…"
type textarea "Yes, Sectigo requires a formal approval process for all planned changes prior t…"
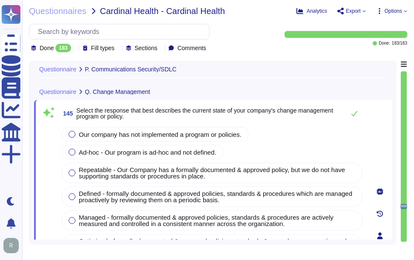
type textarea "Yes, our Software Development Lifecycle (SDLC) requires information security re…"
type textarea "Yes, our company ensures that cookies used in our web services are deployed in …"
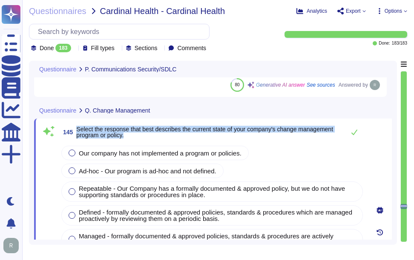
drag, startPoint x: 78, startPoint y: 128, endPoint x: 148, endPoint y: 136, distance: 70.6
click at [148, 136] on span "Select the response that best describes the current state of your company's cha…" at bounding box center [208, 132] width 264 height 12
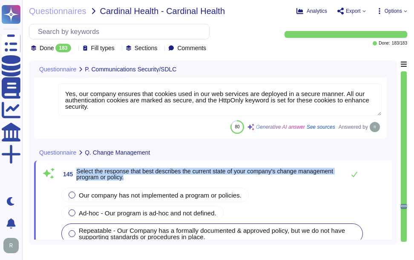
type textarea "Yes, our SDLC requires that third-party providers of software or solution devel…"
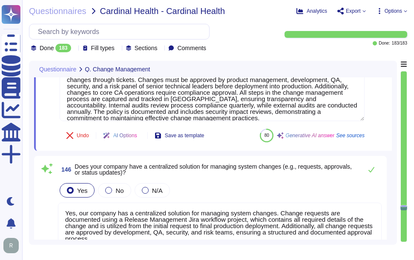
scroll to position [1, 0]
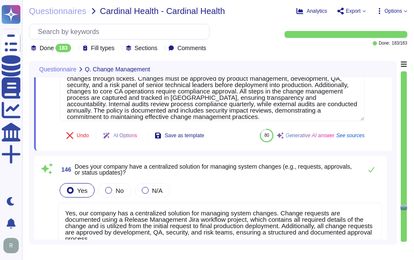
type textarea "Yes, our company has a centralized solution for managing system changes. Change…"
type textarea "Yes, Sectigo requires a formal approval process for all planned changes prior t…"
type textarea "Yes, our company ensures segregation of duties to maintain a secure environment…"
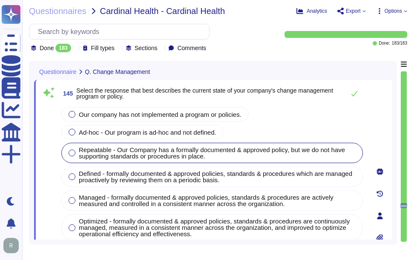
type textarea "Yes, our Software Development Lifecycle (SDLC) requires information security re…"
type textarea "Yes, our company ensures that cookies used in our web services are deployed in …"
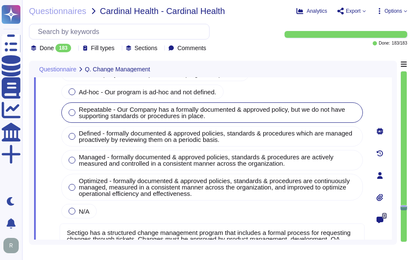
scroll to position [27974, 0]
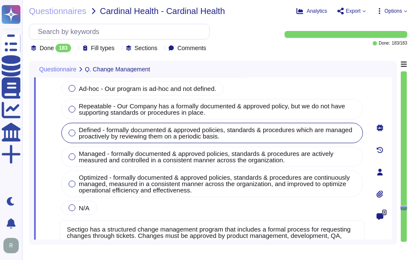
click at [73, 130] on div at bounding box center [71, 133] width 7 height 7
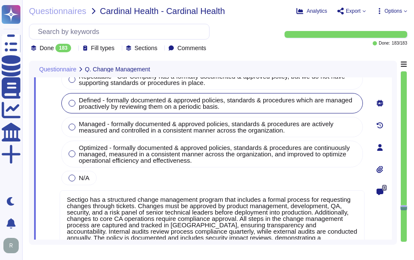
type textarea "Yes, Sectigo requires a formal approval process for all planned changes prior t…"
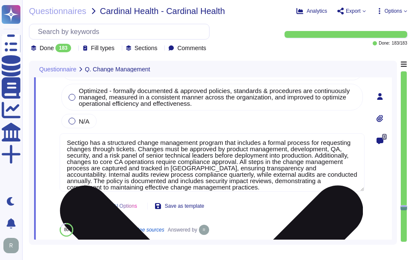
click at [234, 152] on textarea "Sectigo has a structured change management program that includes a formal proce…" at bounding box center [212, 163] width 305 height 58
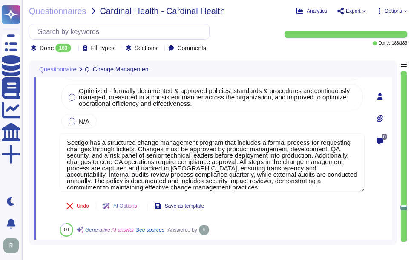
click at [305, 205] on div "Undo AI Options Save as template 80 Generative AI answer See sources Answered by" at bounding box center [212, 216] width 305 height 41
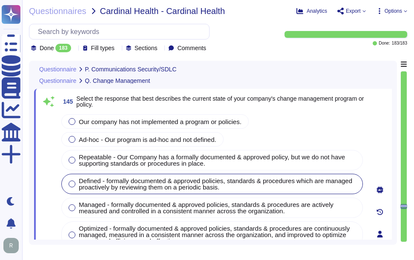
type textarea "Yes, our Software Development Lifecycle (SDLC) requires information security re…"
type textarea "Yes, our company ensures that cookies used in our web services are deployed in …"
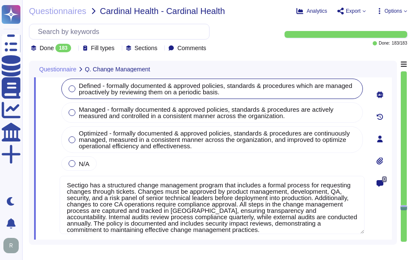
type textarea "Yes, Sectigo requires a formal approval process for all planned changes prior t…"
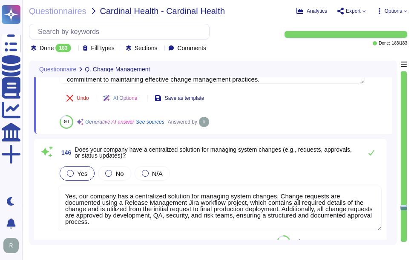
scroll to position [28186, 0]
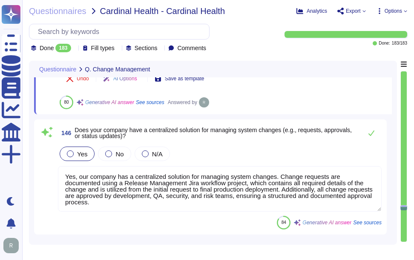
type textarea "Yes, our company ensures segregation of duties to maintain a secure environment…"
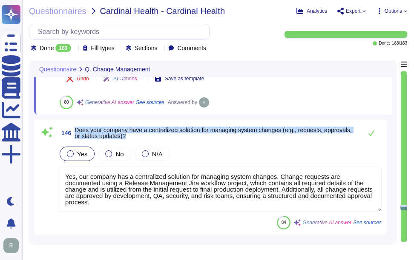
drag, startPoint x: 76, startPoint y: 129, endPoint x: 152, endPoint y: 134, distance: 76.3
click at [152, 134] on span "Does your company have a centralized solution for managing system changes (e.g.…" at bounding box center [215, 133] width 283 height 12
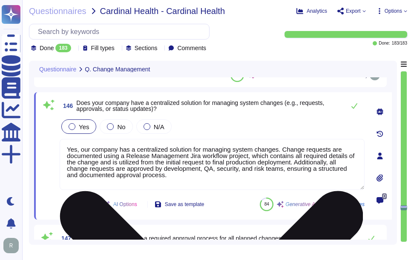
scroll to position [1, 0]
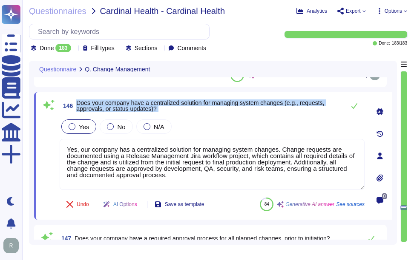
drag, startPoint x: 77, startPoint y: 102, endPoint x: 197, endPoint y: 117, distance: 120.2
click at [197, 117] on div "146 Does your company have a centralized solution for managing system changes (…" at bounding box center [202, 155] width 323 height 117
click at [104, 103] on span "Does your company have a centralized solution for managing system changes (e.g.…" at bounding box center [200, 106] width 248 height 13
drag, startPoint x: 77, startPoint y: 101, endPoint x: 173, endPoint y: 109, distance: 95.6
click at [173, 109] on span "Does your company have a centralized solution for managing system changes (e.g.…" at bounding box center [208, 106] width 264 height 12
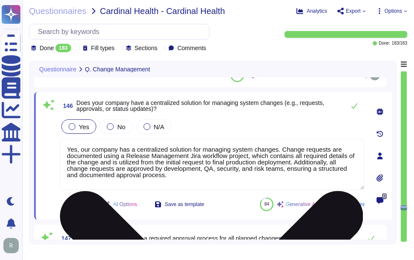
click at [168, 171] on textarea "Yes, our company has a centralized solution for managing system changes. Change…" at bounding box center [212, 164] width 305 height 51
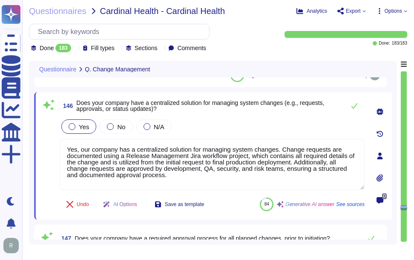
click at [221, 117] on div "146 Does your company have a centralized solution for managing system changes (…" at bounding box center [202, 155] width 323 height 117
click at [355, 106] on icon at bounding box center [354, 106] width 6 height 6
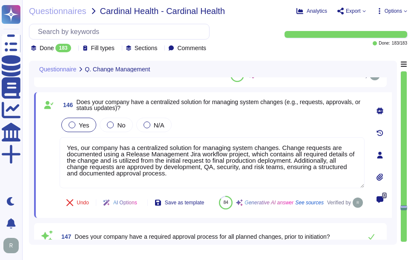
type textarea "Yes, our company ensures segregation of duties to maintain a secure environment…"
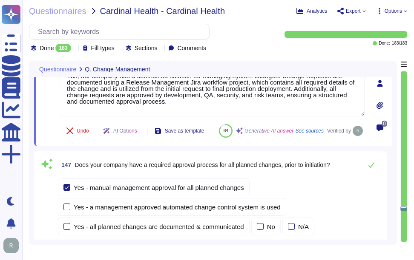
scroll to position [28271, 0]
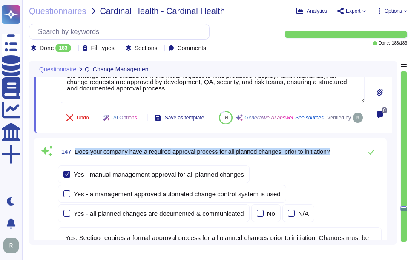
drag, startPoint x: 75, startPoint y: 172, endPoint x: 340, endPoint y: 177, distance: 265.1
click at [340, 160] on div "147 Does your company have a required approval process for all planned changes,…" at bounding box center [219, 151] width 323 height 17
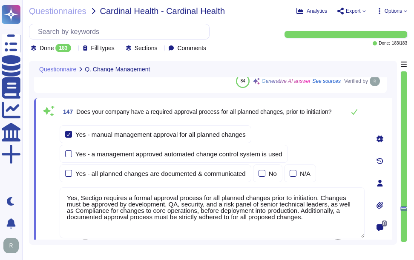
scroll to position [28314, 0]
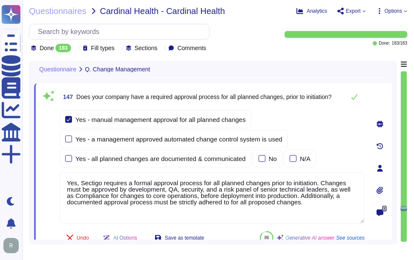
type textarea "We provide notification to the appropriate customer contact(s) in the event tha…"
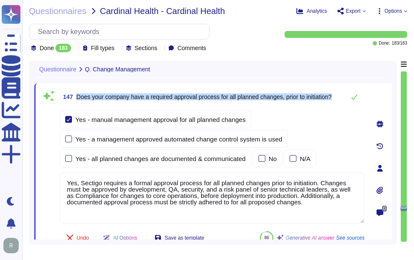
drag, startPoint x: 77, startPoint y: 95, endPoint x: 339, endPoint y: 102, distance: 261.7
click at [339, 102] on div "147 Does your company have a required approval process for all planned changes,…" at bounding box center [212, 96] width 305 height 17
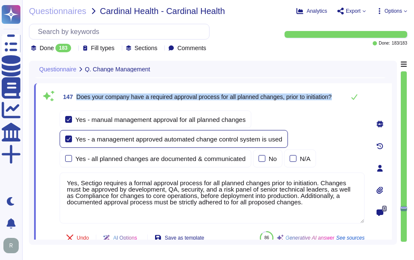
click at [67, 142] on div at bounding box center [68, 139] width 7 height 7
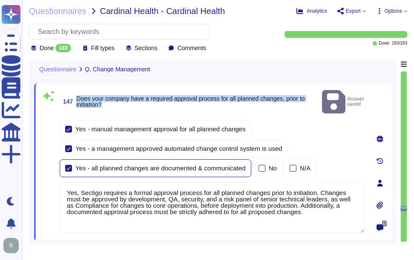
click at [66, 165] on div at bounding box center [68, 168] width 7 height 7
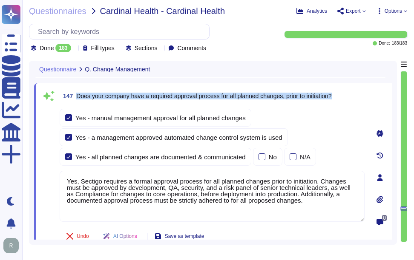
type textarea "We provide notification to the appropriate customer contact(s) in the event tha…"
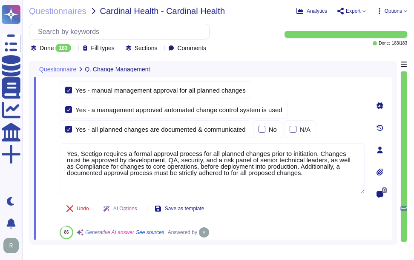
scroll to position [28357, 0]
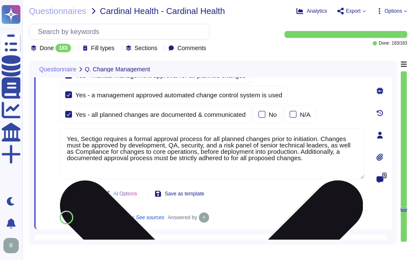
click at [236, 175] on textarea "Yes, Sectigo requires a formal approval process for all planned changes prior t…" at bounding box center [212, 153] width 305 height 51
click at [240, 161] on textarea "Yes, Sectigo requires a formal approval process for all planned changes prior t…" at bounding box center [212, 153] width 305 height 51
paste textarea
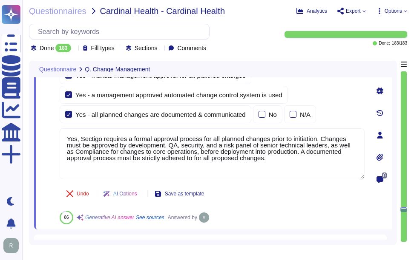
type textarea "Yes, Sectigo requires a formal approval process for all planned changes prior t…"
click at [340, 120] on div "Yes - manual management approval for all planned changes Yes - a management app…" at bounding box center [212, 94] width 305 height 57
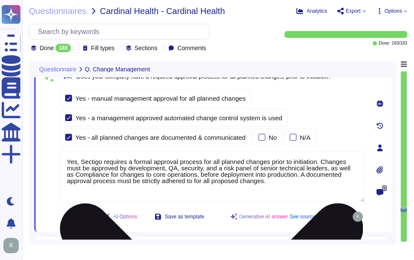
scroll to position [28314, 0]
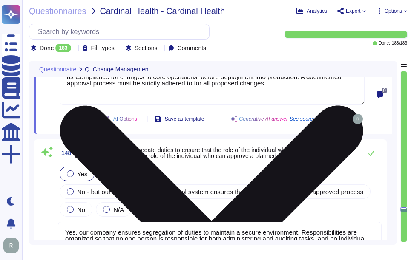
type textarea "Yes, our Change Management process requires that a formal, documented Impact As…"
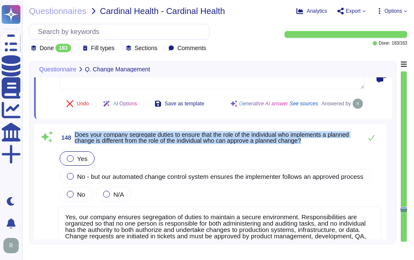
drag, startPoint x: 76, startPoint y: 133, endPoint x: 332, endPoint y: 142, distance: 256.3
click at [332, 142] on span "Does your company segregate duties to ensure that the role of the individual wh…" at bounding box center [215, 138] width 283 height 12
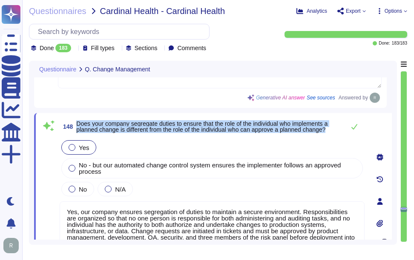
drag, startPoint x: 78, startPoint y: 122, endPoint x: 337, endPoint y: 130, distance: 259.6
click at [337, 130] on span "Does your company segregate duties to ensure that the role of the individual wh…" at bounding box center [208, 127] width 264 height 12
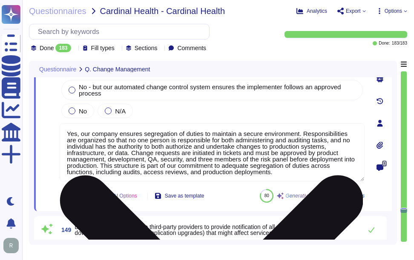
scroll to position [28527, 0]
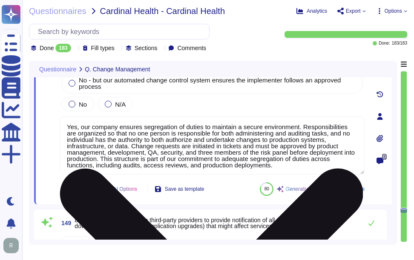
click at [221, 158] on textarea "Yes, our company ensures segregation of duties to maintain a secure environment…" at bounding box center [212, 146] width 305 height 58
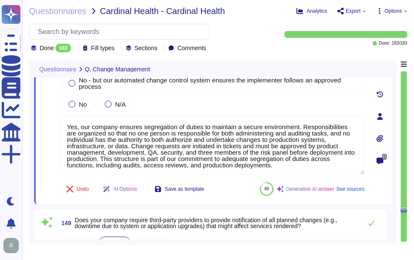
click at [223, 105] on div "Yes No - but our automated change control system ensures the implementer follow…" at bounding box center [212, 84] width 305 height 60
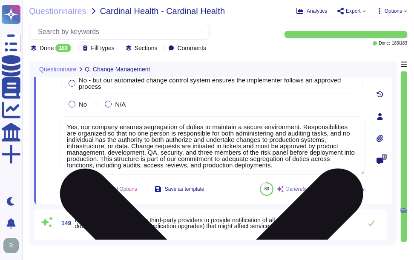
scroll to position [1, 0]
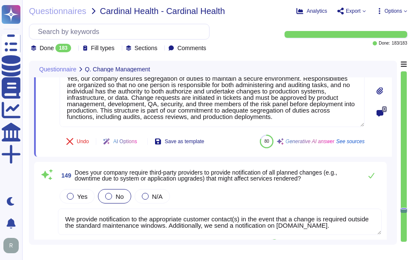
type textarea "Yes, our company has emergency change control procedures in place. These proced…"
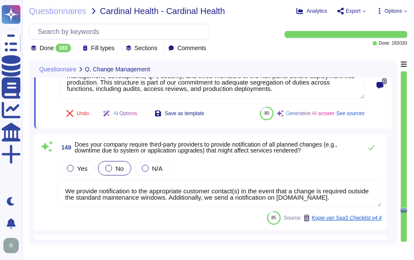
scroll to position [28612, 0]
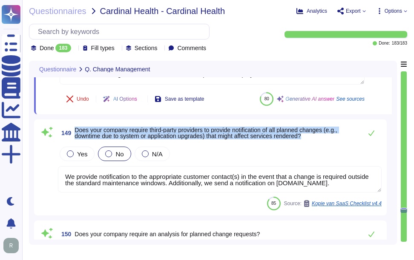
drag, startPoint x: 76, startPoint y: 130, endPoint x: 333, endPoint y: 139, distance: 257.1
click at [333, 139] on span "149 Does your company require third-party providers to provide notification of …" at bounding box center [208, 133] width 300 height 15
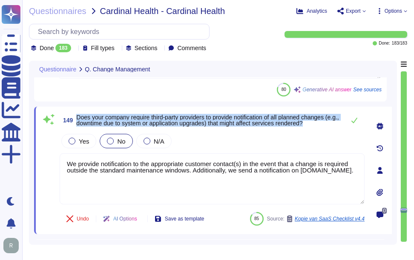
type textarea "Yes, our company has emergency change control procedures in place. These proced…"
drag, startPoint x: 77, startPoint y: 117, endPoint x: 328, endPoint y: 126, distance: 251.2
click at [328, 126] on span "Does your company require third-party providers to provide notification of all …" at bounding box center [208, 120] width 264 height 12
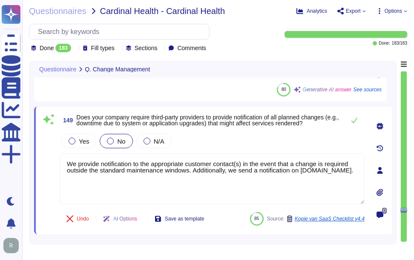
click at [191, 138] on div "Yes No N/A" at bounding box center [212, 141] width 305 height 18
click at [146, 141] on div at bounding box center [146, 141] width 7 height 7
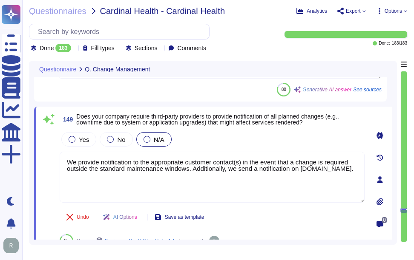
click at [320, 137] on div "Yes No N/A" at bounding box center [212, 140] width 305 height 18
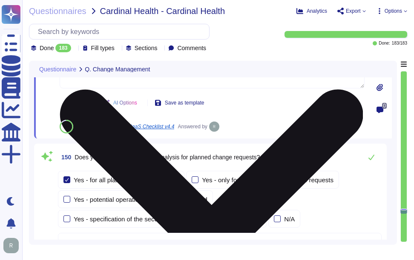
scroll to position [28739, 0]
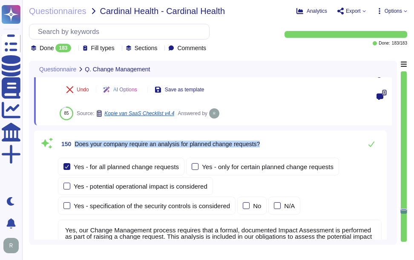
drag, startPoint x: 76, startPoint y: 143, endPoint x: 285, endPoint y: 142, distance: 209.8
click at [285, 142] on div "150 Does your company require an analysis for planned change requests?" at bounding box center [219, 144] width 323 height 17
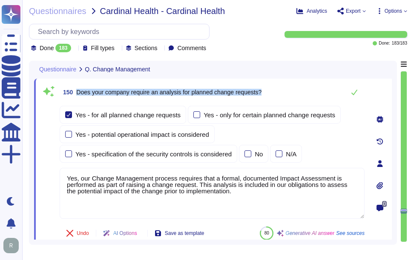
drag, startPoint x: 77, startPoint y: 92, endPoint x: 298, endPoint y: 90, distance: 220.8
click at [298, 90] on div "150 Does your company require an analysis for planned change requests?" at bounding box center [212, 92] width 305 height 17
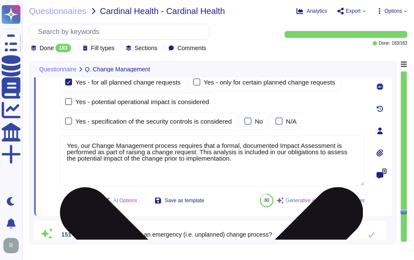
type textarea "Yes, back out/regression plans documenting the procedures and responsibilities …"
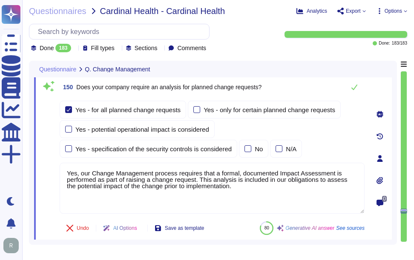
drag, startPoint x: 237, startPoint y: 190, endPoint x: 49, endPoint y: 171, distance: 188.9
click at [49, 171] on div "150 Does your company require an analysis for planned change requests? Yes - fo…" at bounding box center [202, 159] width 323 height 160
click at [338, 140] on div "Yes - for all planned change requests Yes - only for certain planned change req…" at bounding box center [212, 129] width 305 height 57
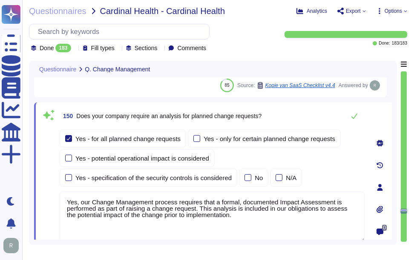
scroll to position [28697, 0]
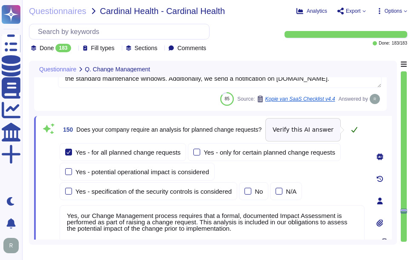
click at [356, 131] on icon at bounding box center [354, 129] width 7 height 7
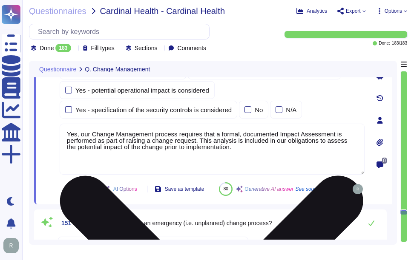
type textarea "Yes, back out/regression plans documenting the procedures and responsibilities …"
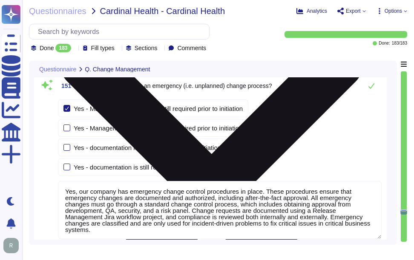
scroll to position [28910, 0]
type textarea "Yes, our company tests proposed planned changes in a non-production environment…"
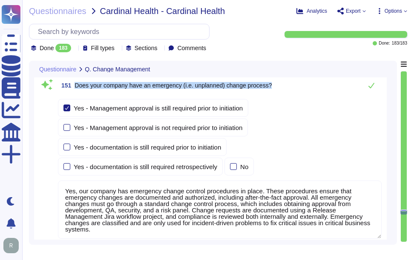
drag, startPoint x: 74, startPoint y: 106, endPoint x: 284, endPoint y: 107, distance: 209.3
click at [284, 94] on div "151 Does your company have an emergency (i.e. unplanned) change process?" at bounding box center [219, 85] width 323 height 17
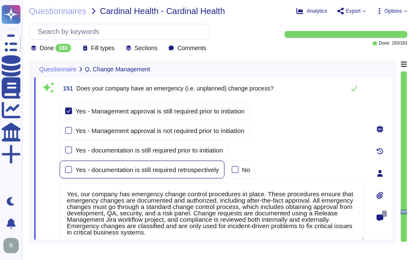
scroll to position [28867, 0]
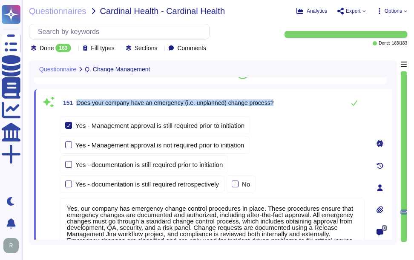
drag, startPoint x: 77, startPoint y: 104, endPoint x: 278, endPoint y: 104, distance: 201.2
click at [278, 104] on div "151 Does your company have an emergency (i.e. unplanned) change process?" at bounding box center [212, 102] width 305 height 17
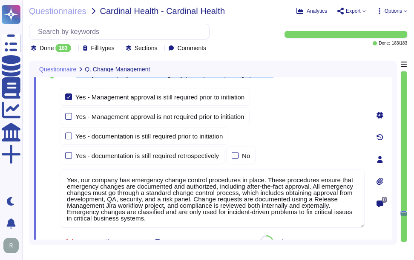
scroll to position [28910, 0]
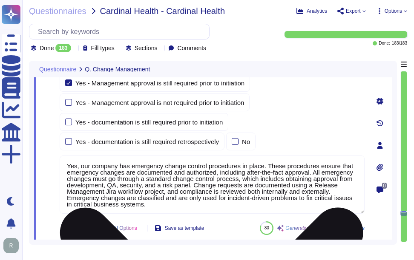
click at [199, 168] on textarea "Yes, our company has emergency change control procedures in place. These proced…" at bounding box center [212, 185] width 305 height 58
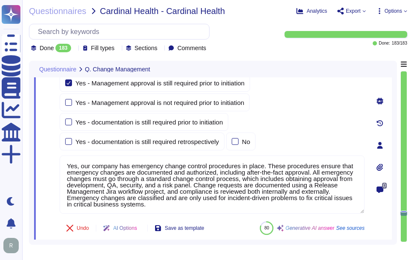
click at [325, 141] on div "Yes - Management approval is still required prior to initiation Yes - Managemen…" at bounding box center [212, 112] width 305 height 77
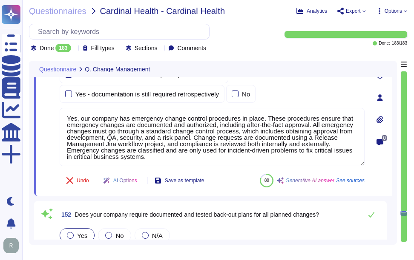
scroll to position [1, 0]
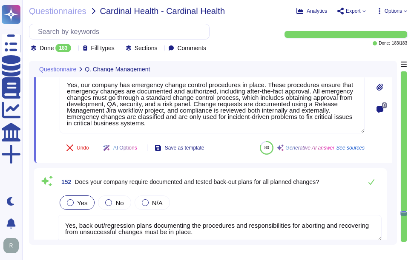
type textarea "Sectigo has a well-documented and annually tested Business Continuity Plan (BCP…"
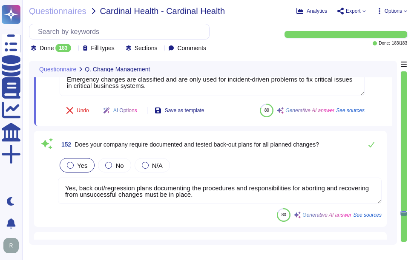
scroll to position [29037, 0]
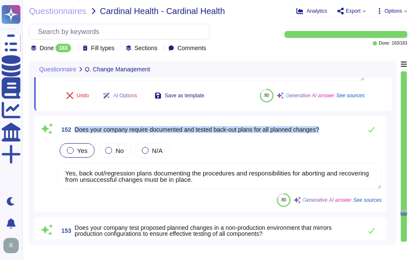
drag, startPoint x: 76, startPoint y: 129, endPoint x: 325, endPoint y: 129, distance: 249.7
click at [325, 129] on div "152 Does your company require documented and tested back-out plans for all plan…" at bounding box center [219, 129] width 323 height 17
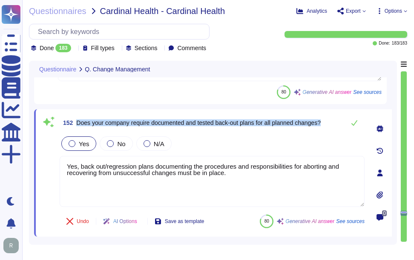
drag, startPoint x: 77, startPoint y: 121, endPoint x: 331, endPoint y: 123, distance: 254.0
click at [331, 123] on div "152 Does your company require documented and tested back-out plans for all plan…" at bounding box center [212, 122] width 305 height 17
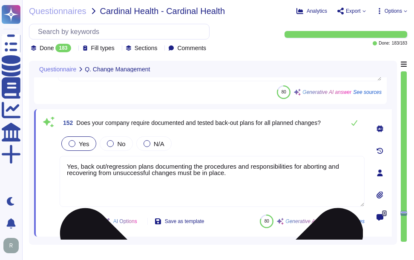
click at [207, 192] on textarea "Yes, back out/regression plans documenting the procedures and responsibilities …" at bounding box center [212, 181] width 305 height 51
paste textarea "our company requires documented back-out/regression plans that outline the proc…"
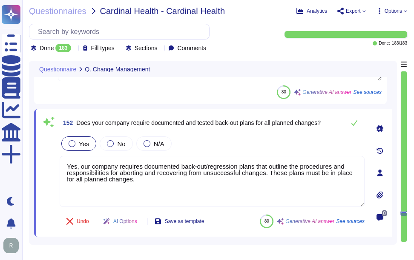
click at [259, 143] on div "Yes No N/A" at bounding box center [212, 144] width 305 height 18
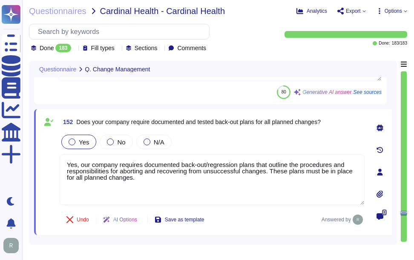
click at [259, 143] on div "Yes No N/A" at bounding box center [212, 142] width 305 height 18
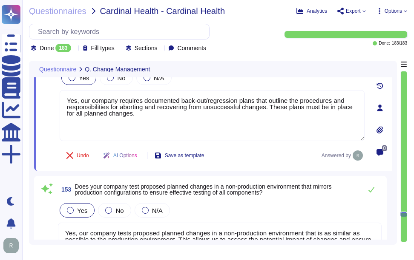
scroll to position [29165, 0]
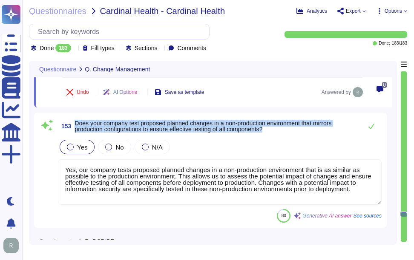
drag, startPoint x: 76, startPoint y: 123, endPoint x: 278, endPoint y: 133, distance: 202.7
click at [278, 133] on span "153 Does your company test proposed planned changes in a non-production environ…" at bounding box center [208, 126] width 300 height 15
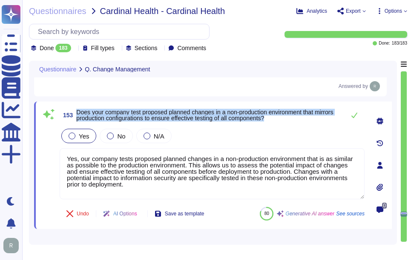
drag, startPoint x: 77, startPoint y: 114, endPoint x: 300, endPoint y: 120, distance: 223.0
click at [300, 120] on span "Does your company test proposed planned changes in a non-production environment…" at bounding box center [208, 115] width 264 height 12
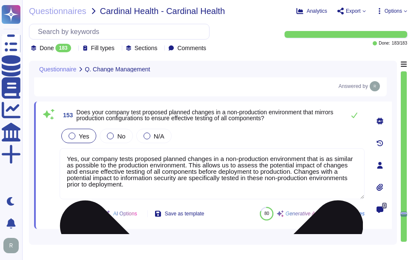
click at [186, 163] on textarea "Yes, our company tests proposed planned changes in a non-production environment…" at bounding box center [212, 173] width 305 height 51
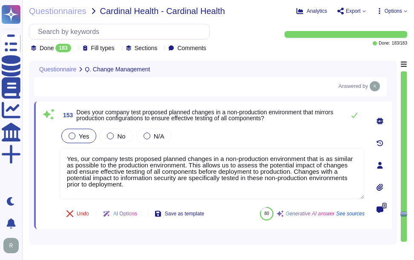
click at [290, 134] on div "Yes No N/A" at bounding box center [212, 136] width 305 height 18
click at [351, 117] on icon at bounding box center [354, 116] width 6 height 6
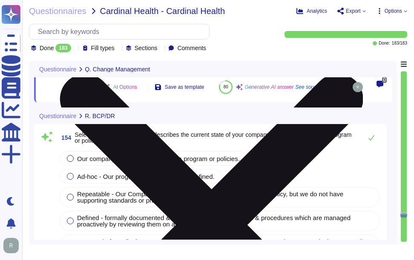
scroll to position [29293, 0]
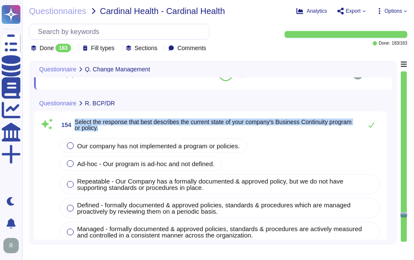
drag, startPoint x: 75, startPoint y: 143, endPoint x: 114, endPoint y: 149, distance: 39.2
click at [114, 131] on span "Select the response that best describes the current state of your company's Bus…" at bounding box center [215, 125] width 283 height 12
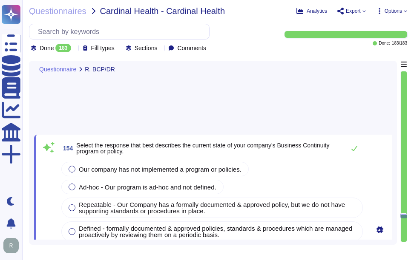
scroll to position [29258, 0]
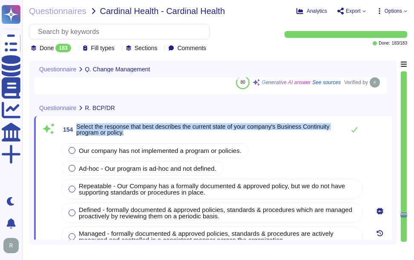
drag, startPoint x: 77, startPoint y: 126, endPoint x: 139, endPoint y: 136, distance: 62.0
click at [139, 136] on span "154 Select the response that best describes the current state of your company's…" at bounding box center [200, 129] width 281 height 15
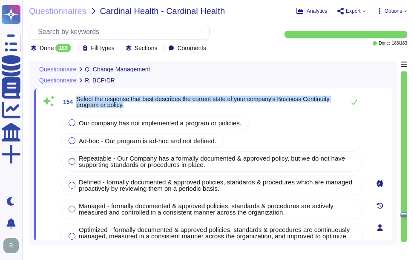
scroll to position [29301, 0]
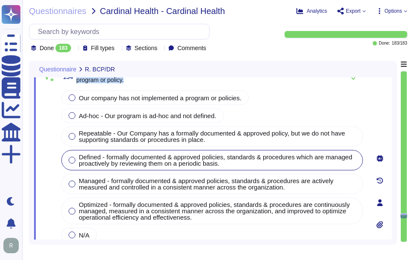
click at [74, 159] on div at bounding box center [71, 160] width 7 height 7
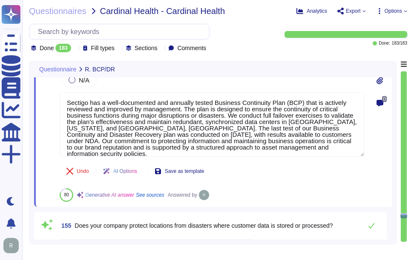
scroll to position [29428, 0]
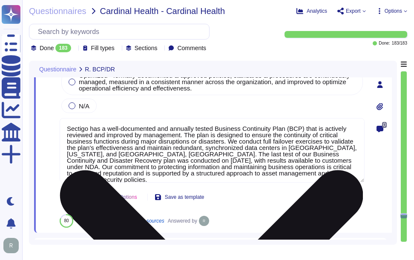
click at [241, 157] on textarea "Sectigo has a well-documented and annually tested Business Continuity Plan (BCP…" at bounding box center [212, 150] width 305 height 65
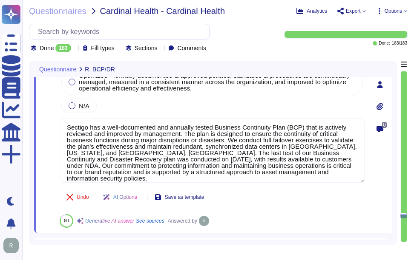
click at [49, 121] on span at bounding box center [48, 72] width 15 height 224
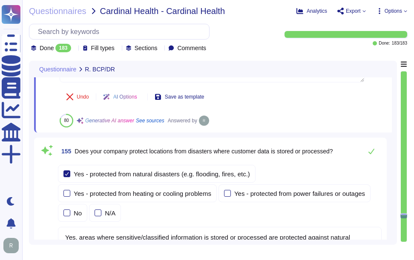
scroll to position [29556, 0]
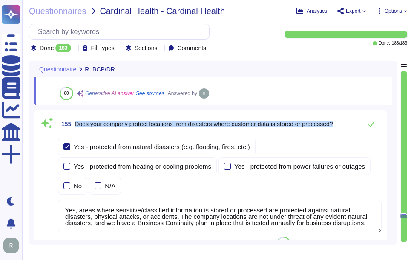
drag, startPoint x: 75, startPoint y: 124, endPoint x: 339, endPoint y: 128, distance: 263.8
click at [339, 128] on div "155 Does your company protect locations from disasters where customer data is s…" at bounding box center [219, 124] width 323 height 17
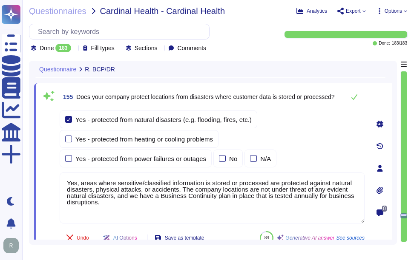
scroll to position [1, 0]
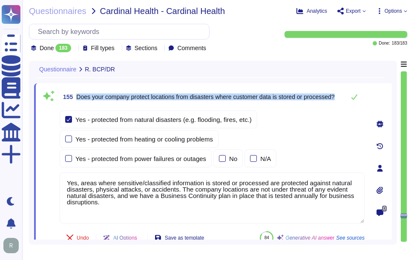
drag, startPoint x: 77, startPoint y: 97, endPoint x: 340, endPoint y: 99, distance: 262.5
click at [340, 99] on div "155 Does your company protect locations from disasters where customer data is s…" at bounding box center [212, 96] width 305 height 17
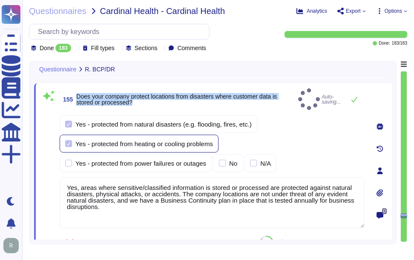
click at [69, 140] on div at bounding box center [68, 143] width 7 height 7
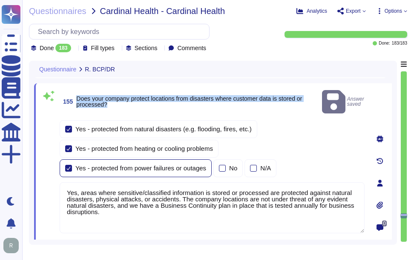
click at [70, 165] on div at bounding box center [68, 168] width 7 height 7
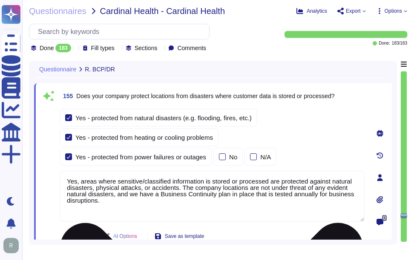
click at [225, 190] on textarea "Yes, areas where sensitive/classified information is stored or processed are pr…" at bounding box center [212, 196] width 305 height 51
paste textarea "Additionally, we maintain dedicated Disaster Recovery sites in [GEOGRAPHIC_DATA…"
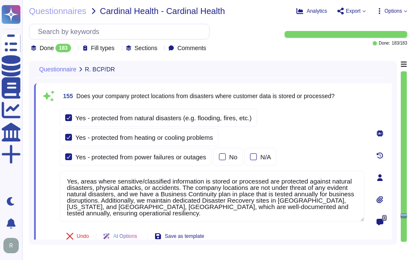
click at [325, 131] on div "Yes - protected from natural disasters (e.g. flooding, fires, etc.) Yes - prote…" at bounding box center [212, 137] width 305 height 57
click at [323, 138] on div "Yes - protected from natural disasters (e.g. flooding, fires, etc.) Yes - prote…" at bounding box center [212, 137] width 305 height 57
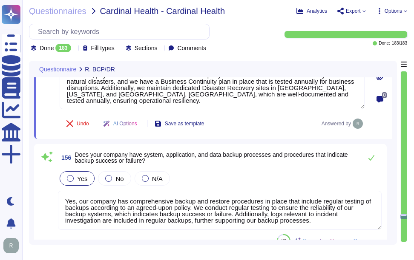
scroll to position [29684, 0]
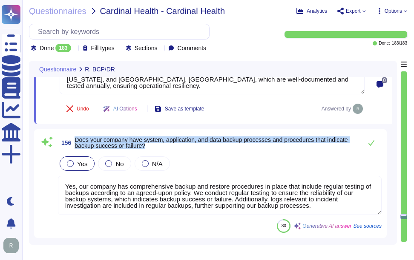
drag, startPoint x: 74, startPoint y: 140, endPoint x: 151, endPoint y: 146, distance: 77.3
click at [151, 146] on span "156 Does your company have system, application, and data backup processes and p…" at bounding box center [208, 142] width 300 height 15
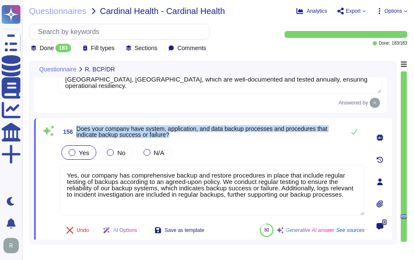
drag, startPoint x: 78, startPoint y: 128, endPoint x: 197, endPoint y: 139, distance: 120.0
click at [197, 139] on span "156 Does your company have system, application, and data backup processes and p…" at bounding box center [200, 131] width 281 height 15
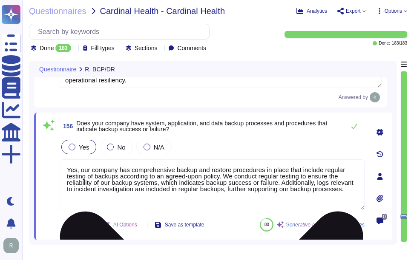
scroll to position [29675, 0]
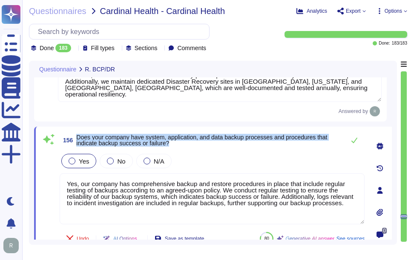
drag, startPoint x: 77, startPoint y: 135, endPoint x: 183, endPoint y: 148, distance: 107.1
click at [183, 148] on div "156 Does your company have system, application, and data backup processes and p…" at bounding box center [212, 140] width 305 height 17
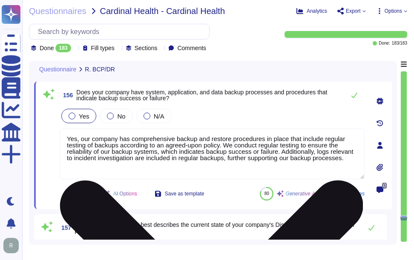
scroll to position [29712, 0]
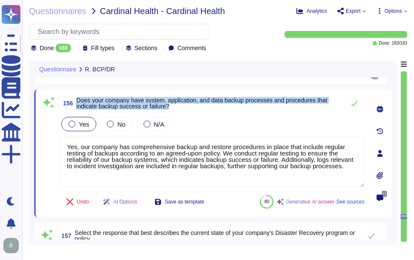
drag, startPoint x: 78, startPoint y: 100, endPoint x: 191, endPoint y: 106, distance: 113.3
click at [191, 106] on span "Does your company have system, application, and data backup processes and proce…" at bounding box center [208, 103] width 264 height 12
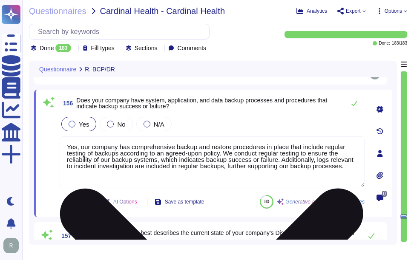
click at [206, 163] on textarea "Yes, our company has comprehensive backup and restore procedures in place that …" at bounding box center [212, 162] width 305 height 51
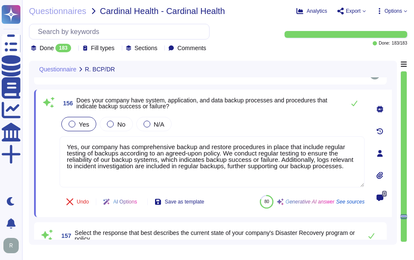
click at [266, 124] on div "Yes No N/A" at bounding box center [212, 124] width 305 height 18
click at [350, 106] on button at bounding box center [354, 103] width 20 height 17
click at [354, 105] on icon at bounding box center [354, 104] width 6 height 6
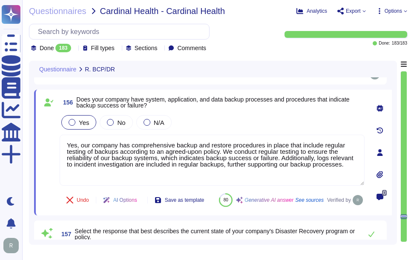
click at [351, 105] on span "Does your company have system, application, and data backup processes and proce…" at bounding box center [220, 103] width 288 height 12
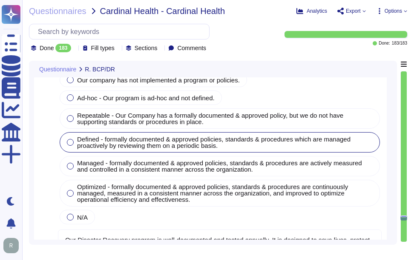
scroll to position [29840, 0]
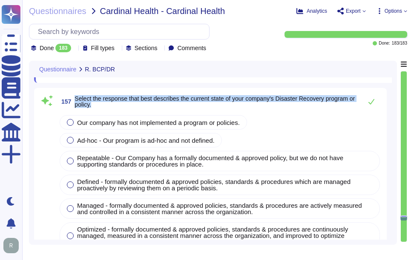
drag, startPoint x: 75, startPoint y: 118, endPoint x: 103, endPoint y: 126, distance: 29.1
click at [103, 108] on span "Select the response that best describes the current state of your company's Dis…" at bounding box center [215, 102] width 283 height 12
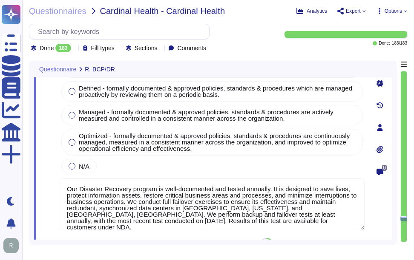
scroll to position [29868, 0]
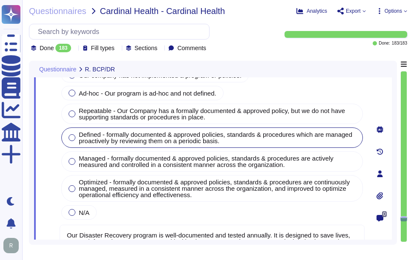
click at [74, 137] on div at bounding box center [71, 137] width 7 height 7
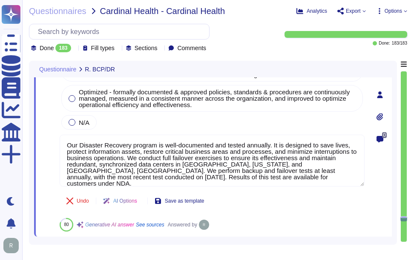
scroll to position [29972, 0]
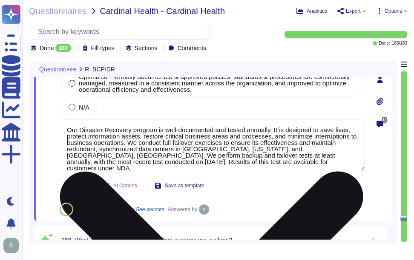
click at [299, 147] on textarea "Our Disaster Recovery program is well-documented and tested annually. It is des…" at bounding box center [212, 146] width 305 height 52
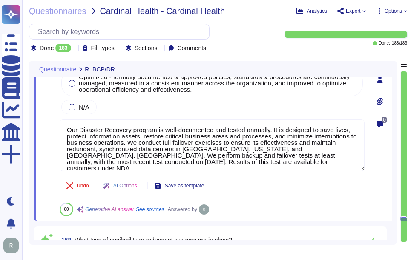
click at [374, 159] on div "0" at bounding box center [380, 79] width 24 height 274
click at [288, 183] on div "Undo AI Options Save as template 80 Generative AI answer See sources Answered by" at bounding box center [212, 196] width 305 height 41
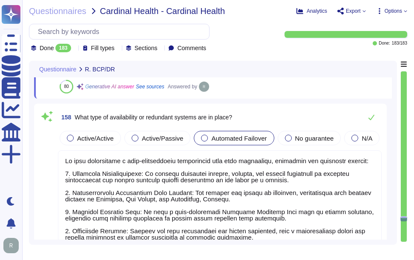
scroll to position [30100, 0]
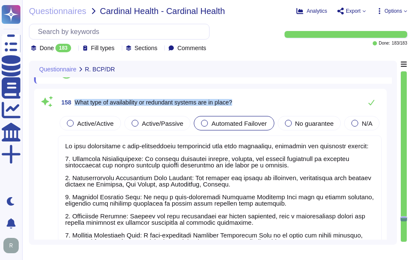
drag, startPoint x: 75, startPoint y: 101, endPoint x: 253, endPoint y: 101, distance: 177.4
click at [253, 101] on div "158 What type of availability or redundant systems are in place?" at bounding box center [219, 102] width 323 height 17
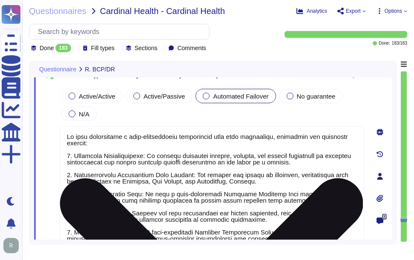
scroll to position [30057, 0]
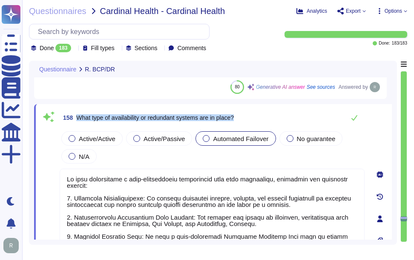
drag, startPoint x: 77, startPoint y: 115, endPoint x: 255, endPoint y: 119, distance: 178.7
click at [255, 119] on div "158 What type of availability or redundant systems are in place?" at bounding box center [212, 117] width 305 height 17
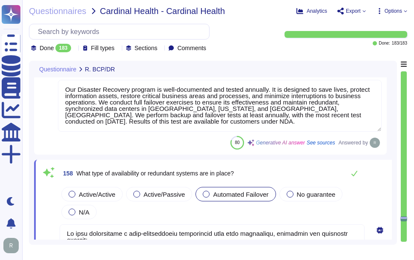
scroll to position [29996, 0]
drag, startPoint x: 77, startPoint y: 174, endPoint x: 260, endPoint y: 179, distance: 182.6
click at [260, 179] on div "158 What type of availability or redundant systems are in place?" at bounding box center [212, 173] width 305 height 17
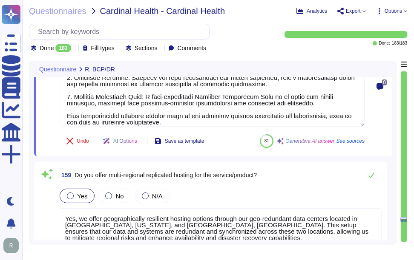
scroll to position [30244, 0]
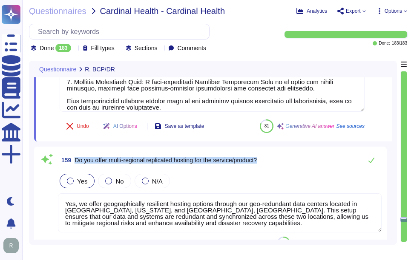
drag, startPoint x: 75, startPoint y: 159, endPoint x: 283, endPoint y: 162, distance: 207.6
click at [283, 162] on div "159 Do you offer multi-regional replicated hosting for the service/product?" at bounding box center [219, 160] width 323 height 17
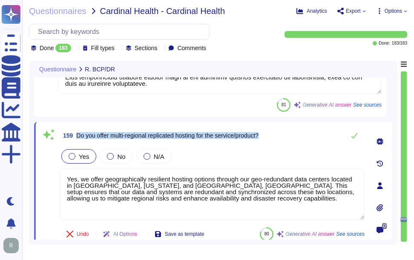
drag, startPoint x: 77, startPoint y: 134, endPoint x: 291, endPoint y: 136, distance: 214.4
click at [291, 136] on div "159 Do you offer multi-regional replicated hosting for the service/product?" at bounding box center [212, 135] width 305 height 17
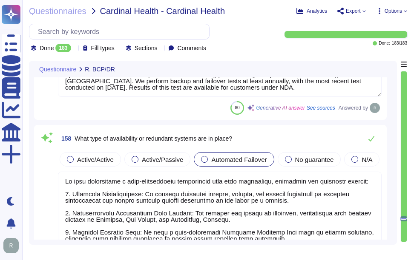
scroll to position [0, 0]
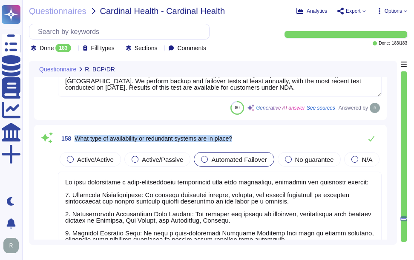
drag, startPoint x: 74, startPoint y: 138, endPoint x: 271, endPoint y: 147, distance: 197.2
click at [271, 147] on div "158 What type of availability or redundant systems are in place? Active/Active …" at bounding box center [210, 227] width 342 height 194
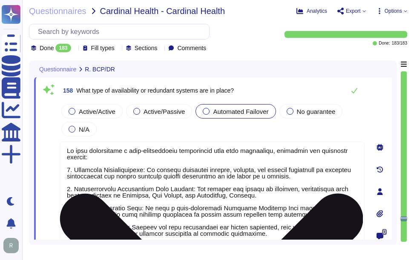
scroll to position [30031, 0]
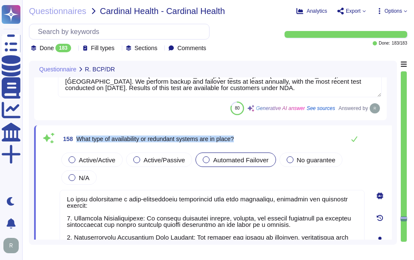
drag, startPoint x: 77, startPoint y: 140, endPoint x: 256, endPoint y: 140, distance: 179.1
click at [256, 140] on div "158 What type of availability or redundant systems are in place?" at bounding box center [212, 139] width 305 height 17
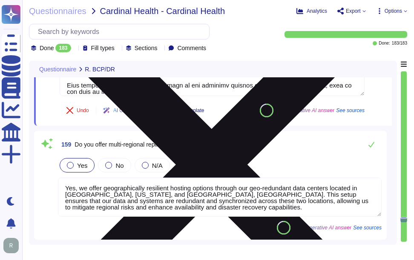
scroll to position [30269, 0]
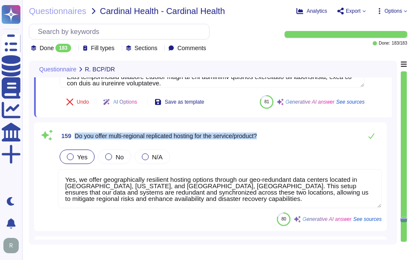
drag, startPoint x: 76, startPoint y: 135, endPoint x: 306, endPoint y: 139, distance: 230.2
click at [306, 139] on div "159 Do you offer multi-regional replicated hosting for the service/product?" at bounding box center [219, 136] width 323 height 17
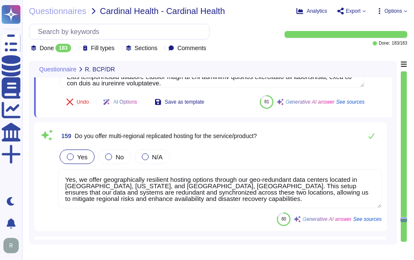
scroll to position [1, 0]
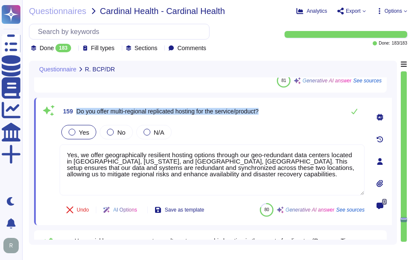
drag, startPoint x: 77, startPoint y: 111, endPoint x: 298, endPoint y: 113, distance: 220.8
click at [298, 113] on div "159 Do you offer multi-regional replicated hosting for the service/product?" at bounding box center [212, 111] width 305 height 17
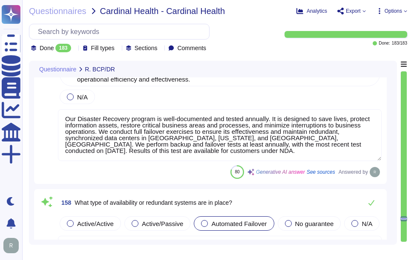
scroll to position [29971, 0]
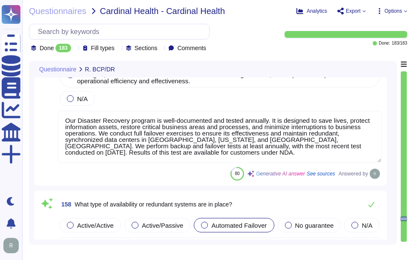
click at [77, 203] on span "What type of availability or redundant systems are in place?" at bounding box center [152, 204] width 157 height 7
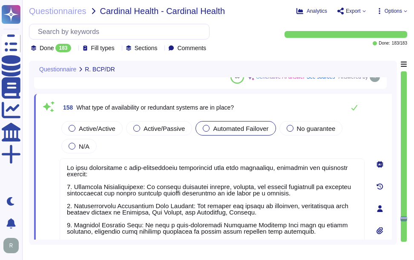
scroll to position [30036, 0]
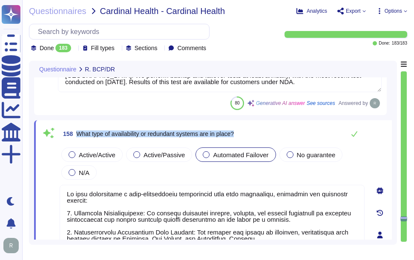
drag, startPoint x: 79, startPoint y: 134, endPoint x: 270, endPoint y: 138, distance: 191.1
click at [270, 138] on div "158 What type of availability or redundant systems are in place?" at bounding box center [212, 134] width 305 height 17
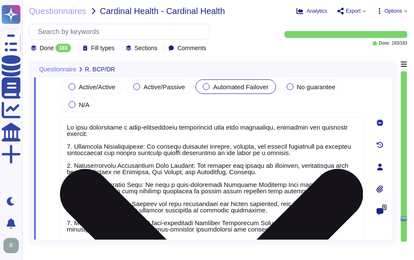
scroll to position [30063, 0]
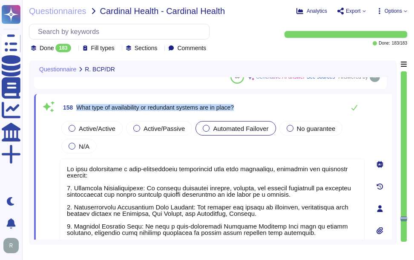
drag, startPoint x: 76, startPoint y: 106, endPoint x: 273, endPoint y: 111, distance: 196.6
click at [273, 111] on div "158 What type of availability or redundant systems are in place?" at bounding box center [212, 107] width 305 height 17
click at [137, 126] on div at bounding box center [136, 128] width 7 height 7
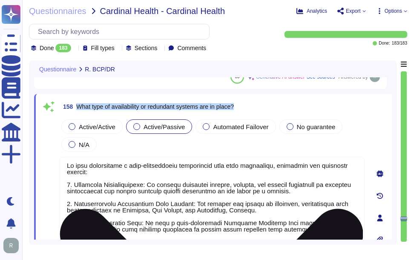
scroll to position [0, 0]
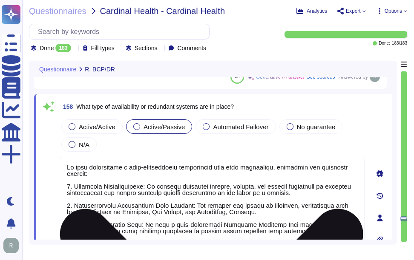
click at [168, 202] on textarea at bounding box center [212, 224] width 305 height 135
paste textarea "Additionally, all services are configured for redundancy and resiliency, both w…"
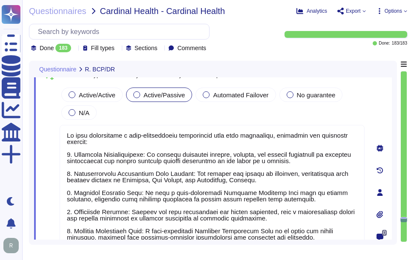
scroll to position [30037, 0]
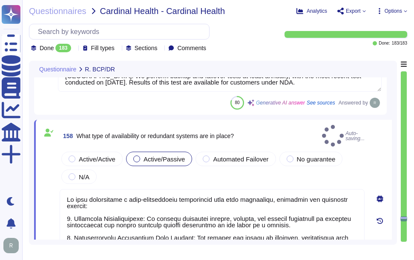
click at [376, 163] on div "0" at bounding box center [380, 243] width 24 height 237
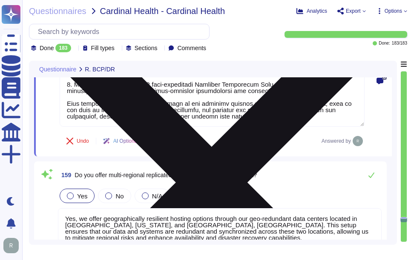
scroll to position [30292, 0]
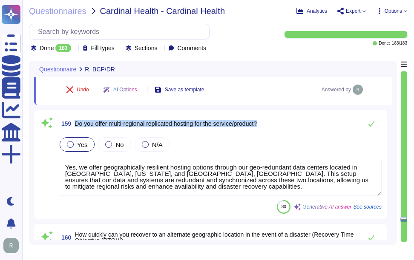
drag, startPoint x: 76, startPoint y: 122, endPoint x: 291, endPoint y: 123, distance: 215.7
click at [291, 123] on div "159 Do you offer multi-regional replicated hosting for the service/product?" at bounding box center [219, 123] width 323 height 17
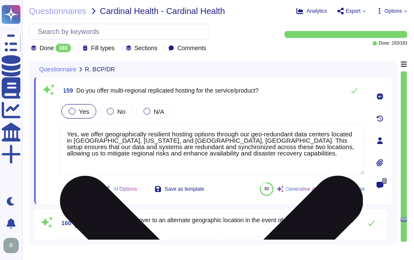
scroll to position [0, 0]
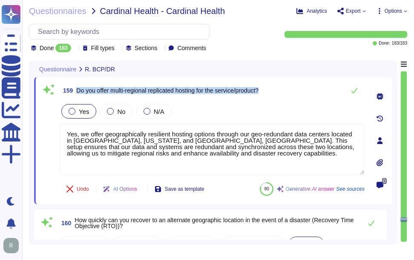
drag, startPoint x: 78, startPoint y: 91, endPoint x: 277, endPoint y: 94, distance: 198.7
click at [277, 94] on div "159 Do you offer multi-regional replicated hosting for the service/product?" at bounding box center [212, 90] width 305 height 17
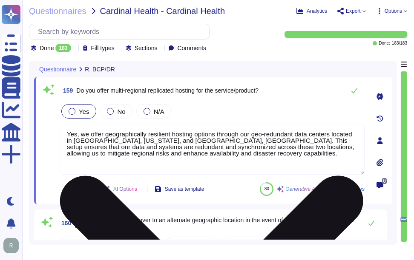
click at [170, 151] on textarea "Yes, we offer geographically resilient hosting options through our geo-redundan…" at bounding box center [212, 149] width 305 height 51
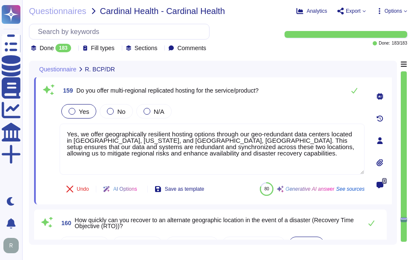
click at [237, 117] on div "Yes No N/A" at bounding box center [212, 112] width 305 height 18
click at [354, 92] on icon at bounding box center [354, 91] width 6 height 6
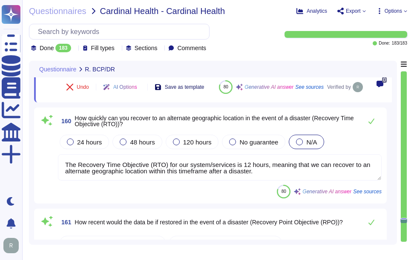
scroll to position [30420, 0]
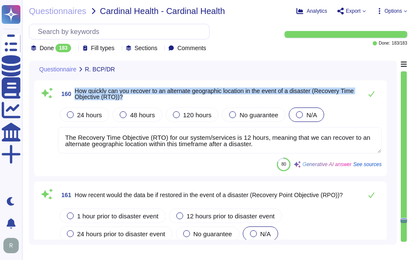
drag, startPoint x: 75, startPoint y: 111, endPoint x: 167, endPoint y: 118, distance: 91.7
click at [167, 100] on span "How quickly can you recover to an alternate geographic location in the event of…" at bounding box center [215, 94] width 283 height 12
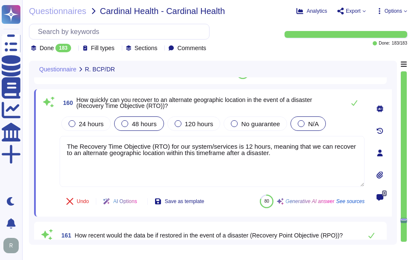
scroll to position [30377, 0]
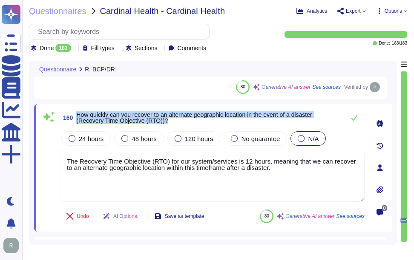
drag, startPoint x: 78, startPoint y: 114, endPoint x: 329, endPoint y: 118, distance: 251.5
click at [329, 118] on span "How quickly can you recover to an alternate geographic location in the event of…" at bounding box center [208, 118] width 264 height 12
click at [71, 138] on div at bounding box center [71, 138] width 7 height 7
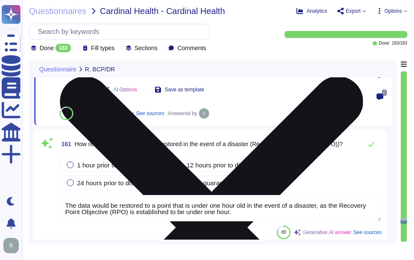
scroll to position [30505, 0]
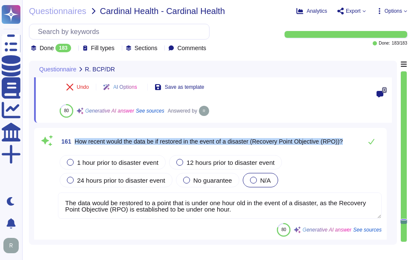
drag, startPoint x: 78, startPoint y: 140, endPoint x: 350, endPoint y: 144, distance: 272.3
click at [350, 144] on div "161 How recent would the data be if restored in the event of a disaster (Recove…" at bounding box center [219, 141] width 323 height 17
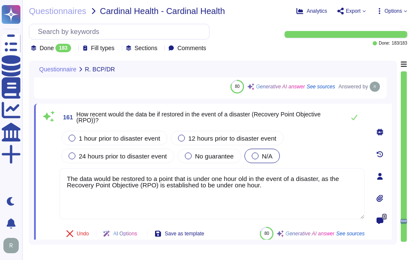
scroll to position [30462, 0]
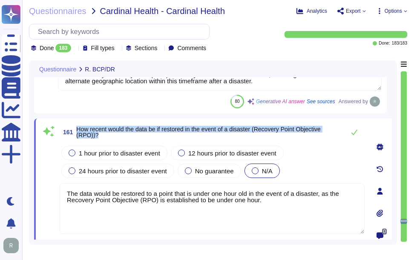
drag, startPoint x: 77, startPoint y: 129, endPoint x: 133, endPoint y: 137, distance: 56.8
click at [133, 137] on span "How recent would the data be if restored in the event of a disaster (Recovery P…" at bounding box center [208, 132] width 264 height 12
click at [74, 152] on div at bounding box center [71, 153] width 7 height 7
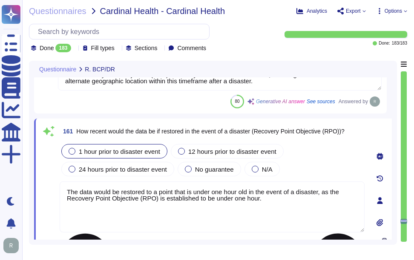
click at [161, 208] on textarea "The data would be restored to a point that is under one hour old in the event o…" at bounding box center [212, 207] width 305 height 51
paste textarea "In the event of a disaster, the data would be restored to a point that is under…"
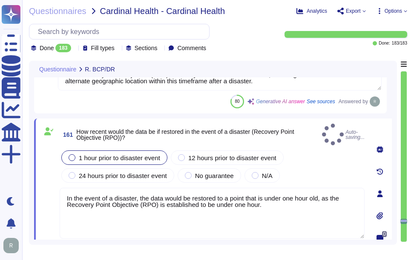
click at [306, 168] on div "1 hour prior to disaster event 12 hours prior to disaster event 24 hours prior …" at bounding box center [212, 167] width 305 height 36
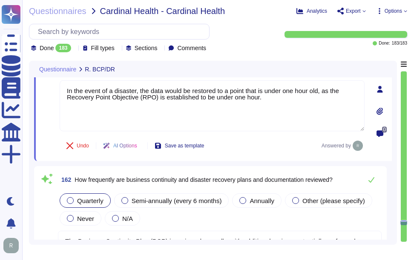
scroll to position [30590, 0]
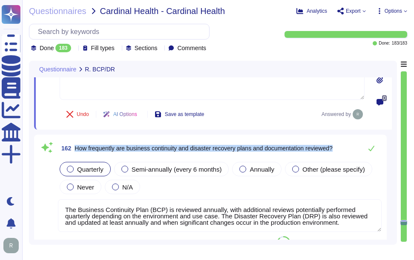
drag, startPoint x: 77, startPoint y: 148, endPoint x: 343, endPoint y: 149, distance: 266.8
click at [343, 149] on div "162 How frequently are business continuity and disaster recovery plans and docu…" at bounding box center [219, 148] width 323 height 17
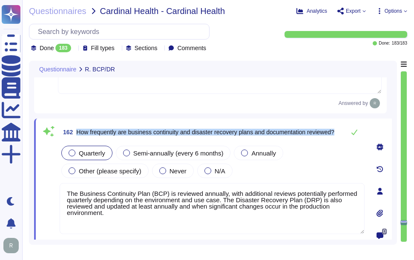
drag, startPoint x: 77, startPoint y: 129, endPoint x: 134, endPoint y: 136, distance: 57.8
click at [134, 135] on span "How frequently are business continuity and disaster recovery plans and document…" at bounding box center [204, 132] width 257 height 6
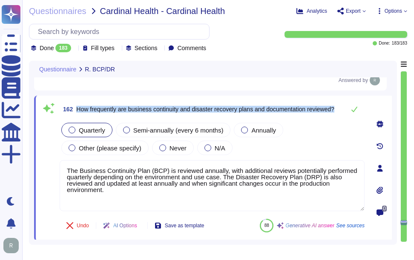
scroll to position [30632, 0]
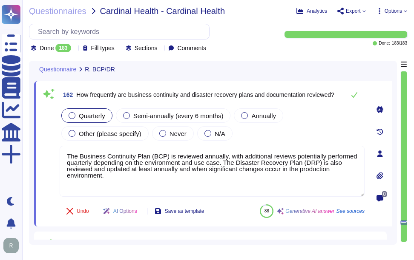
drag, startPoint x: 113, startPoint y: 178, endPoint x: 54, endPoint y: 147, distance: 67.0
click at [54, 147] on div "162 How frequently are business continuity and disaster recovery plans and docu…" at bounding box center [202, 153] width 323 height 135
click at [251, 116] on span "Annually" at bounding box center [263, 115] width 25 height 7
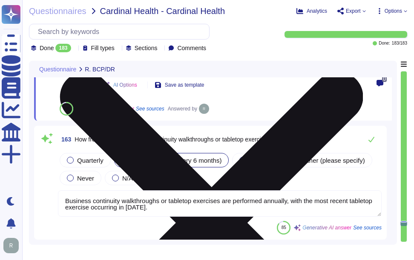
scroll to position [30760, 0]
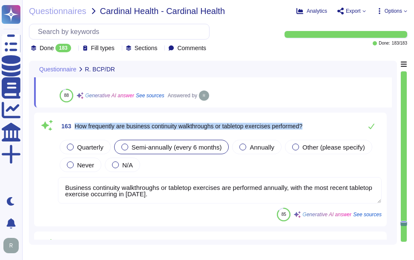
drag, startPoint x: 75, startPoint y: 124, endPoint x: 320, endPoint y: 124, distance: 244.6
click at [320, 124] on div "163 How frequently are business continuity walkthroughs or tabletop exercises p…" at bounding box center [219, 126] width 323 height 17
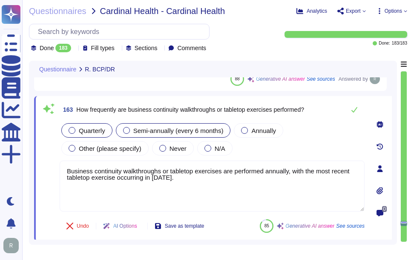
scroll to position [30717, 0]
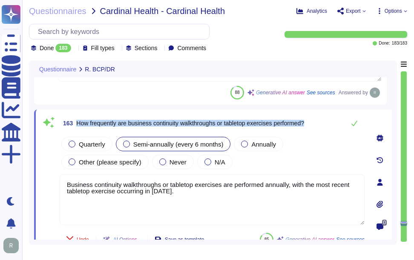
drag, startPoint x: 77, startPoint y: 124, endPoint x: 325, endPoint y: 125, distance: 248.5
click at [325, 125] on div "163 How frequently are business continuity walkthroughs or tabletop exercises p…" at bounding box center [212, 123] width 305 height 17
click at [242, 147] on div at bounding box center [244, 144] width 7 height 7
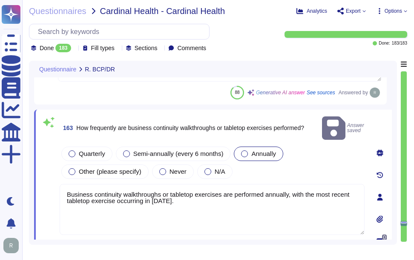
drag, startPoint x: 204, startPoint y: 193, endPoint x: 40, endPoint y: 178, distance: 164.9
click at [40, 178] on div "163 How frequently are business continuity walkthroughs or tabletop exercises p…" at bounding box center [212, 198] width 357 height 176
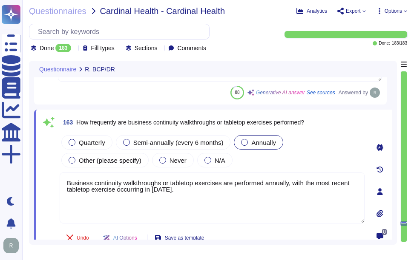
click at [303, 162] on div "Quarterly Semi-annually (every 6 months) Annually Other (please specify) Never …" at bounding box center [212, 152] width 305 height 36
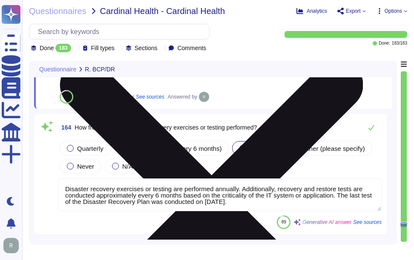
scroll to position [30888, 0]
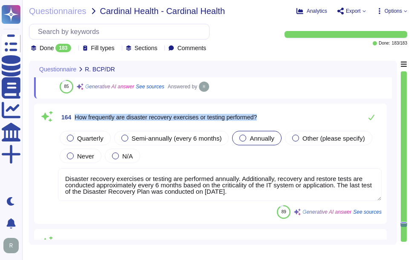
drag, startPoint x: 75, startPoint y: 117, endPoint x: 300, endPoint y: 117, distance: 224.6
click at [300, 117] on div "164 How frequently are disaster recovery exercises or testing performed?" at bounding box center [219, 117] width 323 height 17
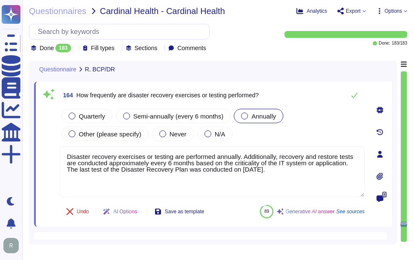
scroll to position [30845, 0]
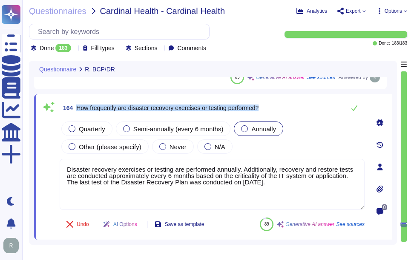
drag, startPoint x: 77, startPoint y: 107, endPoint x: 307, endPoint y: 111, distance: 230.2
click at [307, 111] on div "164 How frequently are disaster recovery exercises or testing performed?" at bounding box center [212, 108] width 305 height 17
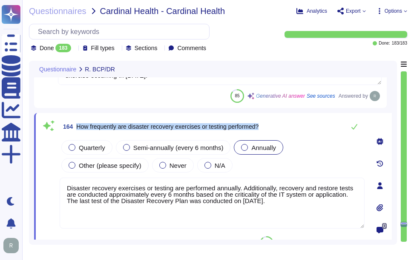
scroll to position [30821, 0]
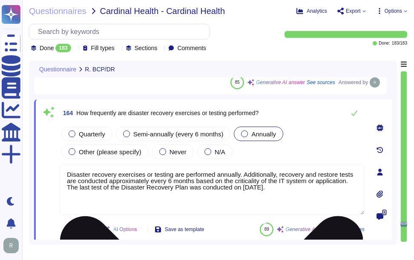
click at [213, 199] on textarea "Disaster recovery exercises or testing are performed annually. Additionally, re…" at bounding box center [212, 189] width 305 height 51
paste textarea
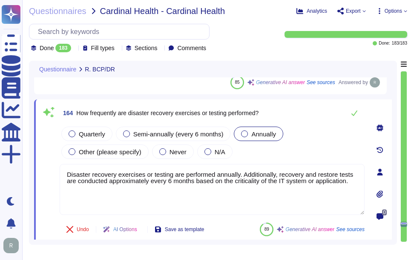
click at [300, 151] on div "Quarterly Semi-annually (every 6 months) Annually Other (please specify) Never …" at bounding box center [212, 143] width 305 height 36
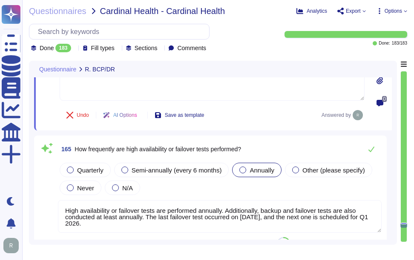
scroll to position [30949, 0]
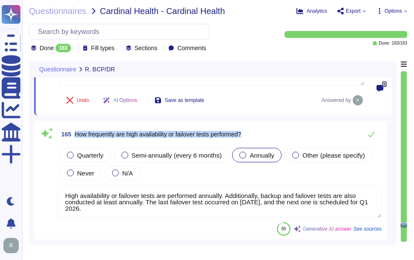
drag, startPoint x: 74, startPoint y: 133, endPoint x: 273, endPoint y: 136, distance: 198.3
click at [273, 136] on div "165 How frequently are high availability or failover tests performed?" at bounding box center [219, 134] width 323 height 17
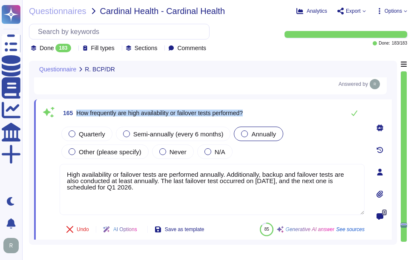
drag, startPoint x: 77, startPoint y: 112, endPoint x: 267, endPoint y: 117, distance: 189.8
click at [267, 117] on div "165 How frequently are high availability or failover tests performed?" at bounding box center [212, 113] width 305 height 17
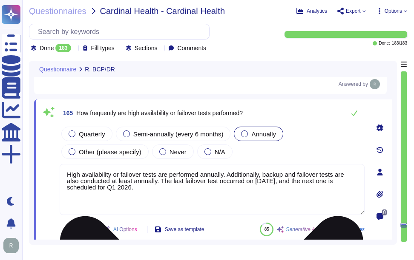
drag, startPoint x: 161, startPoint y: 191, endPoint x: 106, endPoint y: 188, distance: 54.9
click at [63, 165] on textarea "High availability or failover tests are performed annually. Additionally, backu…" at bounding box center [212, 189] width 305 height 51
paste textarea
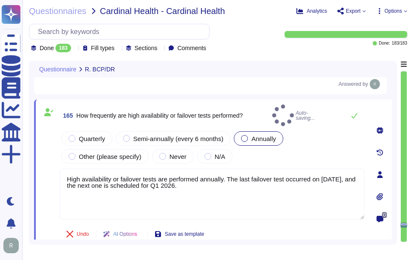
click at [272, 157] on div "Quarterly Semi-annually (every 6 months) Annually Other (please specify) Never …" at bounding box center [212, 148] width 305 height 36
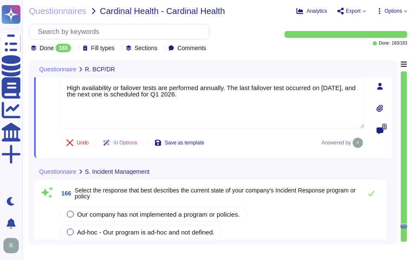
scroll to position [31076, 0]
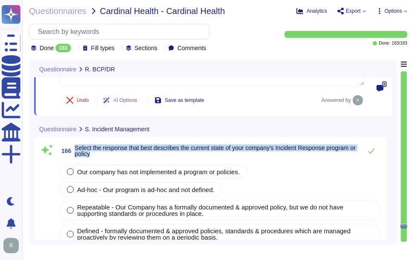
drag, startPoint x: 75, startPoint y: 148, endPoint x: 128, endPoint y: 160, distance: 54.4
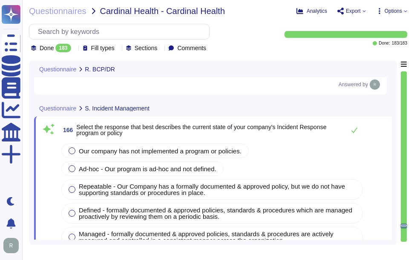
scroll to position [31018, 0]
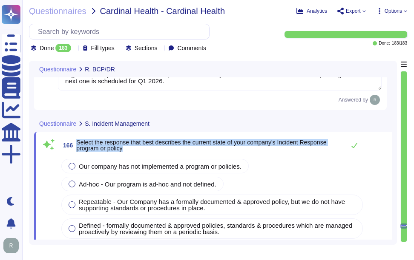
drag, startPoint x: 77, startPoint y: 143, endPoint x: 154, endPoint y: 150, distance: 77.3
click at [154, 150] on span "Select the response that best describes the current state of your company's Inc…" at bounding box center [208, 146] width 264 height 12
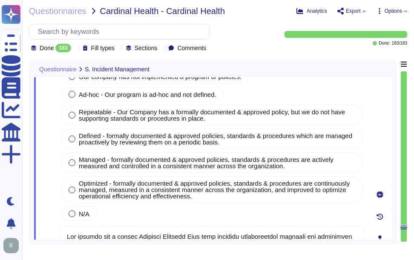
scroll to position [31103, 0]
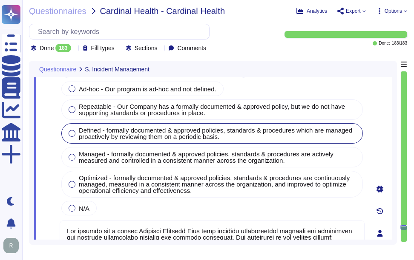
click at [70, 132] on div at bounding box center [71, 133] width 7 height 7
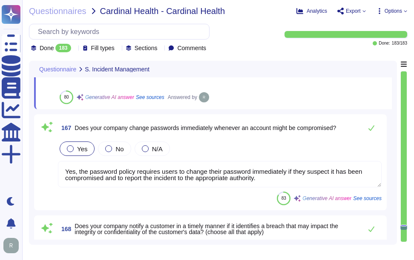
scroll to position [31444, 0]
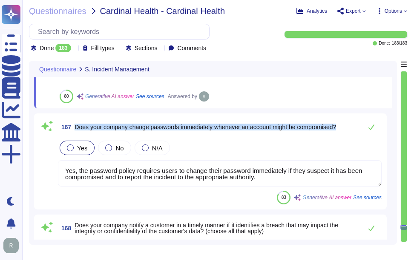
drag, startPoint x: 75, startPoint y: 126, endPoint x: 347, endPoint y: 128, distance: 272.3
click at [347, 128] on div "167 Does your company change passwords immediately whenever an account might be…" at bounding box center [219, 127] width 323 height 17
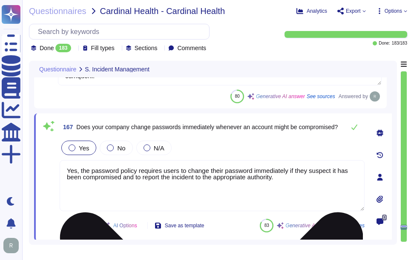
scroll to position [31401, 0]
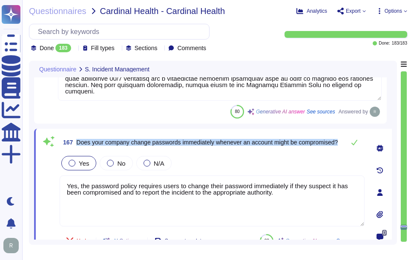
drag, startPoint x: 76, startPoint y: 138, endPoint x: 141, endPoint y: 146, distance: 65.5
click at [141, 146] on span "167 Does your company change passwords immediately whenever an account might be…" at bounding box center [199, 142] width 278 height 15
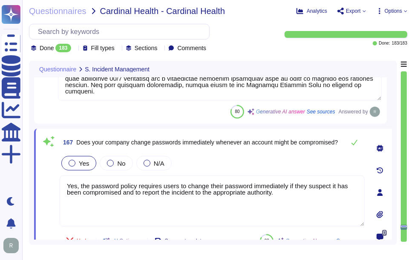
drag, startPoint x: 289, startPoint y: 191, endPoint x: 31, endPoint y: 173, distance: 259.3
click at [31, 173] on div "Questionnaire S. Incident Management 166 Select the response that best describe…" at bounding box center [213, 153] width 368 height 184
paste textarea "users must change their password immediately if they suspect it has been compro…"
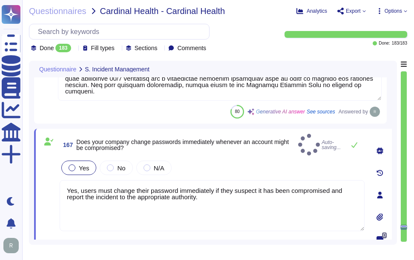
click at [250, 165] on div "Yes No N/A" at bounding box center [212, 168] width 305 height 18
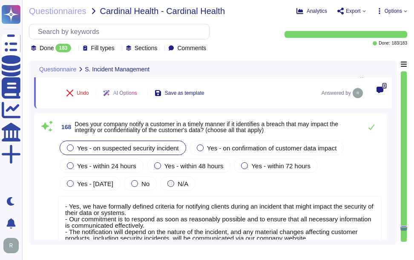
scroll to position [31548, 0]
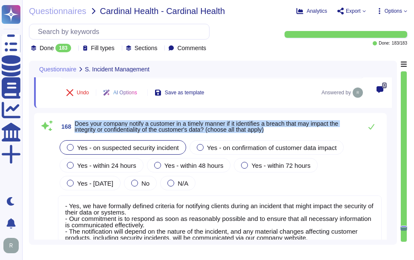
drag, startPoint x: 75, startPoint y: 123, endPoint x: 291, endPoint y: 134, distance: 215.6
click at [291, 134] on div "168 Does your company notify a customer in a timely manner if it identifies a b…" at bounding box center [219, 126] width 323 height 17
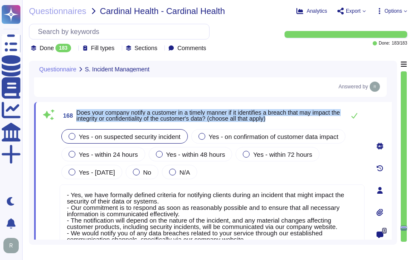
drag, startPoint x: 77, startPoint y: 112, endPoint x: 296, endPoint y: 119, distance: 219.2
click at [296, 119] on span "Does your company notify a customer in a timely manner if it identifies a breac…" at bounding box center [208, 116] width 264 height 12
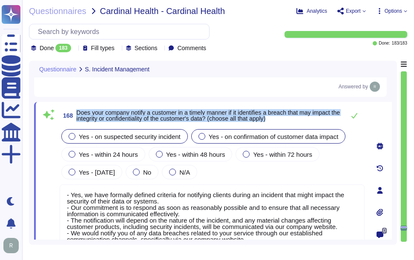
click at [199, 136] on div at bounding box center [201, 136] width 7 height 7
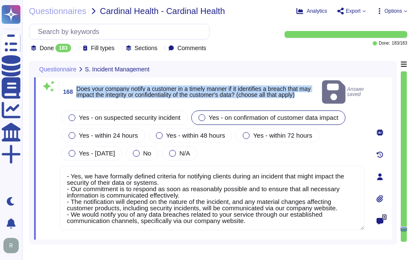
scroll to position [31590, 0]
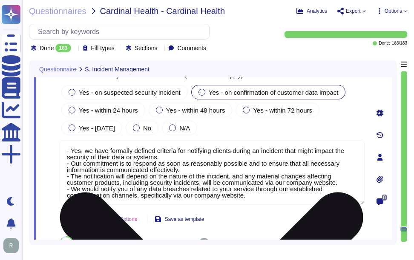
click at [233, 173] on textarea "- Yes, we have formally defined criteria for notifying clients during an incide…" at bounding box center [212, 172] width 305 height 65
paste textarea "Yes, we have formally defined criteria for notifying clients during an incident…"
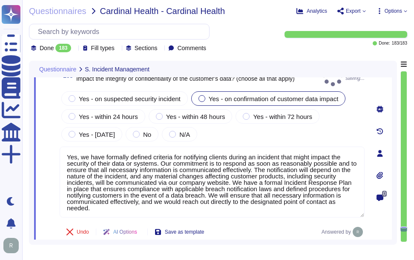
click at [287, 134] on div "Yes - on suspected security incident Yes - on confirmation of customer data imp…" at bounding box center [212, 117] width 305 height 54
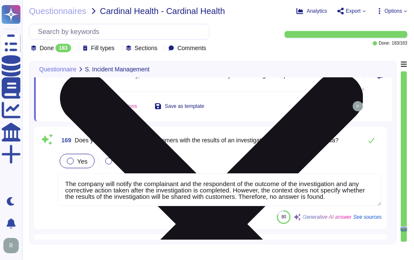
scroll to position [31718, 0]
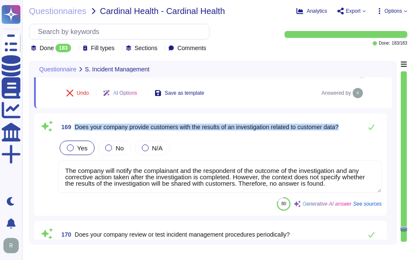
drag, startPoint x: 76, startPoint y: 128, endPoint x: 352, endPoint y: 129, distance: 276.1
click at [352, 129] on div "169 Does your company provide customers with the results of an investigation re…" at bounding box center [219, 127] width 323 height 17
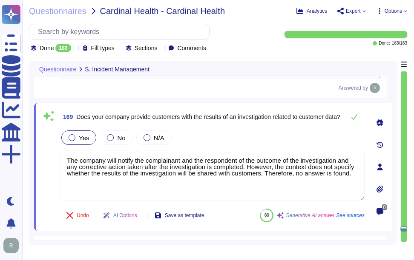
scroll to position [0, 0]
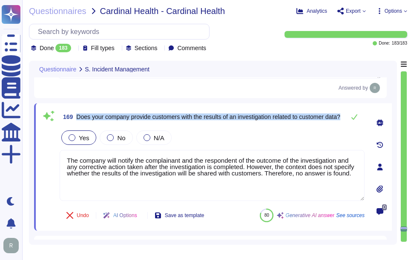
drag, startPoint x: 78, startPoint y: 113, endPoint x: 110, endPoint y: 126, distance: 34.0
click at [110, 126] on div "169 Does your company provide customers with the results of an investigation re…" at bounding box center [202, 166] width 323 height 117
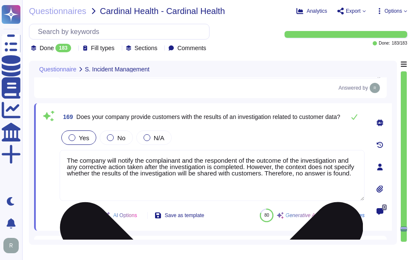
drag, startPoint x: 247, startPoint y: 166, endPoint x: 363, endPoint y: 176, distance: 116.6
click at [363, 176] on textarea "The company will notify the complainant and the respondent of the outcome of th…" at bounding box center [212, 175] width 305 height 51
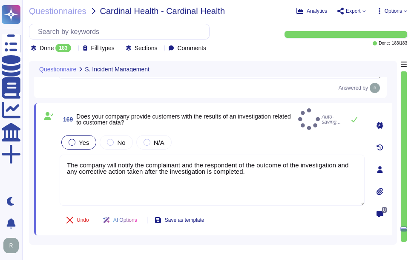
click at [192, 142] on div "Yes No N/A" at bounding box center [212, 143] width 305 height 18
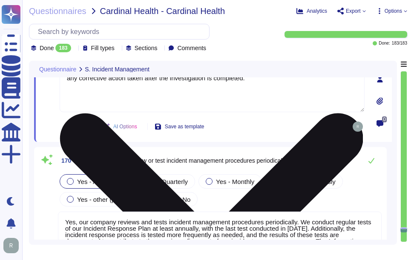
scroll to position [31821, 0]
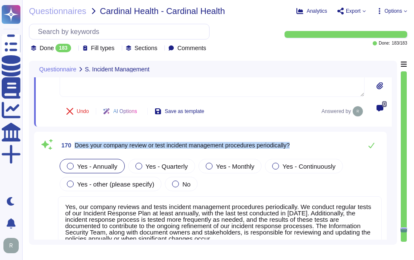
drag, startPoint x: 74, startPoint y: 146, endPoint x: 302, endPoint y: 146, distance: 227.2
click at [302, 146] on div "170 Does your company review or test incident management procedures periodicall…" at bounding box center [219, 145] width 323 height 17
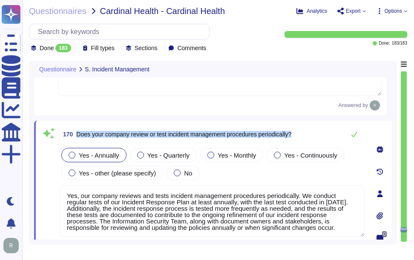
drag, startPoint x: 76, startPoint y: 136, endPoint x: 305, endPoint y: 140, distance: 229.3
click at [305, 140] on div "170 Does your company review or test incident management procedures periodicall…" at bounding box center [212, 134] width 305 height 17
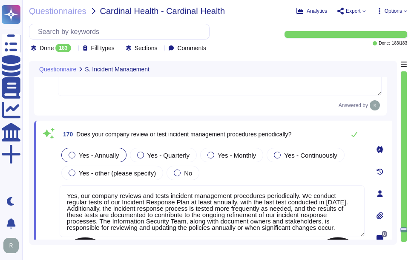
click at [185, 214] on textarea "Yes, our company reviews and tests incident management procedures periodically.…" at bounding box center [212, 211] width 305 height 52
paste textarea "The incident response process is also"
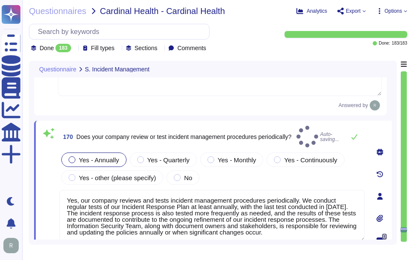
click at [269, 137] on span "Does your company review or test incident management procedures periodically?" at bounding box center [183, 137] width 215 height 6
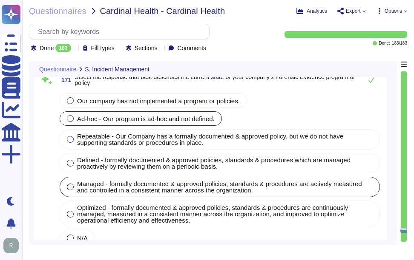
scroll to position [32033, 0]
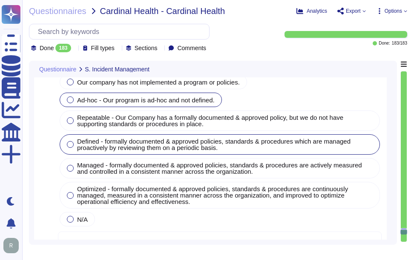
click at [69, 143] on div at bounding box center [70, 144] width 7 height 7
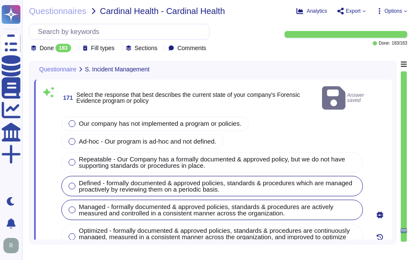
scroll to position [31991, 0]
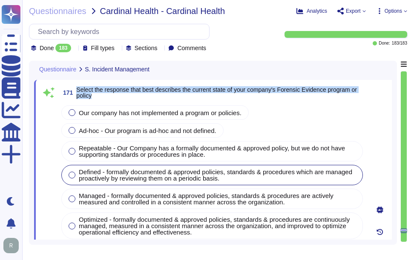
drag, startPoint x: 77, startPoint y: 89, endPoint x: 104, endPoint y: 95, distance: 27.8
click at [104, 95] on span "Select the response that best describes the current state of your company's For…" at bounding box center [220, 93] width 288 height 12
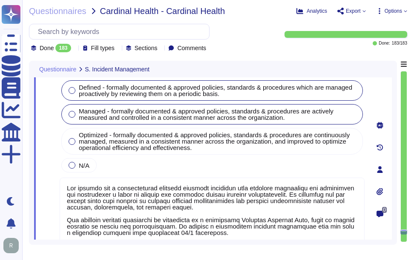
scroll to position [32076, 0]
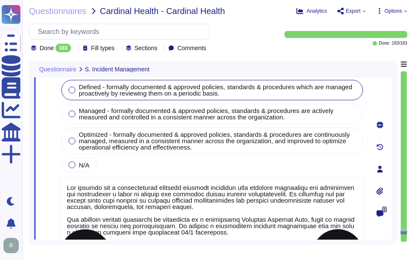
click at [178, 200] on textarea at bounding box center [212, 235] width 305 height 116
paste textarea "Our incident response capability is formalized in a documented Incident Respons…"
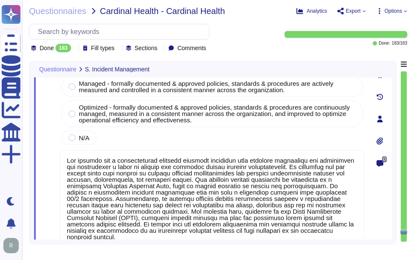
click at [259, 134] on div "Our company has not implemented a program or policies. Ad-hoc - Our program is …" at bounding box center [212, 68] width 305 height 155
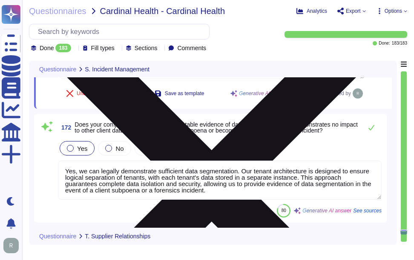
scroll to position [32251, 0]
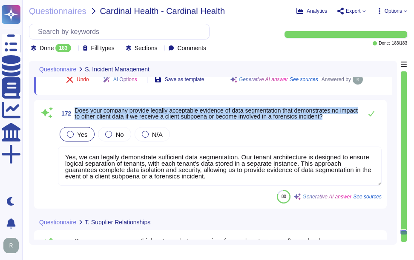
drag, startPoint x: 75, startPoint y: 111, endPoint x: 356, endPoint y: 115, distance: 280.8
click at [356, 115] on span "Does your company provide legally acceptable evidence of data segmentation that…" at bounding box center [215, 114] width 283 height 12
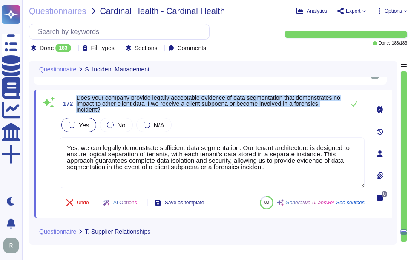
scroll to position [0, 0]
drag, startPoint x: 77, startPoint y: 97, endPoint x: 110, endPoint y: 108, distance: 35.1
click at [110, 108] on span "Does your company provide legally acceptable evidence of data segmentation that…" at bounding box center [208, 104] width 264 height 18
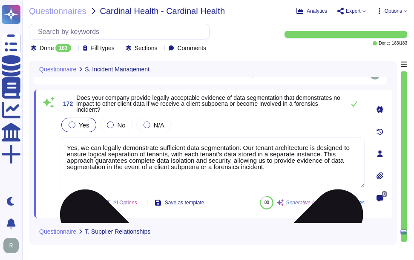
click at [180, 163] on textarea "Yes, we can legally demonstrate sufficient data segmentation. Our tenant archit…" at bounding box center [212, 162] width 305 height 51
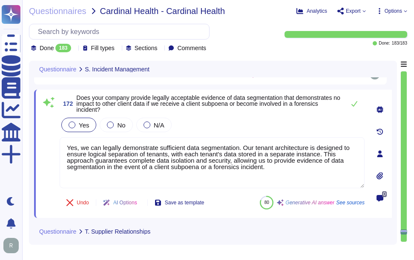
click at [194, 137] on div "Yes No N/A Yes, we can legally demonstrate sufficient data segmentation. Our te…" at bounding box center [212, 152] width 305 height 73
click at [274, 122] on div "Yes No N/A" at bounding box center [212, 125] width 305 height 18
click at [359, 105] on button at bounding box center [354, 103] width 20 height 17
click at [353, 101] on icon at bounding box center [354, 103] width 7 height 7
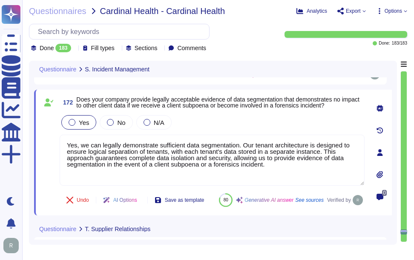
click at [351, 105] on span "Does your company provide legally acceptable evidence of data segmentation that…" at bounding box center [220, 103] width 288 height 12
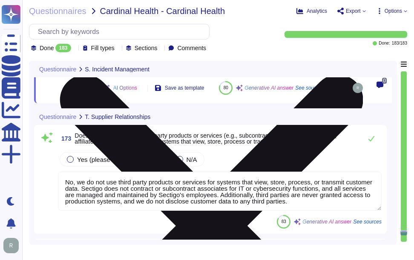
scroll to position [32378, 0]
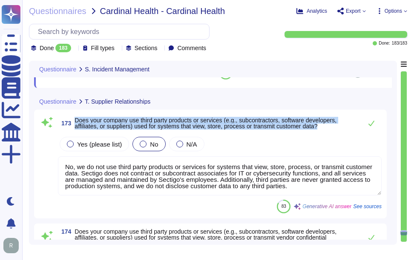
drag, startPoint x: 76, startPoint y: 140, endPoint x: 328, endPoint y: 147, distance: 252.0
click at [328, 129] on span "Does your company use third party products or services (e.g., subcontractors, s…" at bounding box center [215, 123] width 283 height 12
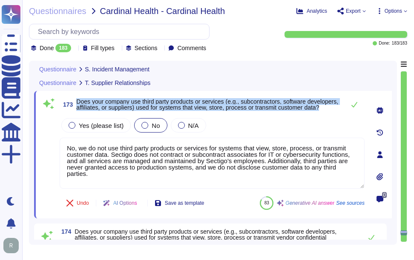
drag, startPoint x: 77, startPoint y: 97, endPoint x: 105, endPoint y: 111, distance: 31.8
click at [105, 111] on span "Does your company use third party products or services (e.g., subcontractors, s…" at bounding box center [208, 105] width 264 height 12
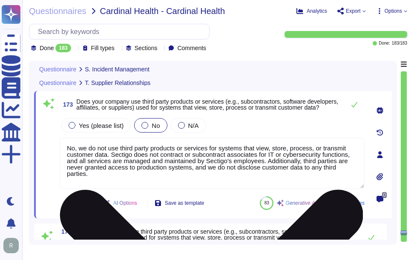
click at [140, 163] on textarea "No, we do not use third party products or services for systems that view, store…" at bounding box center [212, 163] width 305 height 51
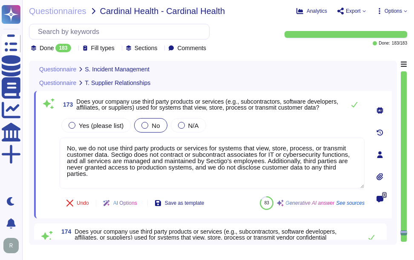
click at [263, 127] on div "Yes (please list) No N/A" at bounding box center [212, 126] width 305 height 18
click at [352, 107] on icon at bounding box center [354, 105] width 6 height 6
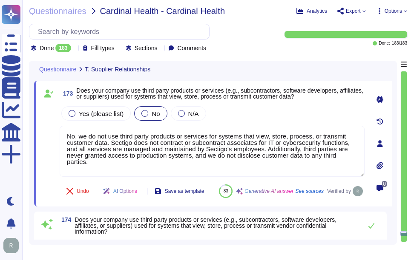
scroll to position [32463, 0]
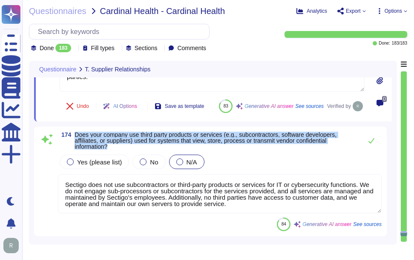
drag, startPoint x: 76, startPoint y: 154, endPoint x: 118, endPoint y: 167, distance: 44.0
click at [118, 150] on span "Does your company use third party products or services (e.g., subcontractors, s…" at bounding box center [215, 141] width 283 height 18
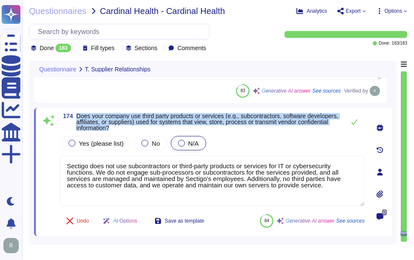
drag, startPoint x: 77, startPoint y: 115, endPoint x: 167, endPoint y: 132, distance: 91.7
click at [167, 132] on div "174 Does your company use third party products or services (e.g., subcontractor…" at bounding box center [202, 172] width 323 height 118
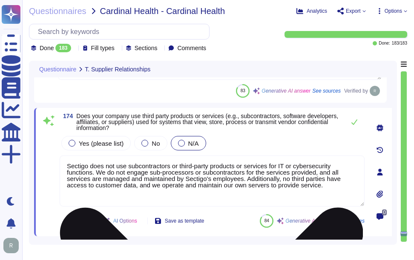
click at [181, 189] on textarea "Sectigo does not use subcontractors or third-party products or services for IT …" at bounding box center [212, 181] width 305 height 51
paste textarea "No, we do not use third party products or services for systems that view, store…"
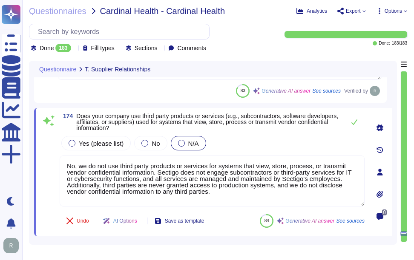
click at [274, 150] on div "Yes (please list) No N/A" at bounding box center [212, 143] width 305 height 18
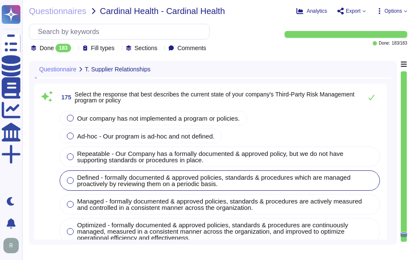
scroll to position [32634, 0]
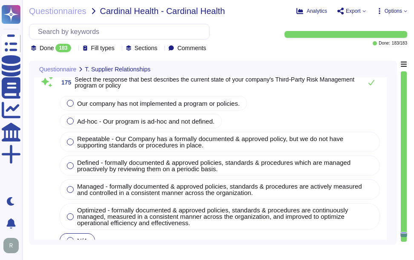
click at [214, 82] on span "Select the response that best describes the current state of your company's Thi…" at bounding box center [214, 82] width 280 height 13
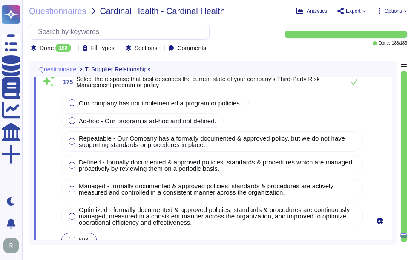
scroll to position [32608, 0]
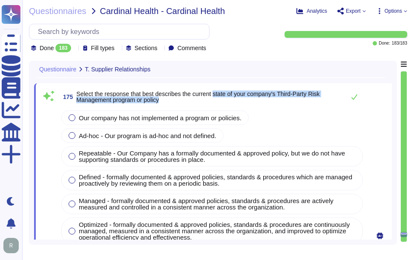
drag, startPoint x: 215, startPoint y: 94, endPoint x: 217, endPoint y: 100, distance: 6.1
click at [217, 100] on span "Select the response that best describes the current state of your company's Thi…" at bounding box center [208, 97] width 264 height 12
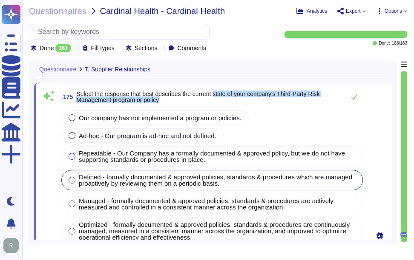
click at [219, 180] on span "Defined - formally documented & approved policies, standards & procedures which…" at bounding box center [215, 181] width 273 height 14
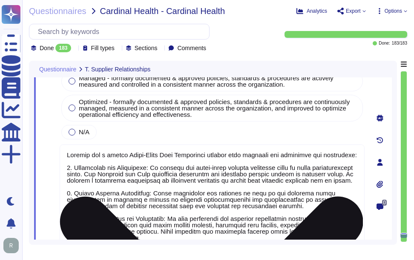
click at [202, 169] on textarea at bounding box center [212, 235] width 305 height 180
paste textarea "several key components: 1. Monitoring and Evaluation: We monitor third-party se…"
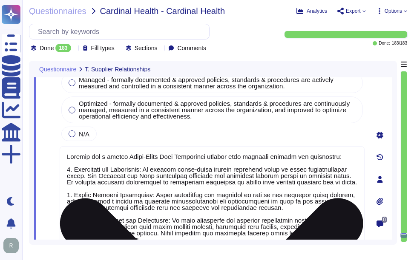
scroll to position [32732, 0]
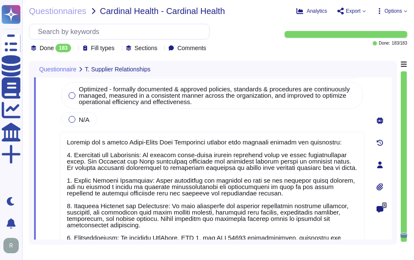
click at [309, 115] on div "Our company has not implemented a program or policies. Ad-hoc - Our program is …" at bounding box center [212, 50] width 305 height 155
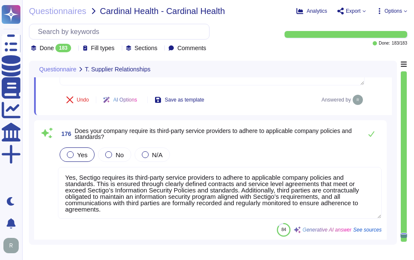
scroll to position [32988, 0]
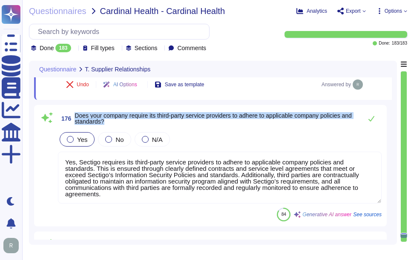
drag, startPoint x: 75, startPoint y: 114, endPoint x: 117, endPoint y: 126, distance: 43.5
click at [117, 126] on div "176 Does your company require its third-party service providers to adhere to ap…" at bounding box center [219, 118] width 323 height 17
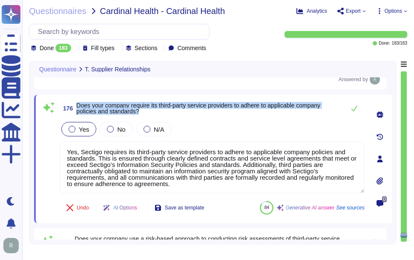
drag, startPoint x: 76, startPoint y: 104, endPoint x: 158, endPoint y: 118, distance: 82.9
click at [158, 118] on div "176 Does your company require its third-party service providers to adhere to ap…" at bounding box center [202, 159] width 323 height 118
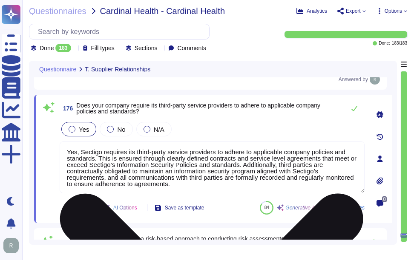
click at [237, 163] on textarea "Yes, Sectigo requires its third-party service providers to adhere to applicable…" at bounding box center [212, 168] width 305 height 52
paste textarea "T"
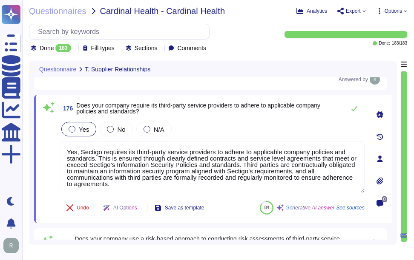
click at [234, 125] on div "Yes No N/A" at bounding box center [212, 129] width 305 height 18
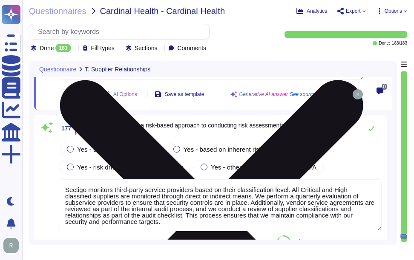
scroll to position [33114, 0]
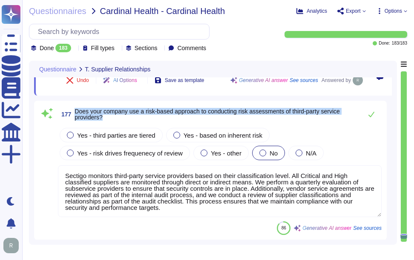
drag, startPoint x: 75, startPoint y: 110, endPoint x: 106, endPoint y: 118, distance: 32.5
click at [106, 118] on span "Does your company use a risk-based approach to conducting risk assessments of t…" at bounding box center [215, 114] width 283 height 12
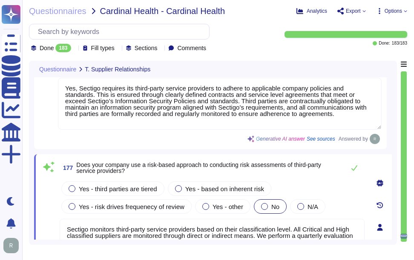
scroll to position [33071, 0]
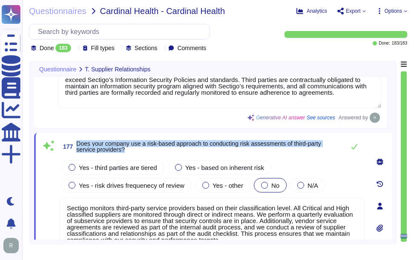
drag, startPoint x: 80, startPoint y: 143, endPoint x: 130, endPoint y: 151, distance: 50.8
click at [130, 151] on span "Does your company use a risk-based approach to conducting risk assessments of t…" at bounding box center [208, 147] width 264 height 12
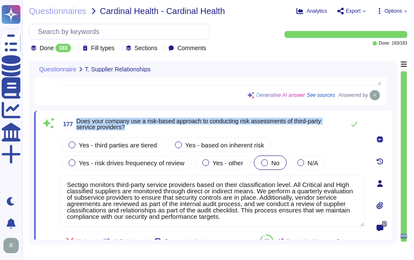
scroll to position [33114, 0]
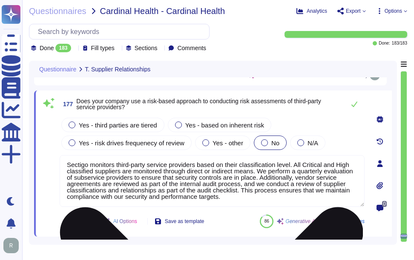
click at [247, 174] on textarea "Sectigo monitors third-party service providers based on their classification le…" at bounding box center [212, 181] width 305 height 52
paste textarea "does not perform risk assessments against third parties or subcontractors. Howe…"
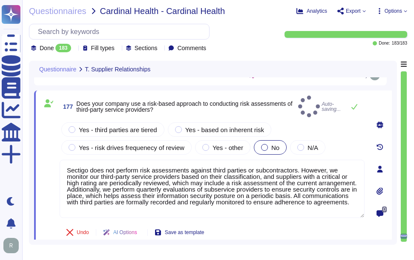
click at [313, 112] on div "177 Does your company use a risk-based approach to conducting risk assessments …" at bounding box center [212, 107] width 305 height 22
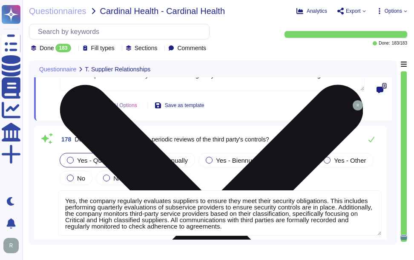
scroll to position [33241, 0]
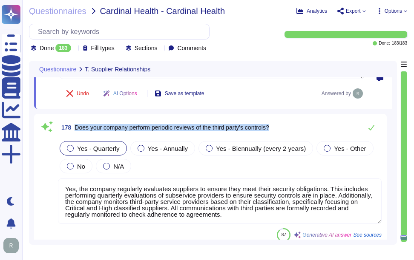
drag, startPoint x: 74, startPoint y: 125, endPoint x: 281, endPoint y: 128, distance: 206.4
click at [281, 128] on div "178 Does your company perform periodic reviews of the third party's controls?" at bounding box center [219, 127] width 323 height 17
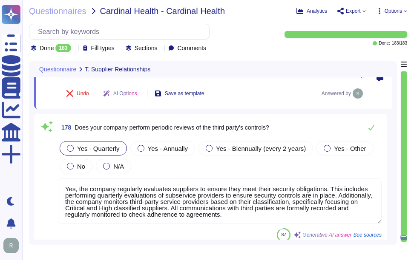
scroll to position [0, 0]
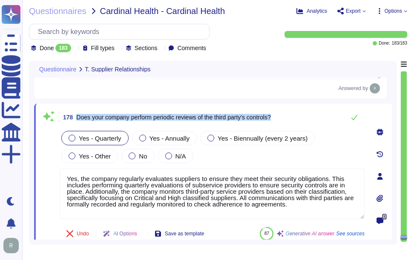
drag, startPoint x: 76, startPoint y: 116, endPoint x: 306, endPoint y: 117, distance: 230.6
click at [306, 117] on div "178 Does your company perform periodic reviews of the third party's controls?" at bounding box center [212, 117] width 305 height 17
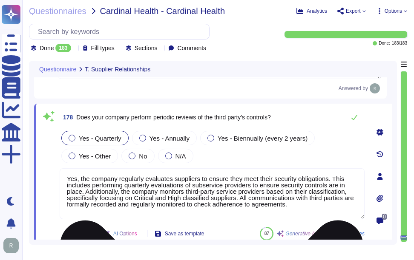
click at [160, 191] on textarea "Yes, the company regularly evaluates suppliers to ensure they meet their securi…" at bounding box center [212, 193] width 305 height 51
paste textarea ", which includes performing quarterly evaluations of subservice providers to en…"
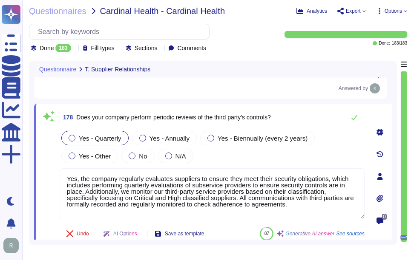
click at [309, 146] on div "Yes - Quarterly Yes - Annually Yes - Biennually (every 2 years) Yes - Other No …" at bounding box center [212, 147] width 305 height 36
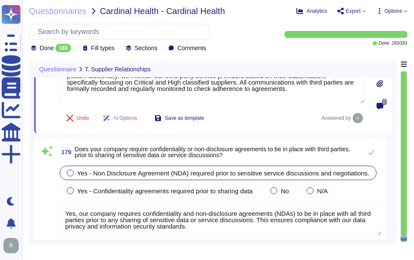
scroll to position [33369, 0]
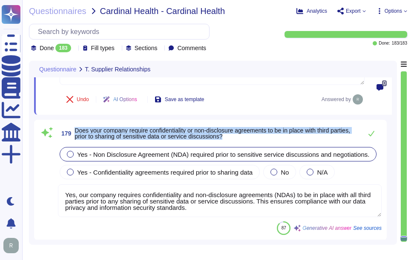
drag, startPoint x: 75, startPoint y: 129, endPoint x: 253, endPoint y: 138, distance: 177.6
click at [253, 138] on span "Does your company require confidentiality or non-disclosure agreements to be in…" at bounding box center [215, 134] width 283 height 12
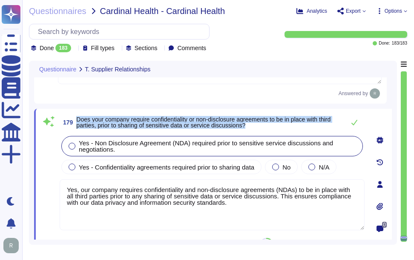
drag, startPoint x: 78, startPoint y: 117, endPoint x: 270, endPoint y: 128, distance: 192.6
click at [270, 128] on span "Does your company require confidentiality or non-disclosure agreements to be in…" at bounding box center [208, 123] width 264 height 12
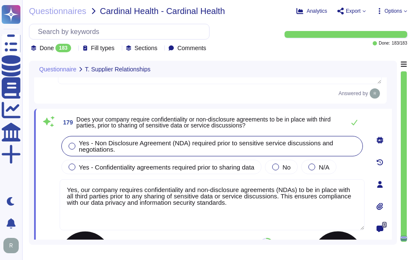
click at [219, 199] on textarea "Yes, our company requires confidentiality and non-disclosure agreements (NDAs) …" at bounding box center [212, 205] width 305 height 51
paste textarea "All third parties, including suppliers and vendors, are required to sign these …"
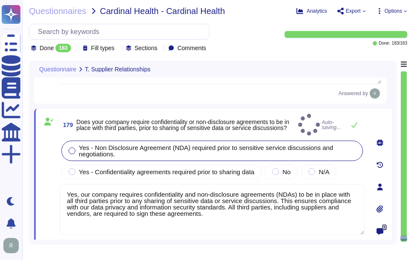
click at [47, 139] on span at bounding box center [48, 187] width 15 height 97
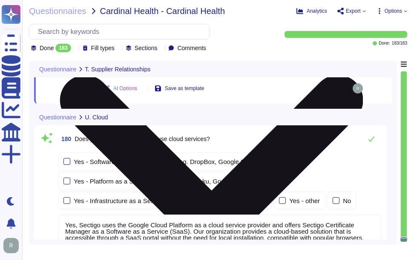
scroll to position [33539, 0]
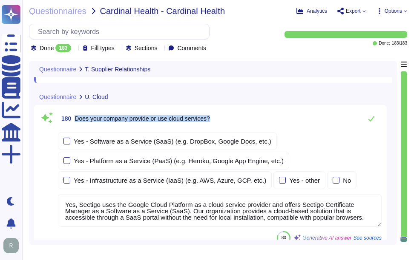
drag, startPoint x: 75, startPoint y: 117, endPoint x: 229, endPoint y: 123, distance: 154.5
click at [229, 123] on div "180 Does your company provide or use cloud services?" at bounding box center [219, 118] width 323 height 17
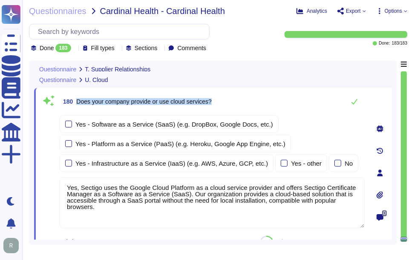
drag, startPoint x: 77, startPoint y: 100, endPoint x: 244, endPoint y: 103, distance: 166.8
click at [244, 103] on div "180 Does your company provide or use cloud services?" at bounding box center [212, 101] width 305 height 17
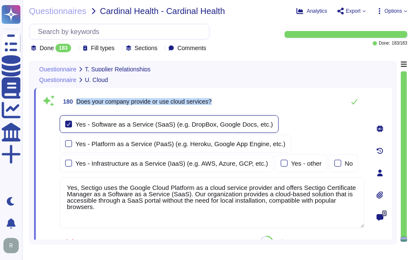
click at [68, 123] on div at bounding box center [68, 124] width 7 height 7
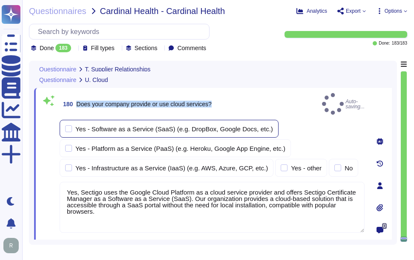
click at [65, 122] on div "Yes - Software as a Service (SaaS) (e.g. DropBox, Google Docs, etc.)" at bounding box center [169, 129] width 219 height 18
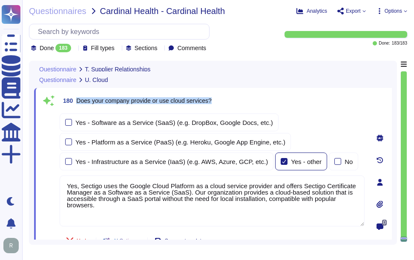
click at [280, 162] on div at bounding box center [283, 161] width 7 height 7
click at [298, 97] on div "180 Does your company provide or use cloud services?" at bounding box center [212, 100] width 305 height 15
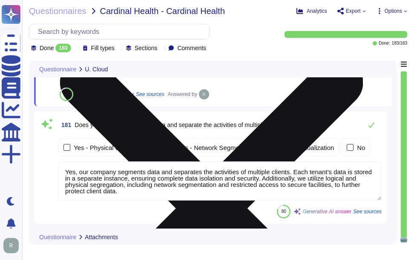
scroll to position [33709, 0]
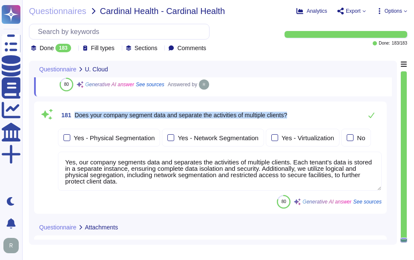
drag, startPoint x: 75, startPoint y: 115, endPoint x: 322, endPoint y: 115, distance: 247.2
click at [322, 115] on div "181 Does your company segment data and separate the activities of multiple clie…" at bounding box center [219, 115] width 323 height 17
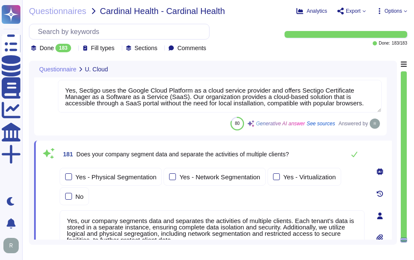
scroll to position [33624, 0]
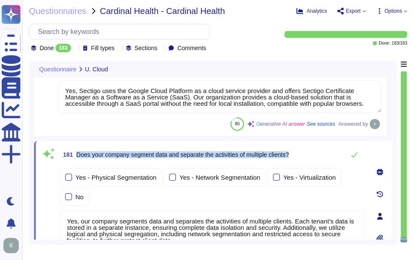
drag, startPoint x: 77, startPoint y: 154, endPoint x: 303, endPoint y: 154, distance: 226.3
click at [303, 154] on div "181 Does your company segment data and separate the activities of multiple clie…" at bounding box center [212, 154] width 305 height 17
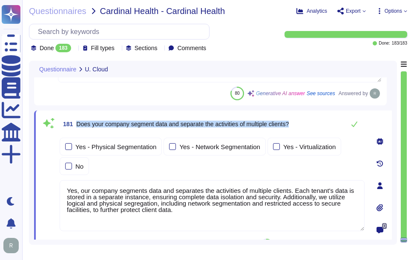
scroll to position [33667, 0]
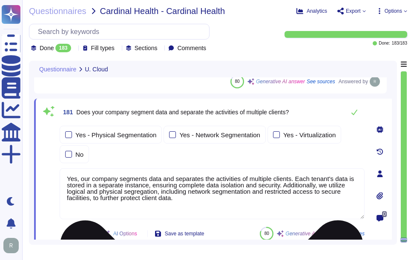
click at [238, 189] on textarea "Yes, our company segments data and separates the activities of multiple clients…" at bounding box center [212, 193] width 305 height 51
paste textarea "W"
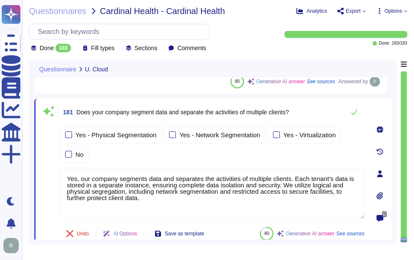
click at [235, 161] on div "Yes - Physical Segmentation Yes - Network Segmentation Yes - Virtualization No" at bounding box center [212, 144] width 305 height 37
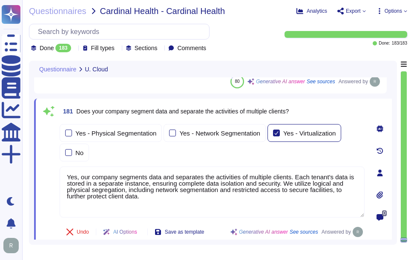
click at [273, 132] on div at bounding box center [276, 133] width 7 height 7
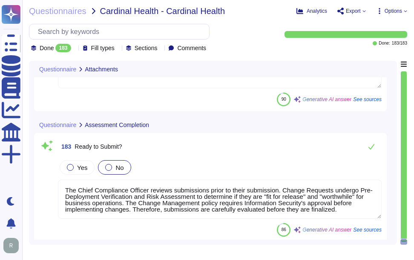
scroll to position [33891, 0]
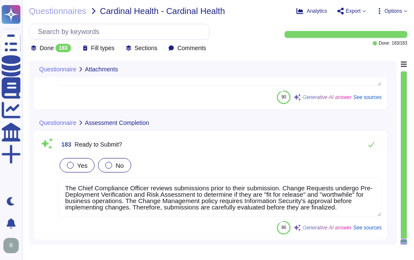
click at [76, 164] on label "Yes" at bounding box center [77, 165] width 20 height 7
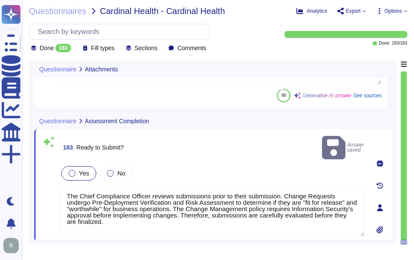
scroll to position [33802, 0]
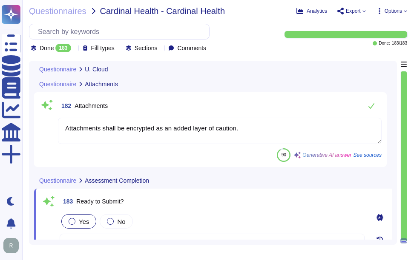
drag, startPoint x: 248, startPoint y: 124, endPoint x: 58, endPoint y: 113, distance: 190.5
click at [58, 113] on div "182 Attachments Attachments shall be encrypted as an added layer of caution. 90…" at bounding box center [210, 129] width 342 height 65
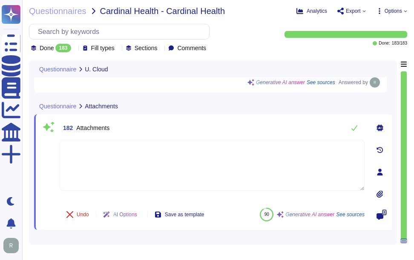
scroll to position [33759, 0]
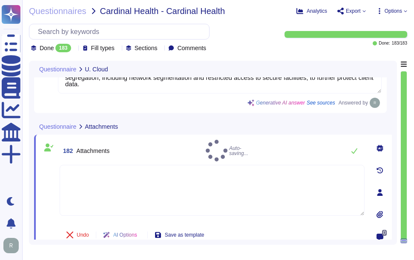
click at [296, 140] on div "182 Attachments Auto-saving..." at bounding box center [212, 151] width 305 height 22
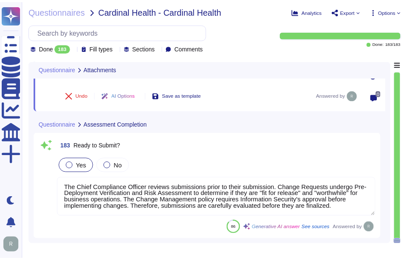
scroll to position [0, 0]
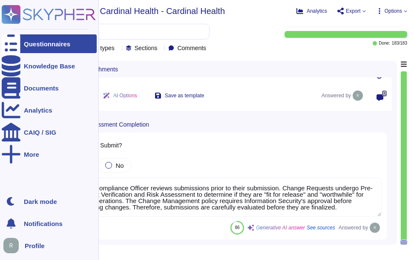
click at [40, 45] on div "Questionnaires" at bounding box center [47, 44] width 46 height 6
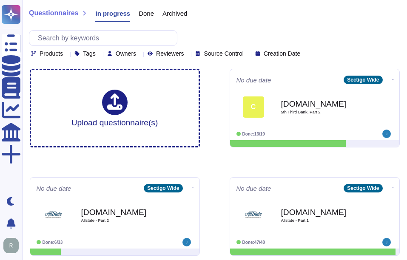
click at [154, 14] on div "Archived" at bounding box center [170, 15] width 33 height 17
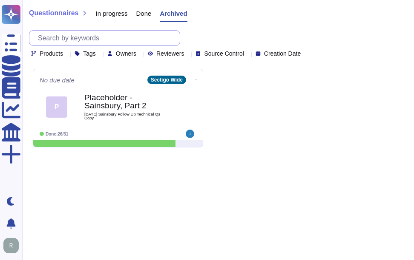
click at [127, 39] on input "text" at bounding box center [107, 38] width 146 height 15
click at [138, 15] on span "Done" at bounding box center [143, 13] width 15 height 6
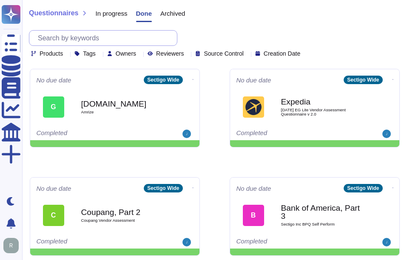
click at [139, 37] on input "text" at bounding box center [105, 38] width 143 height 15
click at [175, 14] on span "Archived" at bounding box center [172, 13] width 25 height 6
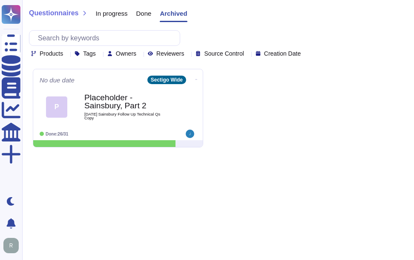
click at [144, 13] on span "Done" at bounding box center [143, 13] width 15 height 6
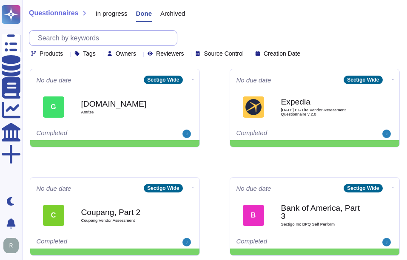
click at [122, 43] on input "text" at bounding box center [105, 38] width 143 height 15
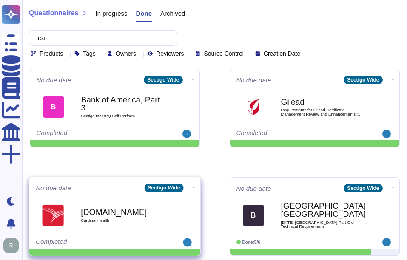
click at [126, 221] on span "Cardinal Health" at bounding box center [124, 221] width 86 height 4
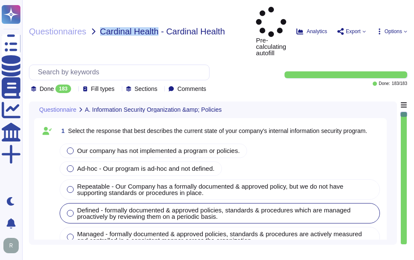
drag, startPoint x: 100, startPoint y: 15, endPoint x: 157, endPoint y: 17, distance: 57.0
click at [157, 27] on span "Cardinal Health - Cardinal Health" at bounding box center [162, 31] width 125 height 9
copy span "Cardinal Health"
click at [24, 46] on div "Questionnaires Cardinal Health - Cardinal Health Pre-calculating autofill Analy…" at bounding box center [217, 130] width 391 height 260
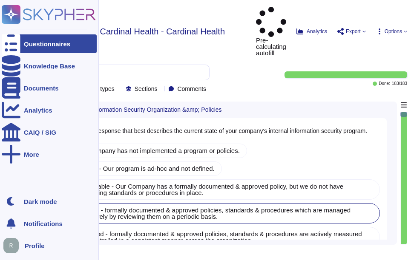
click at [9, 44] on icon at bounding box center [11, 43] width 19 height 25
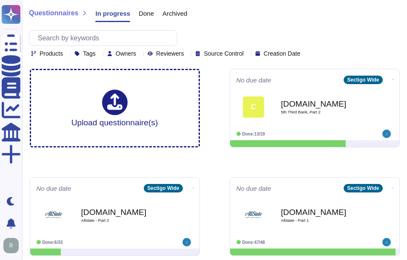
click at [140, 10] on span "Done" at bounding box center [146, 13] width 15 height 6
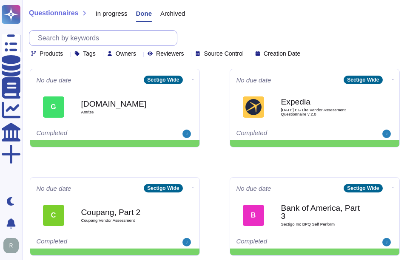
click at [121, 37] on input "text" at bounding box center [105, 38] width 143 height 15
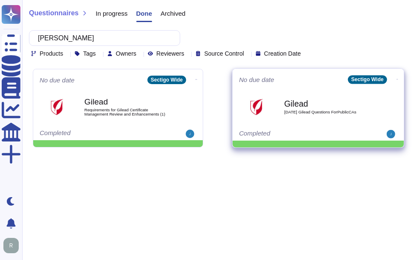
click at [299, 116] on div "Gilead [DATE] Gilead Questions ForPublicCAs" at bounding box center [327, 107] width 86 height 34
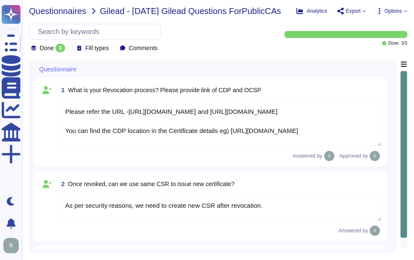
click at [79, 7] on span "Questionnaires" at bounding box center [57, 11] width 57 height 9
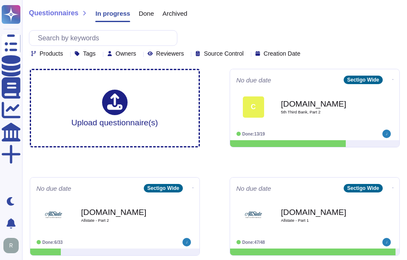
click at [143, 13] on span "Done" at bounding box center [146, 13] width 15 height 6
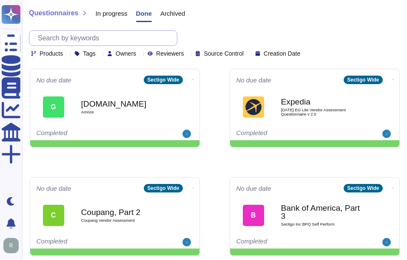
click at [128, 41] on input "text" at bounding box center [105, 38] width 143 height 15
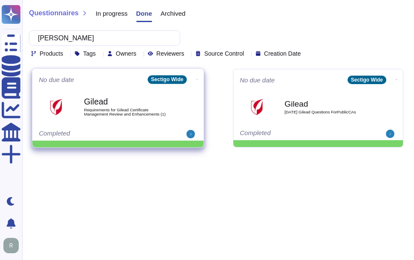
click at [105, 104] on b "Gilead" at bounding box center [127, 102] width 86 height 8
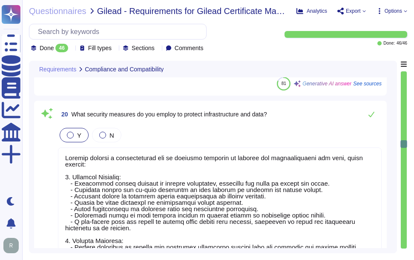
scroll to position [2085, 0]
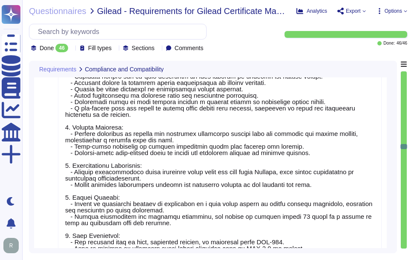
drag, startPoint x: 404, startPoint y: 146, endPoint x: 407, endPoint y: 100, distance: 46.1
click at [407, 100] on div "Questionnaires Gilead - Requirements for Gilead Certificate Management Review a…" at bounding box center [217, 130] width 391 height 260
click at [404, 79] on div at bounding box center [403, 159] width 6 height 177
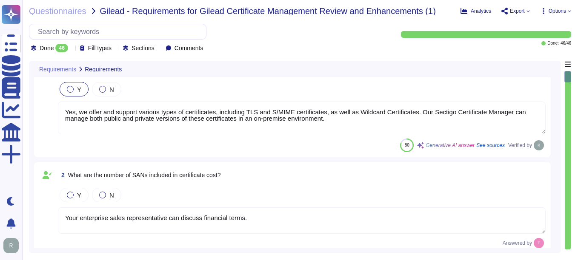
scroll to position [0, 0]
